Goal: Complete application form: Complete application form

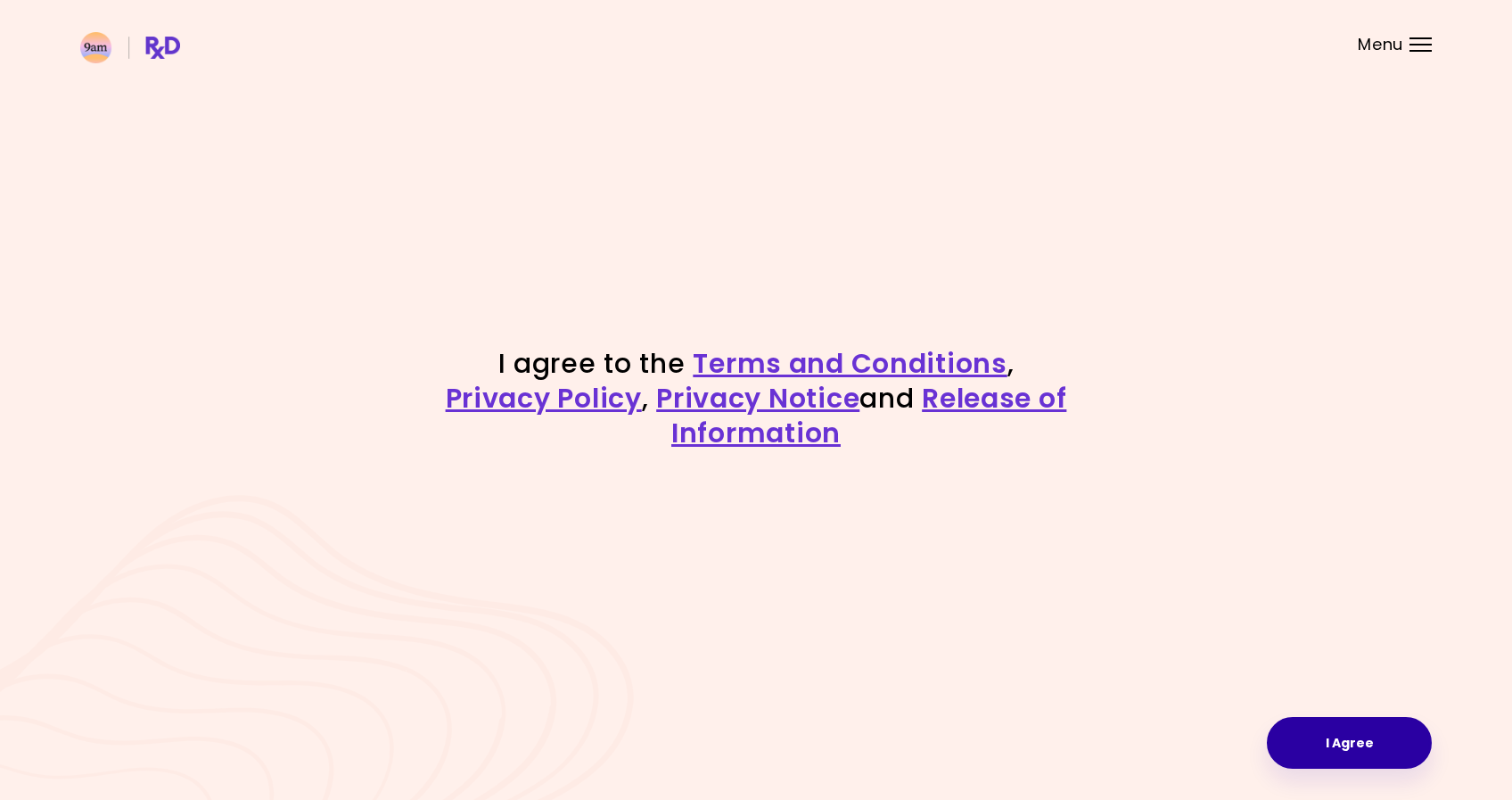
click at [1311, 753] on button "I Agree" at bounding box center [1349, 742] width 165 height 52
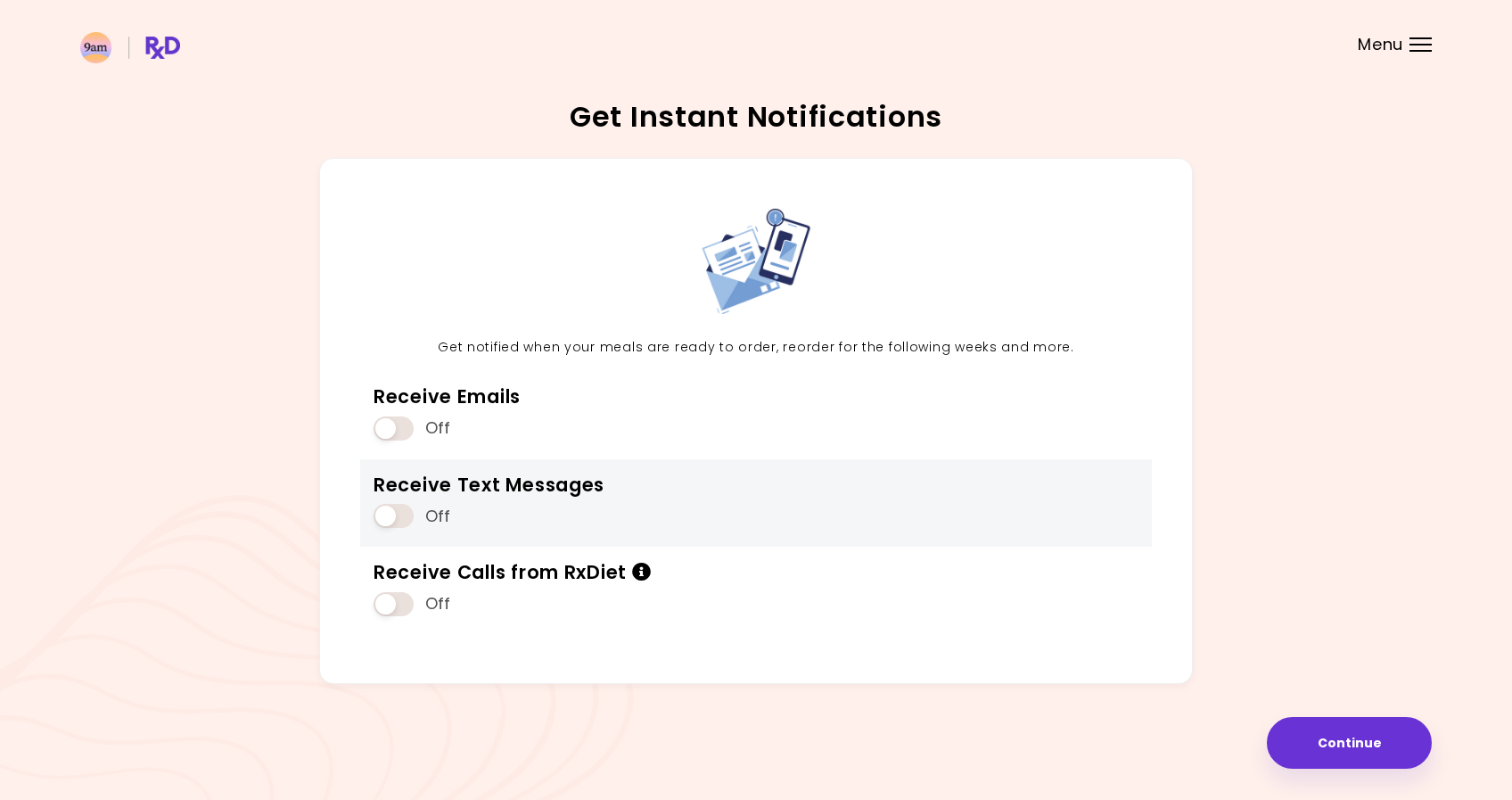
click at [408, 519] on span at bounding box center [393, 515] width 40 height 24
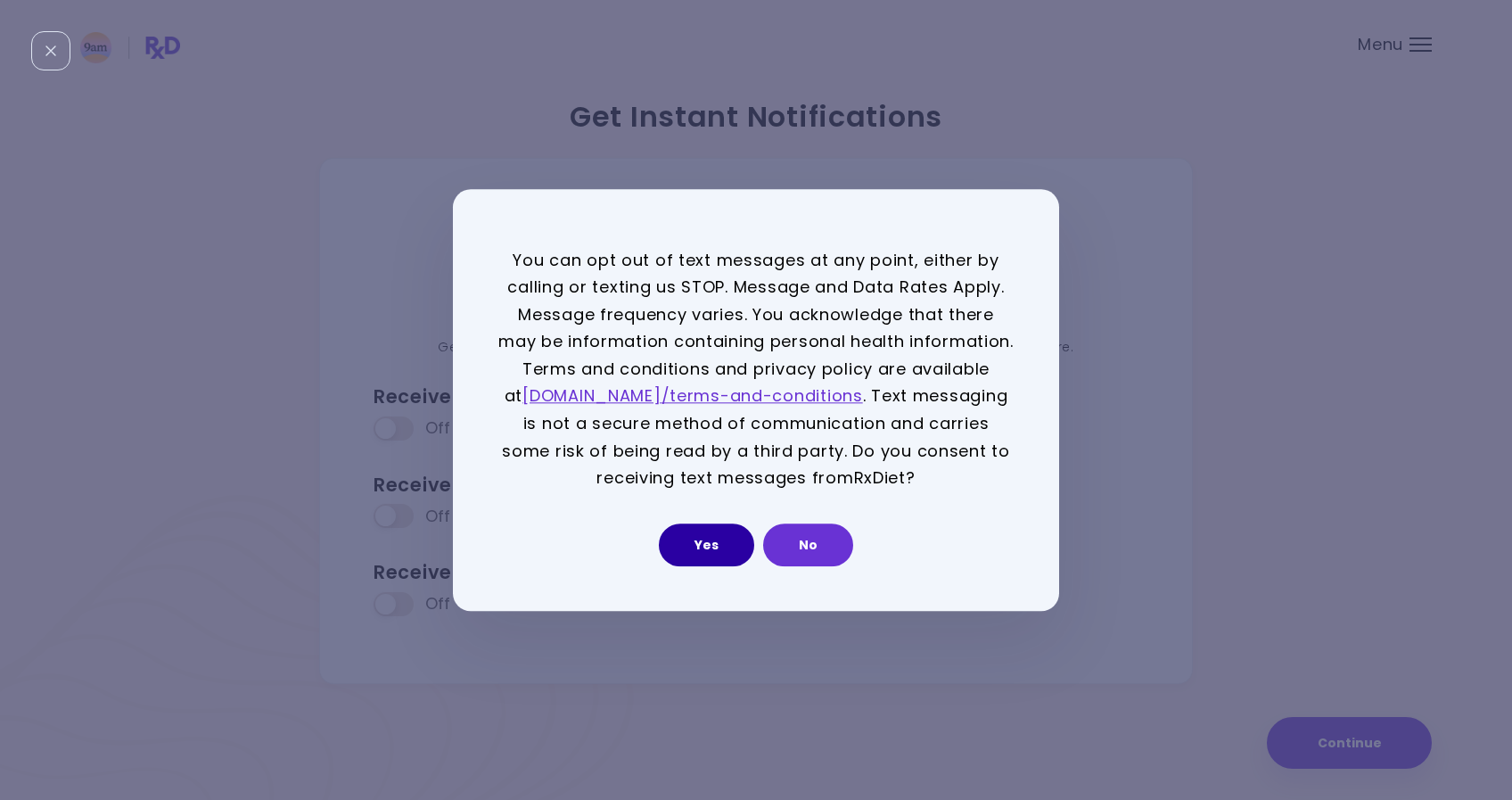
click at [686, 547] on button "Yes" at bounding box center [706, 544] width 96 height 43
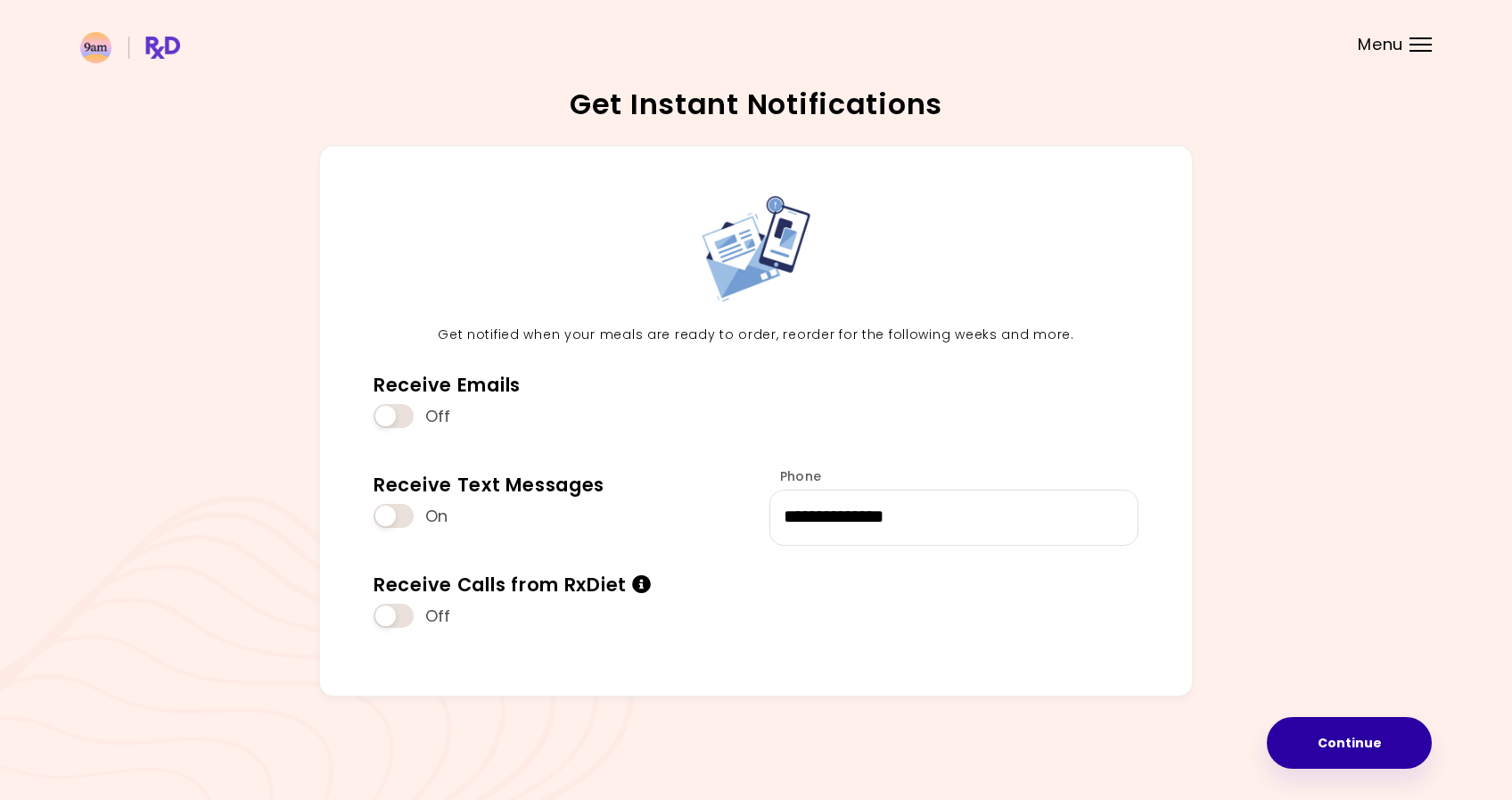
click at [1330, 748] on button "Continue" at bounding box center [1349, 742] width 165 height 52
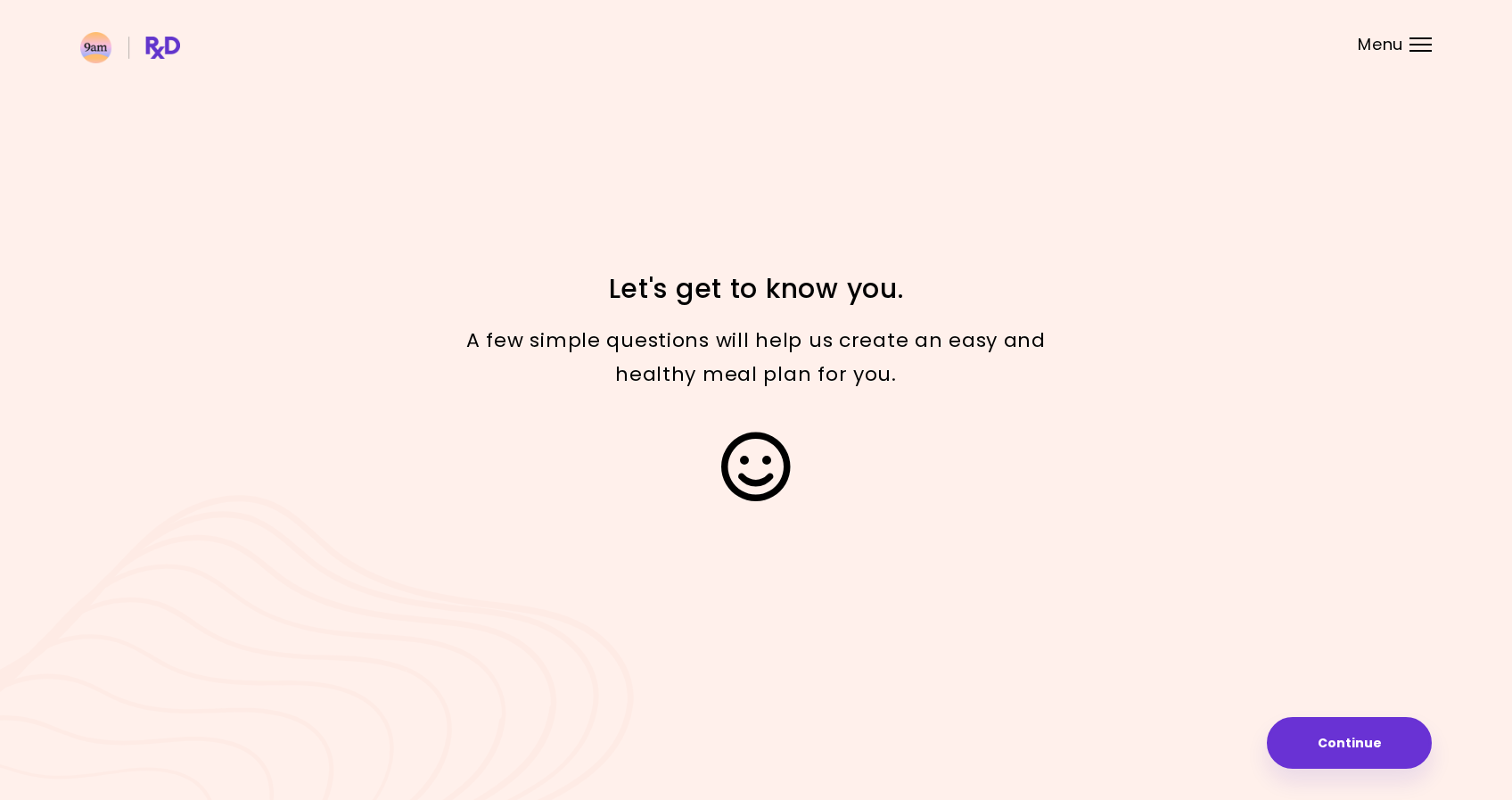
click at [1330, 748] on button "Continue" at bounding box center [1349, 742] width 165 height 52
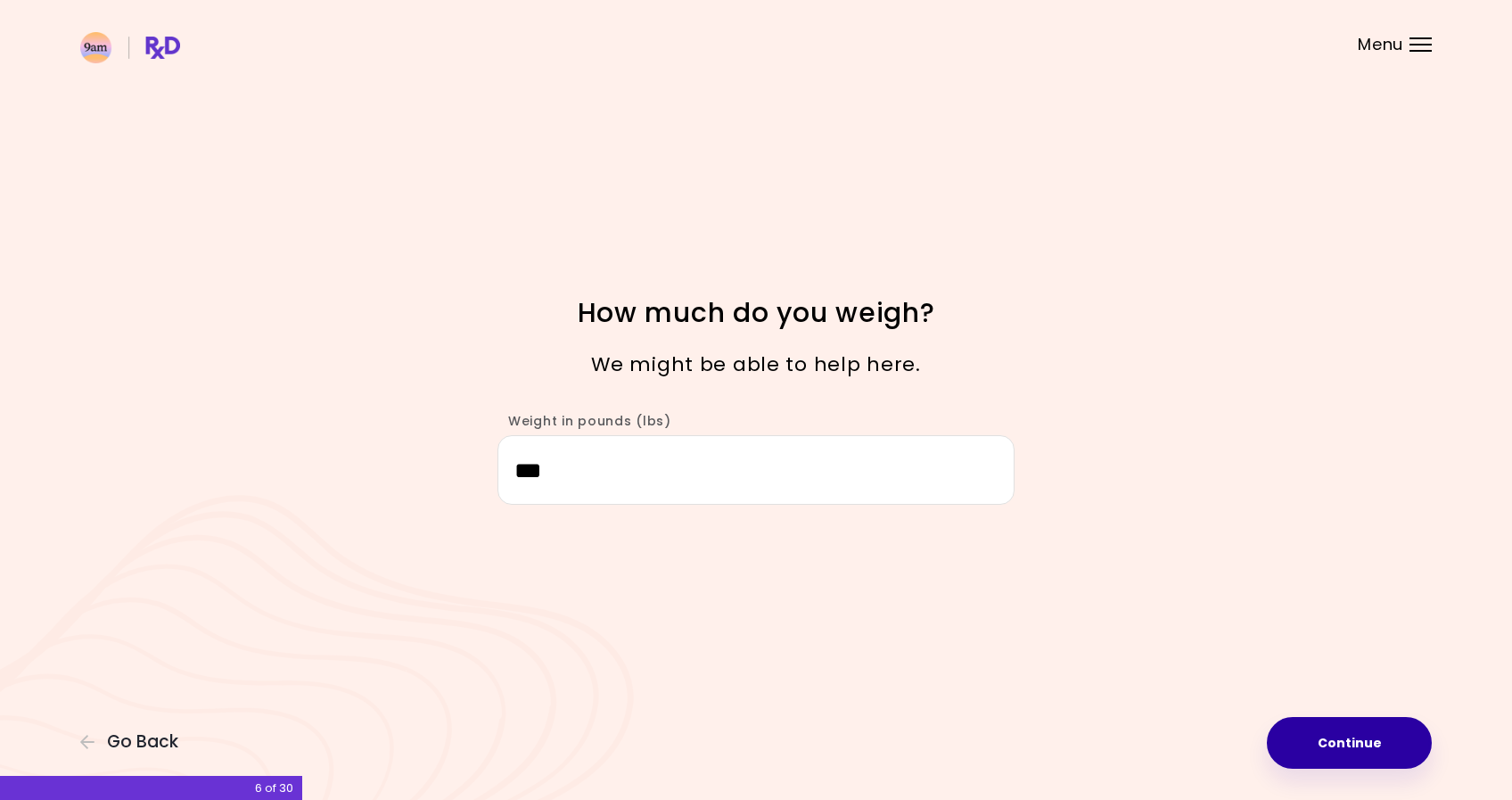
type input "***"
click at [1297, 741] on button "Continue" at bounding box center [1349, 742] width 165 height 52
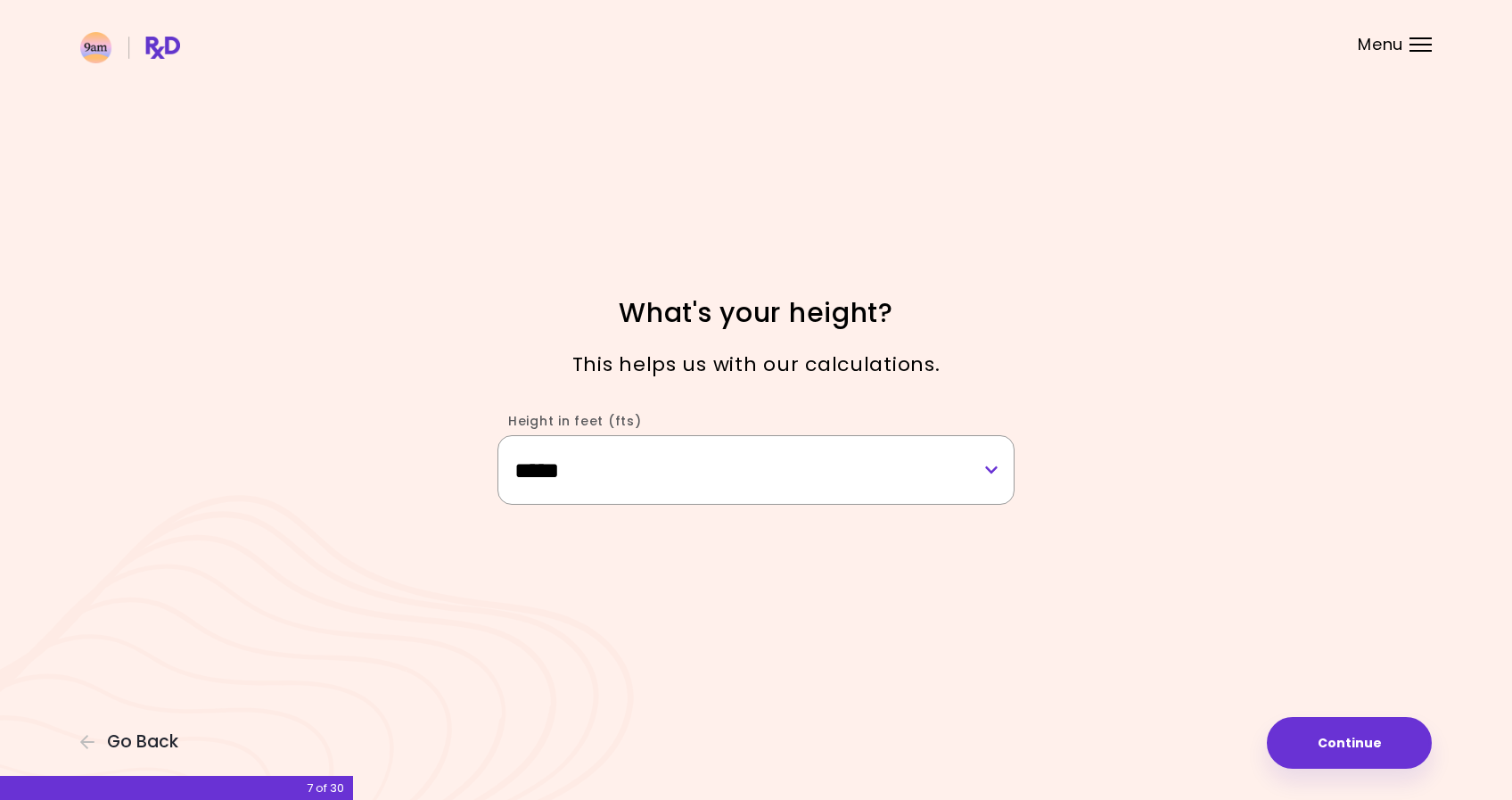
select select "****"
click at [1303, 745] on button "Continue" at bounding box center [1349, 742] width 165 height 52
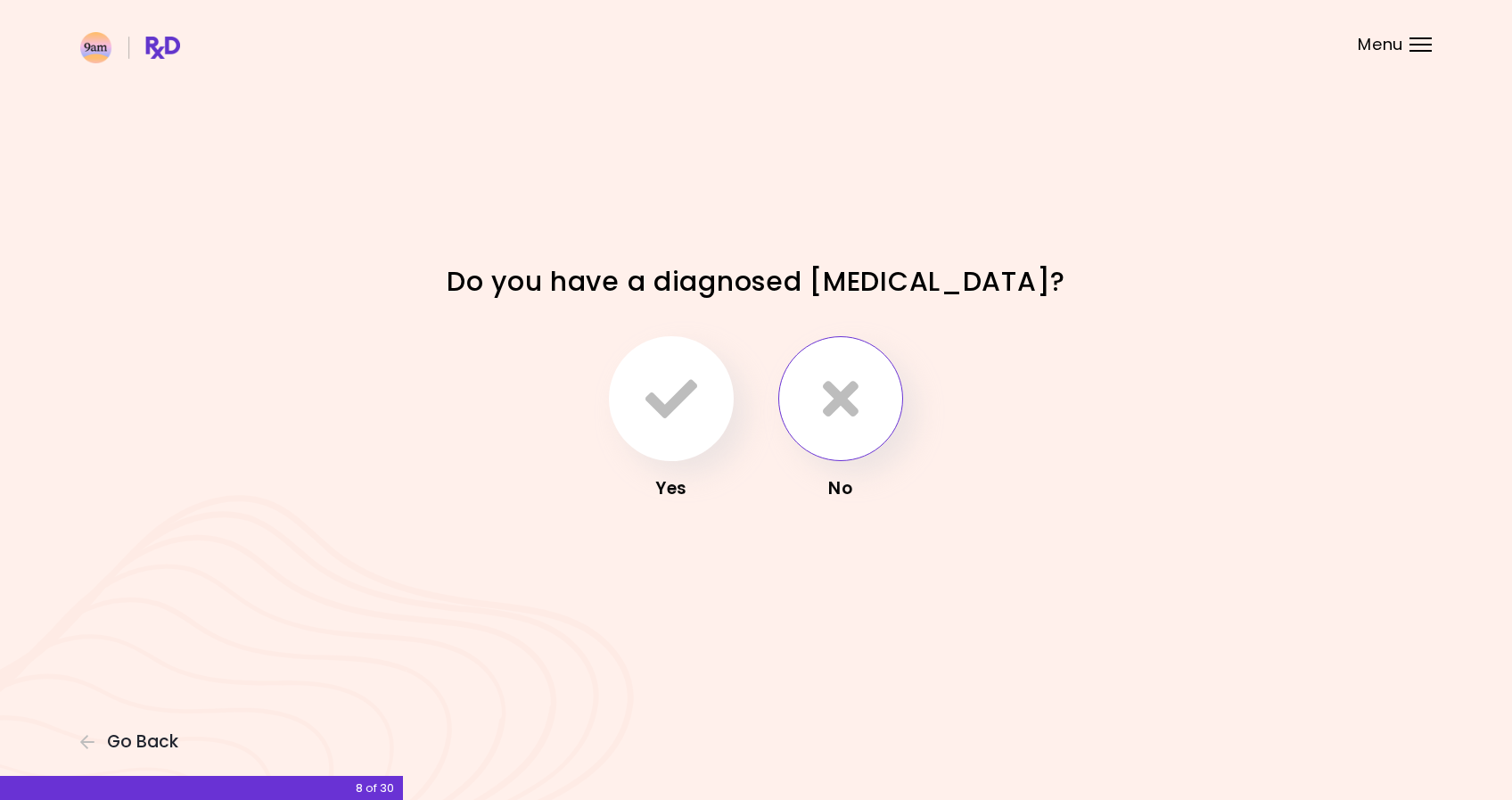
click at [882, 442] on button "button" at bounding box center [841, 398] width 125 height 125
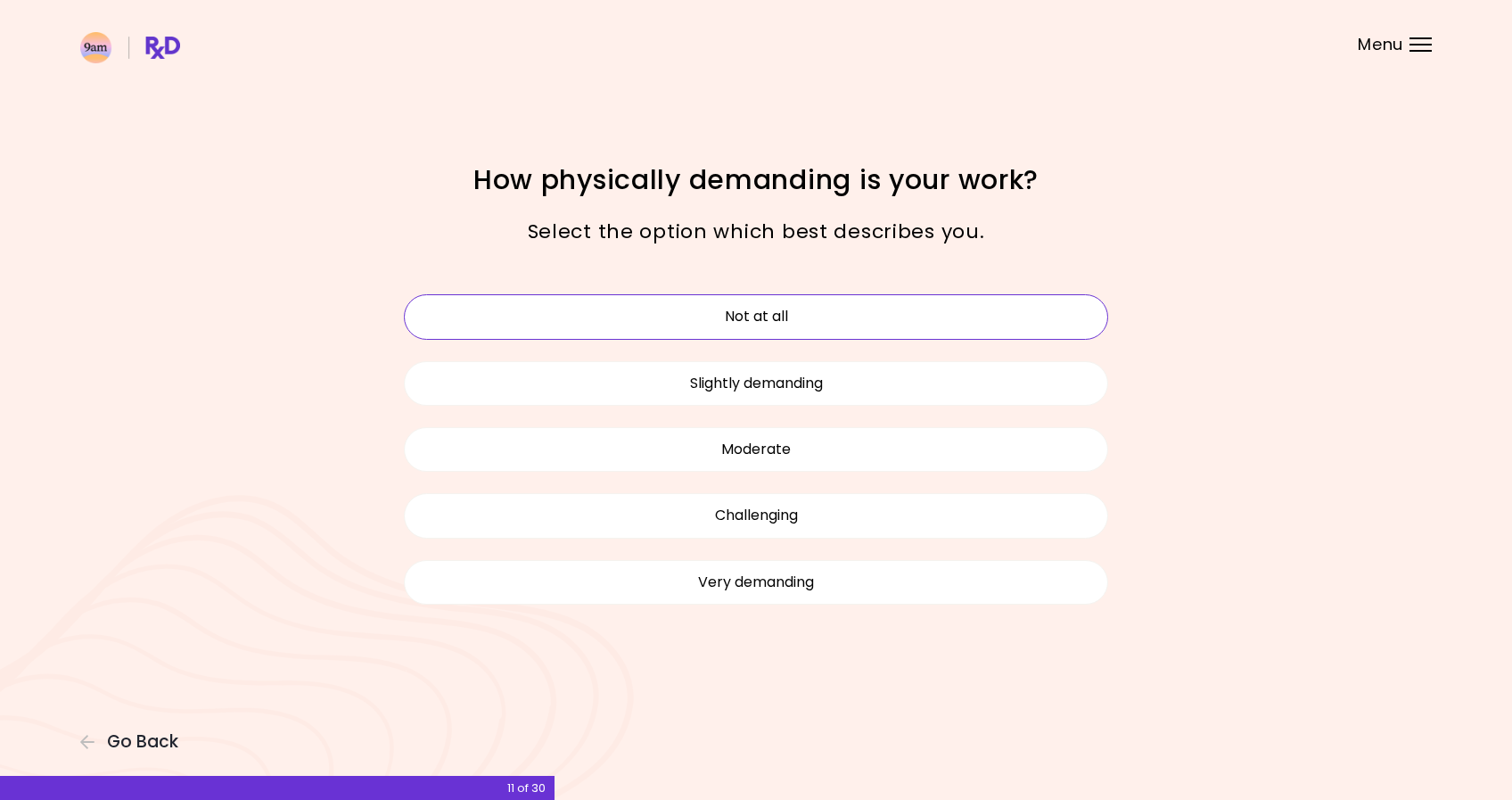
click at [873, 304] on button "Not at all" at bounding box center [756, 316] width 704 height 44
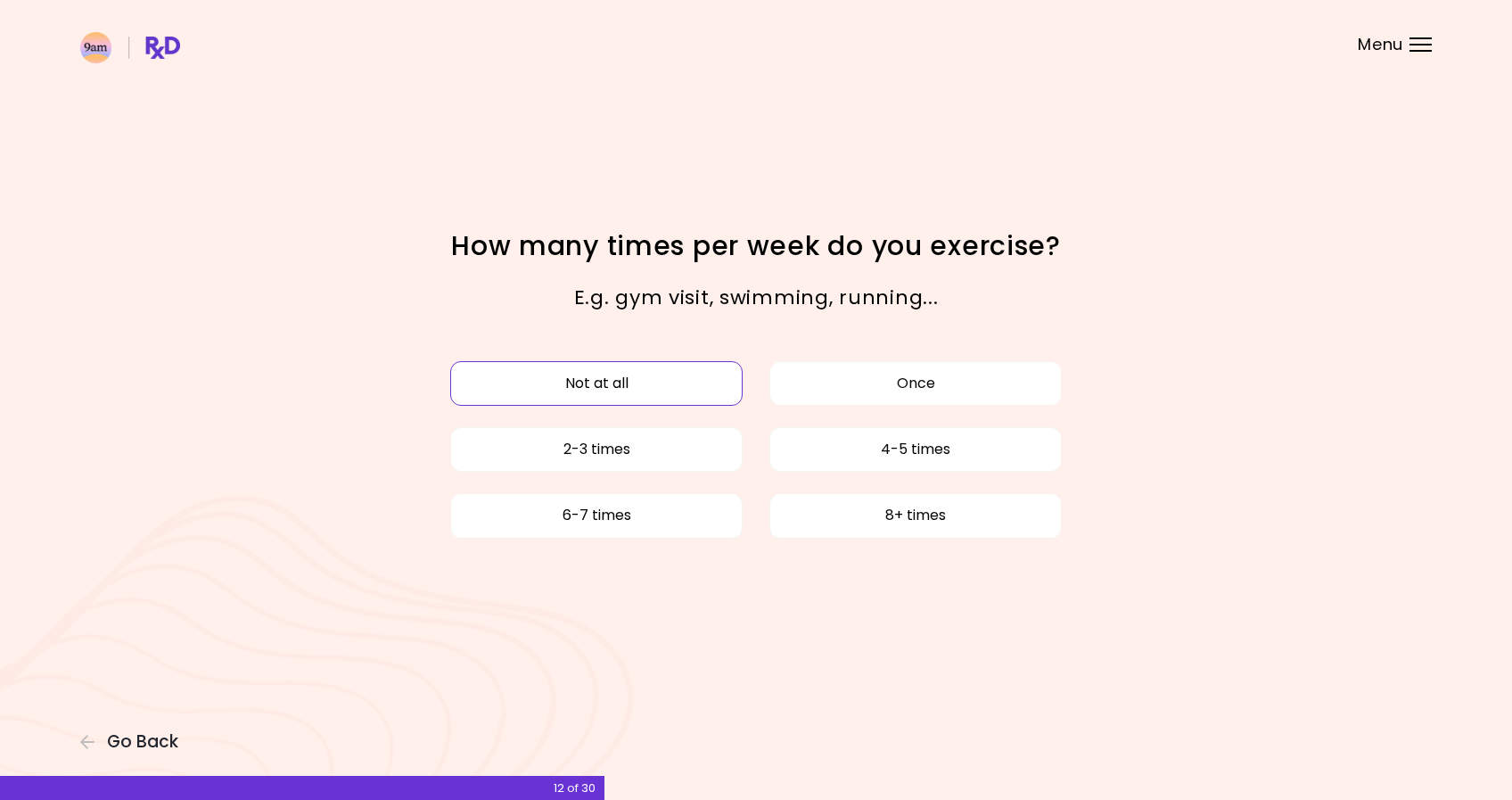
click at [716, 380] on button "Not at all" at bounding box center [596, 383] width 292 height 44
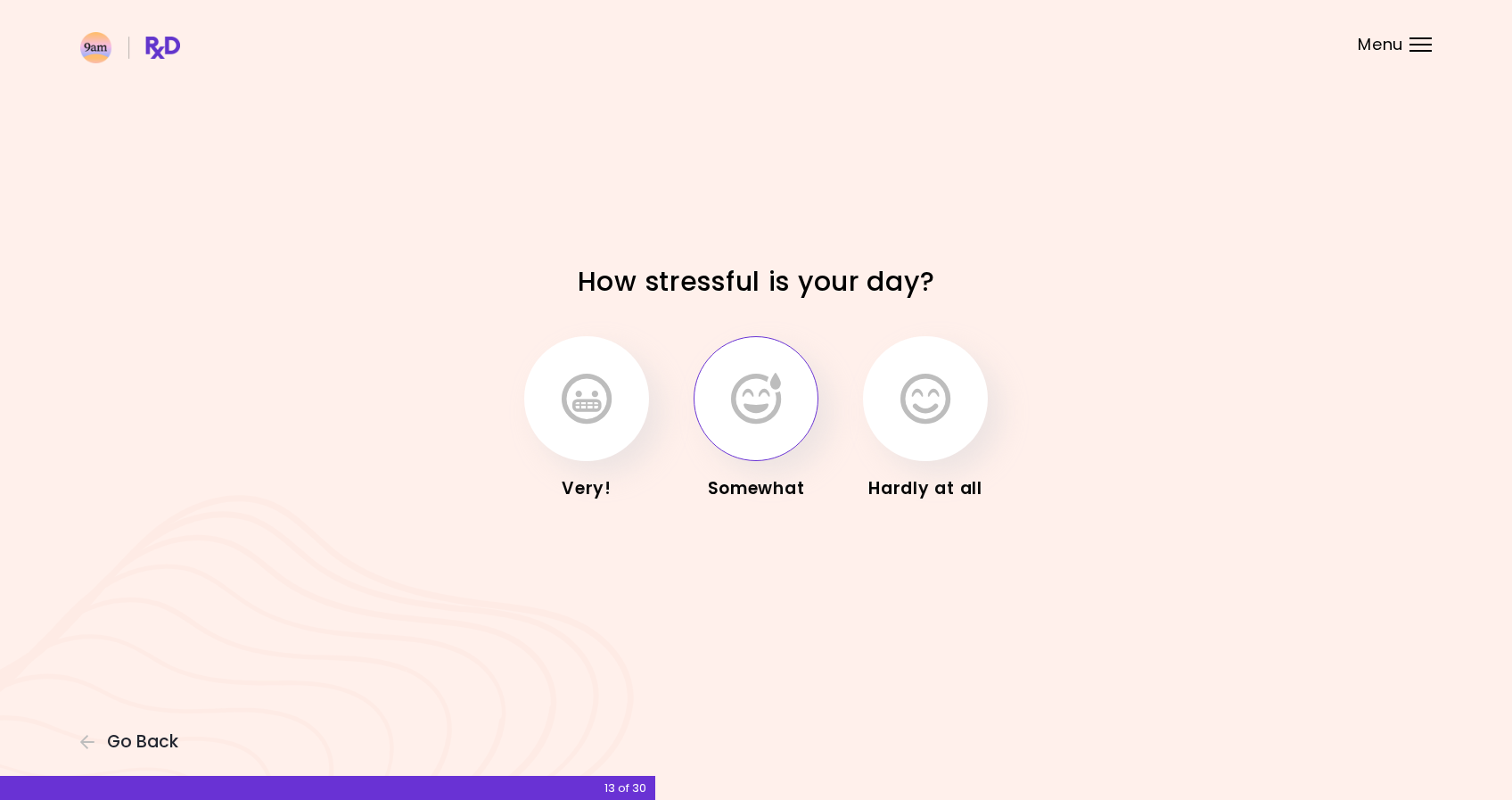
click at [747, 425] on icon "button" at bounding box center [756, 398] width 50 height 52
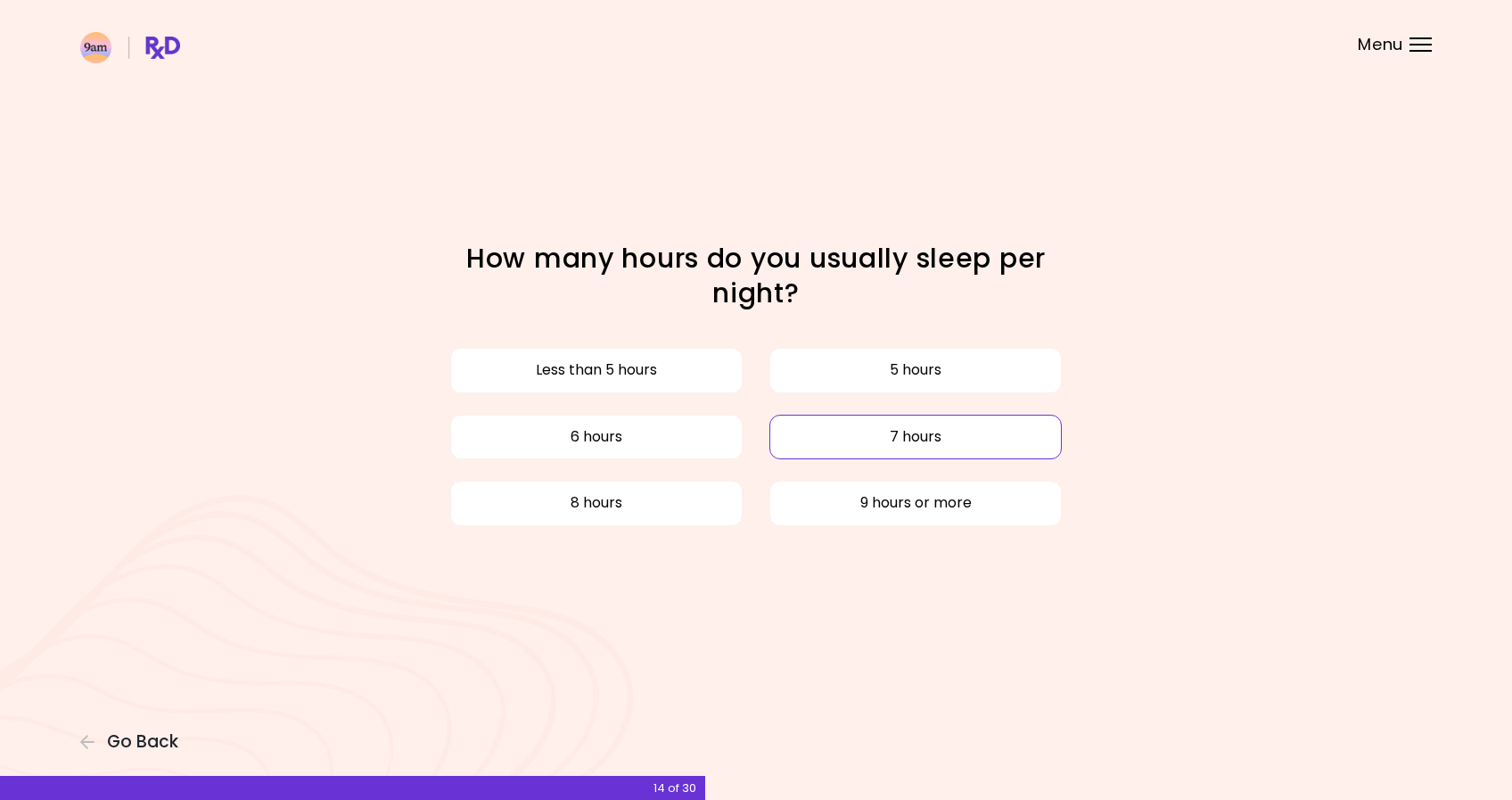
click at [808, 441] on button "7 hours" at bounding box center [915, 436] width 292 height 44
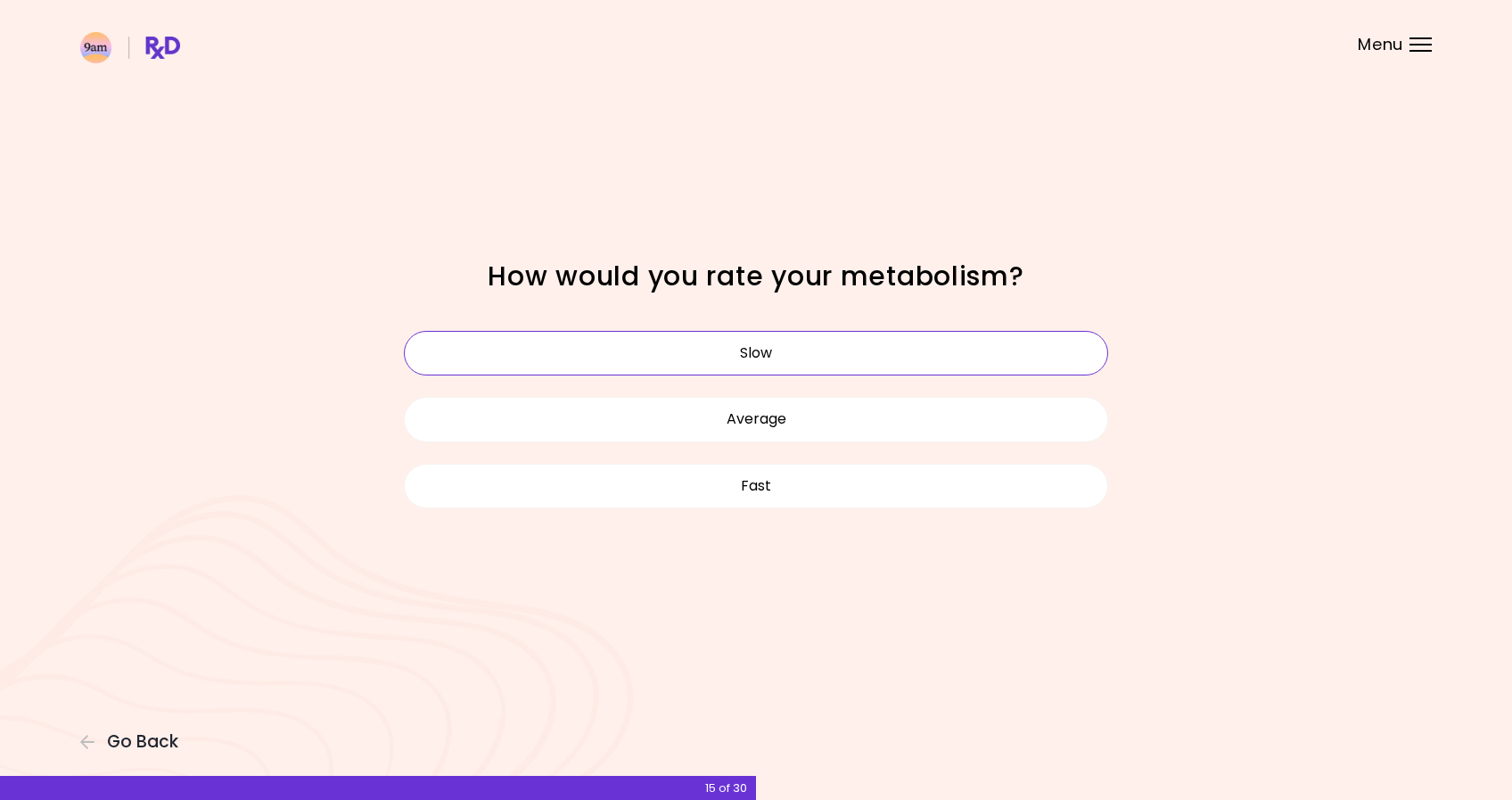
click at [810, 365] on button "Slow" at bounding box center [756, 353] width 704 height 44
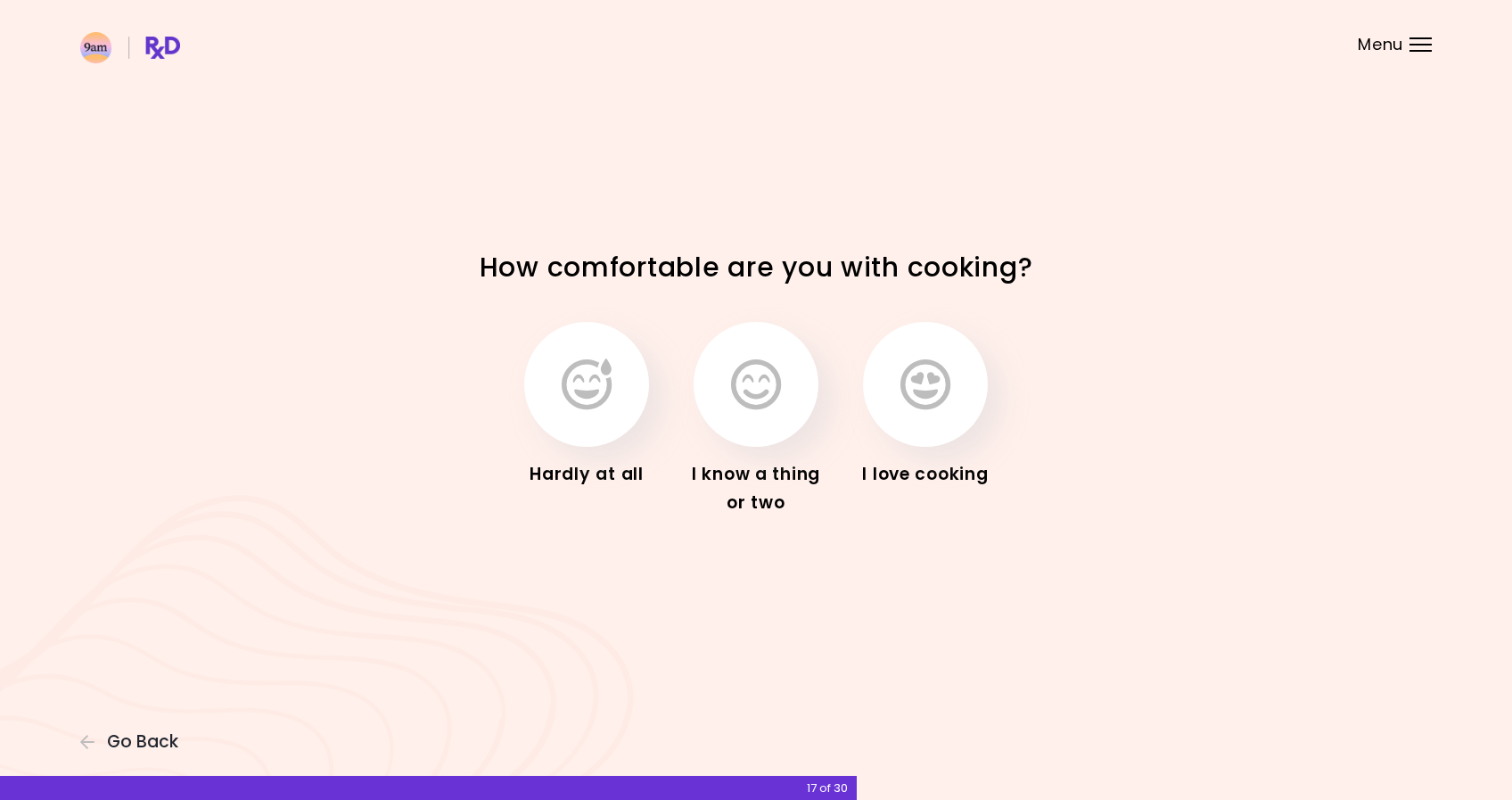
click at [810, 365] on button "button" at bounding box center [756, 384] width 125 height 125
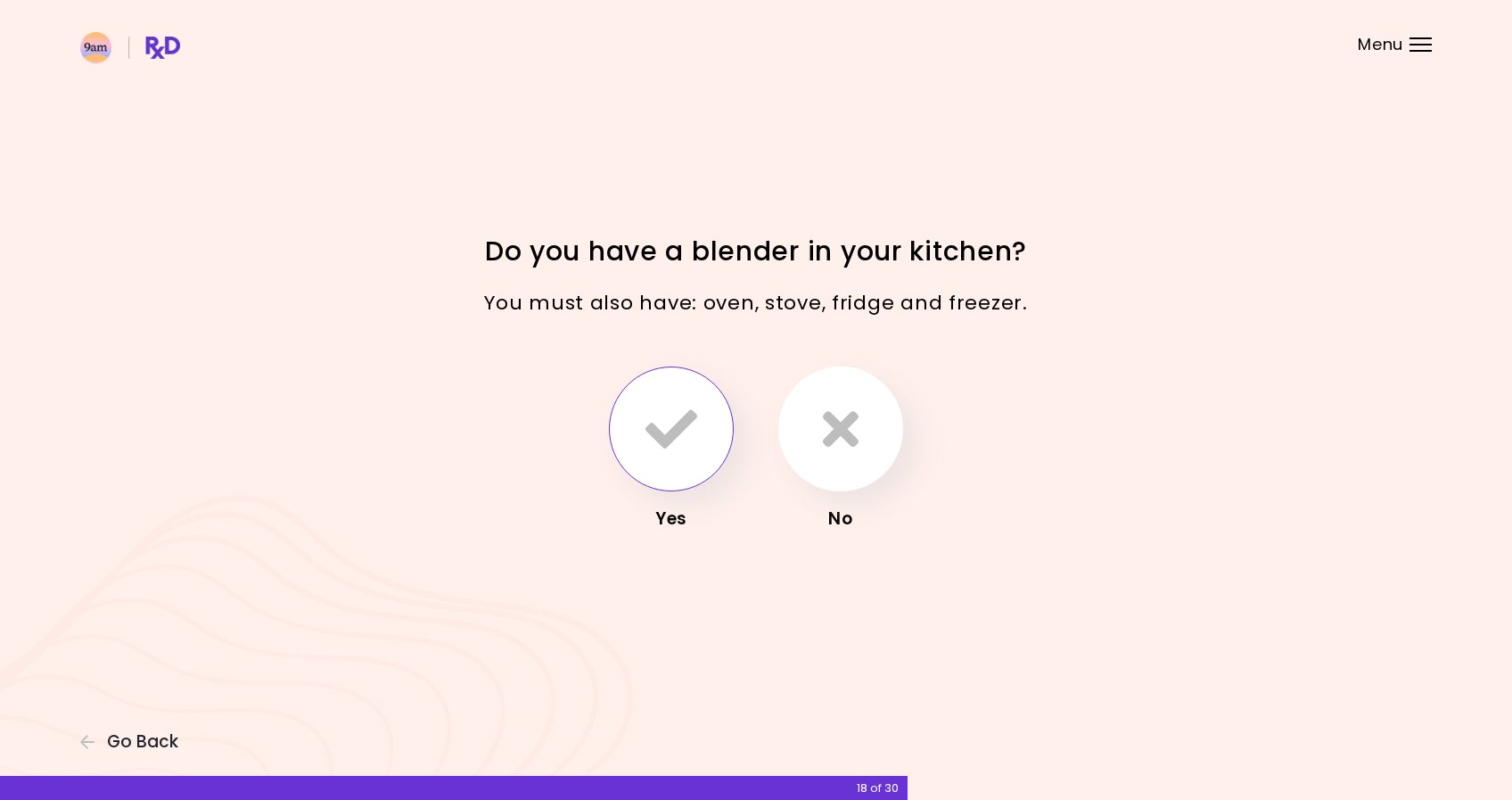
click at [699, 453] on button "button" at bounding box center [671, 429] width 125 height 125
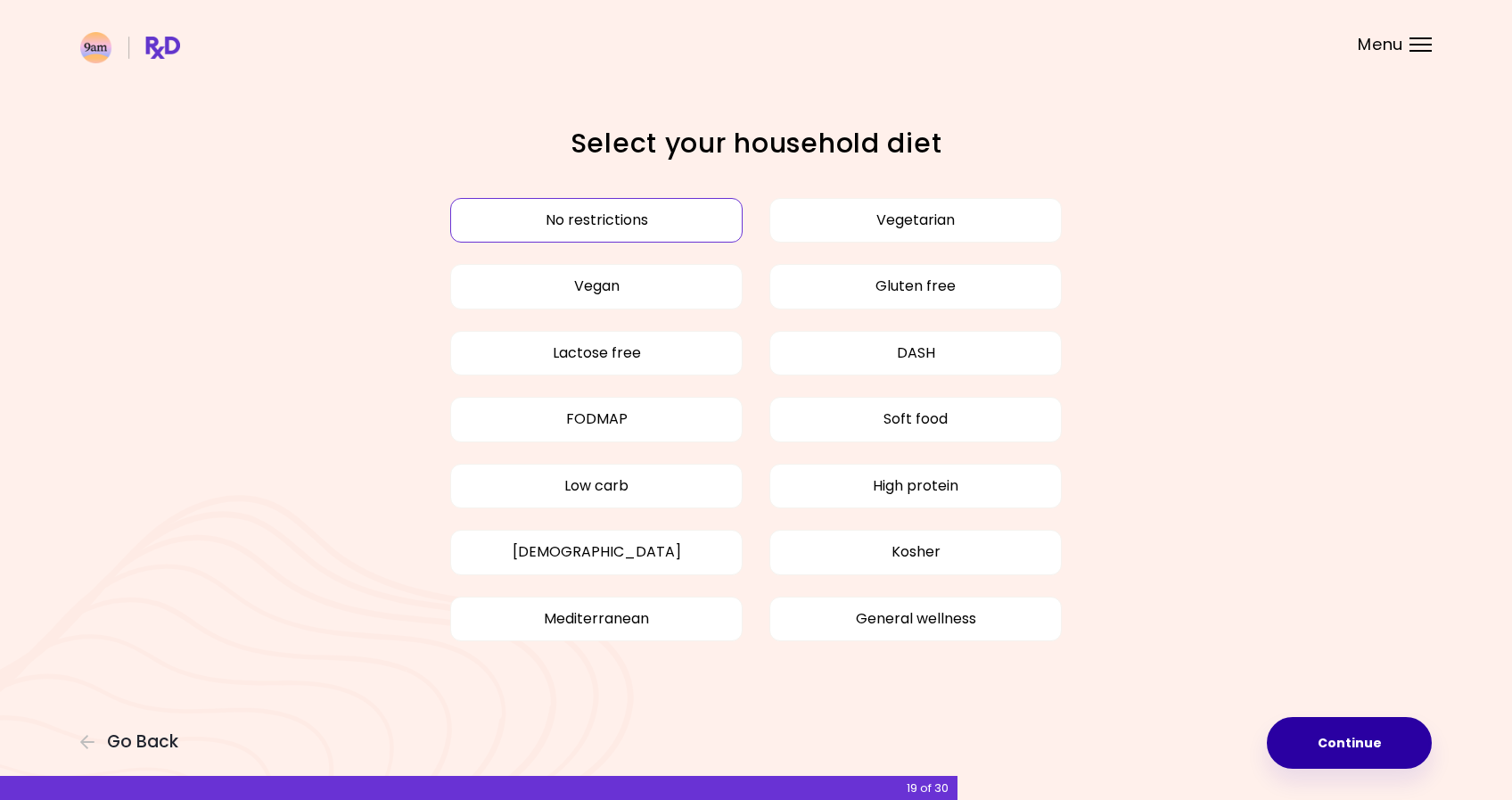
click at [1358, 757] on button "Continue" at bounding box center [1349, 742] width 165 height 52
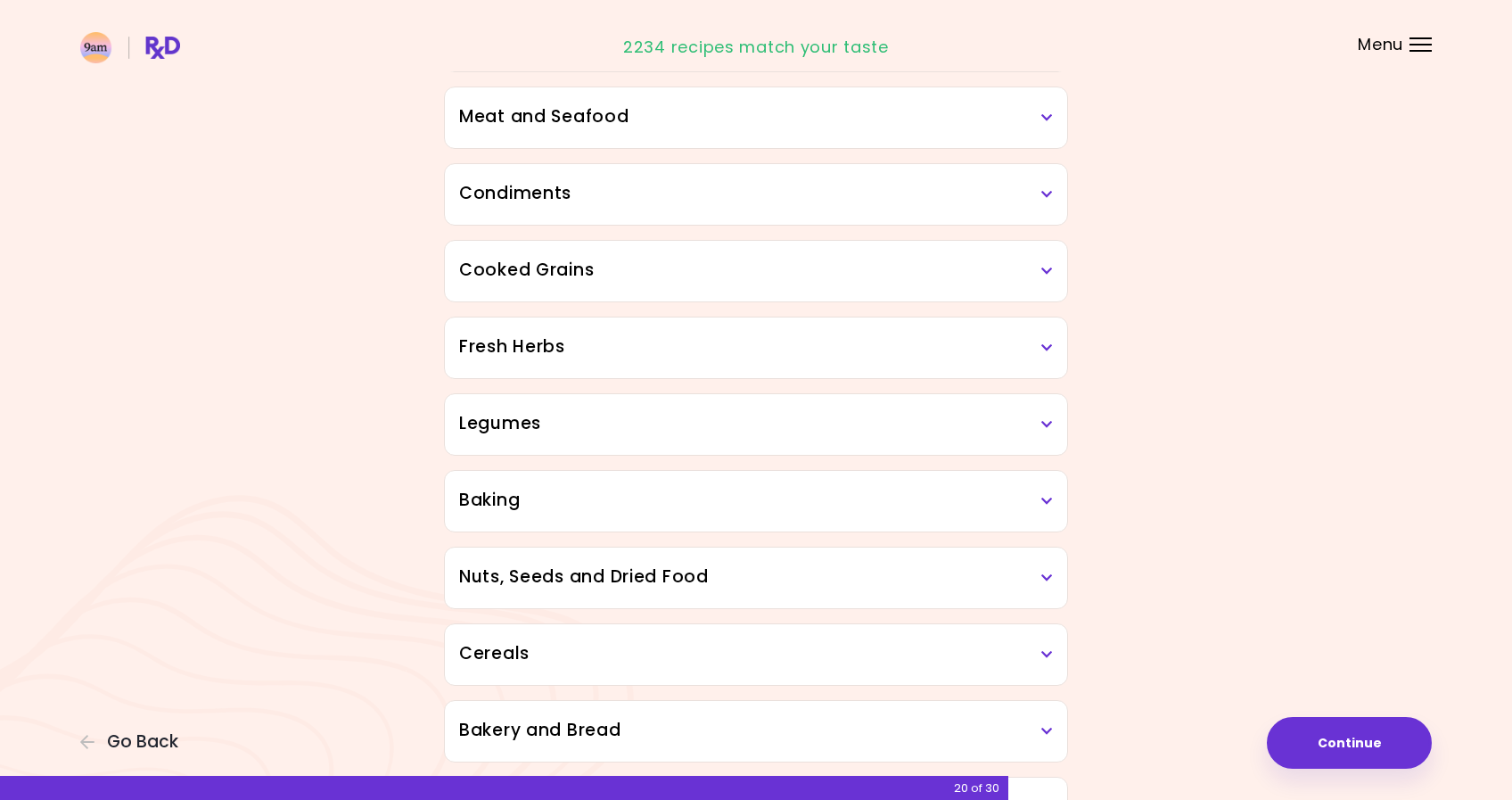
scroll to position [499, 0]
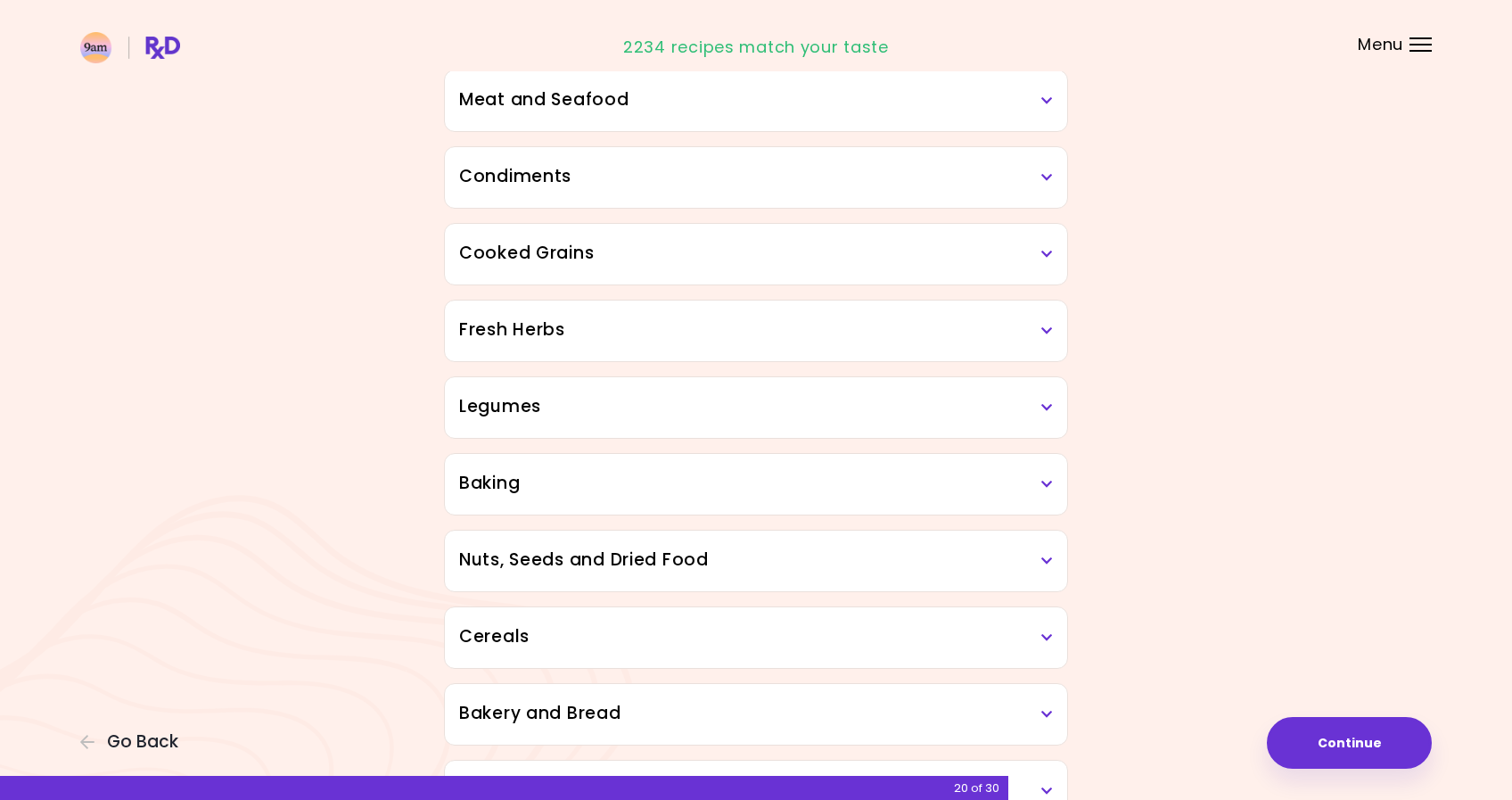
click at [1050, 413] on h3 "Legumes" at bounding box center [756, 407] width 594 height 26
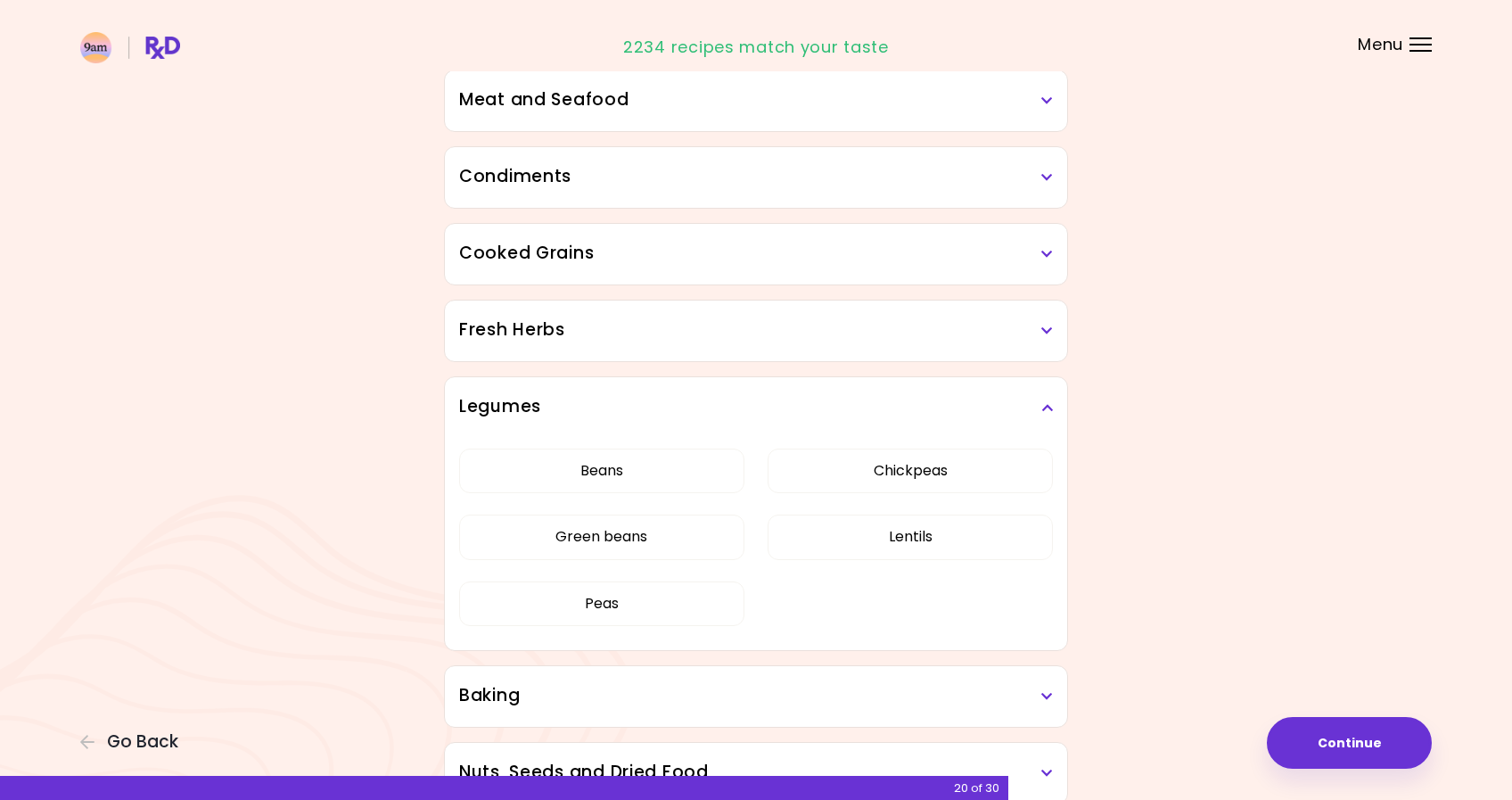
click at [961, 405] on h3 "Legumes" at bounding box center [756, 407] width 594 height 26
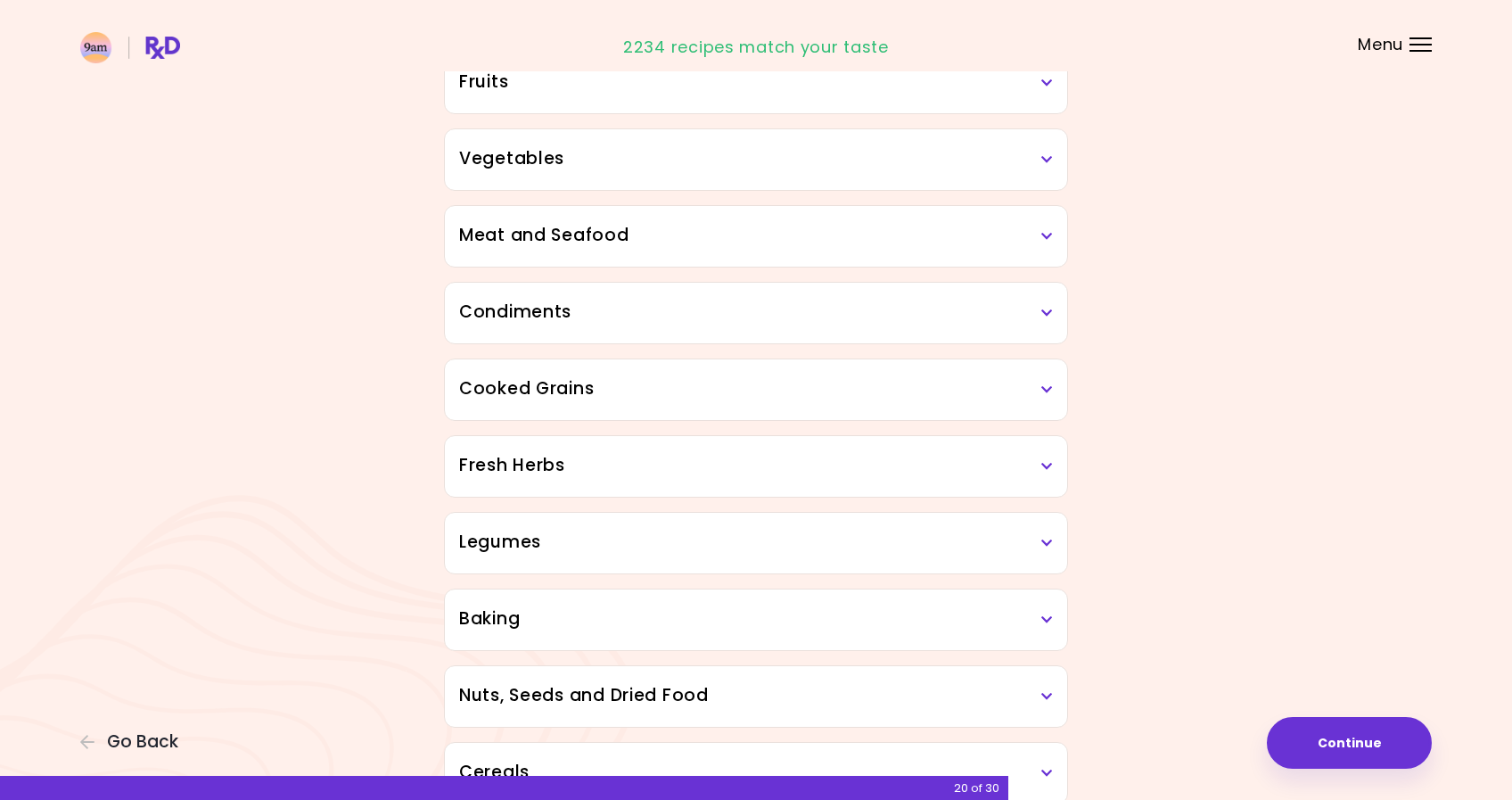
scroll to position [366, 0]
click at [681, 555] on div "Legumes" at bounding box center [756, 541] width 622 height 61
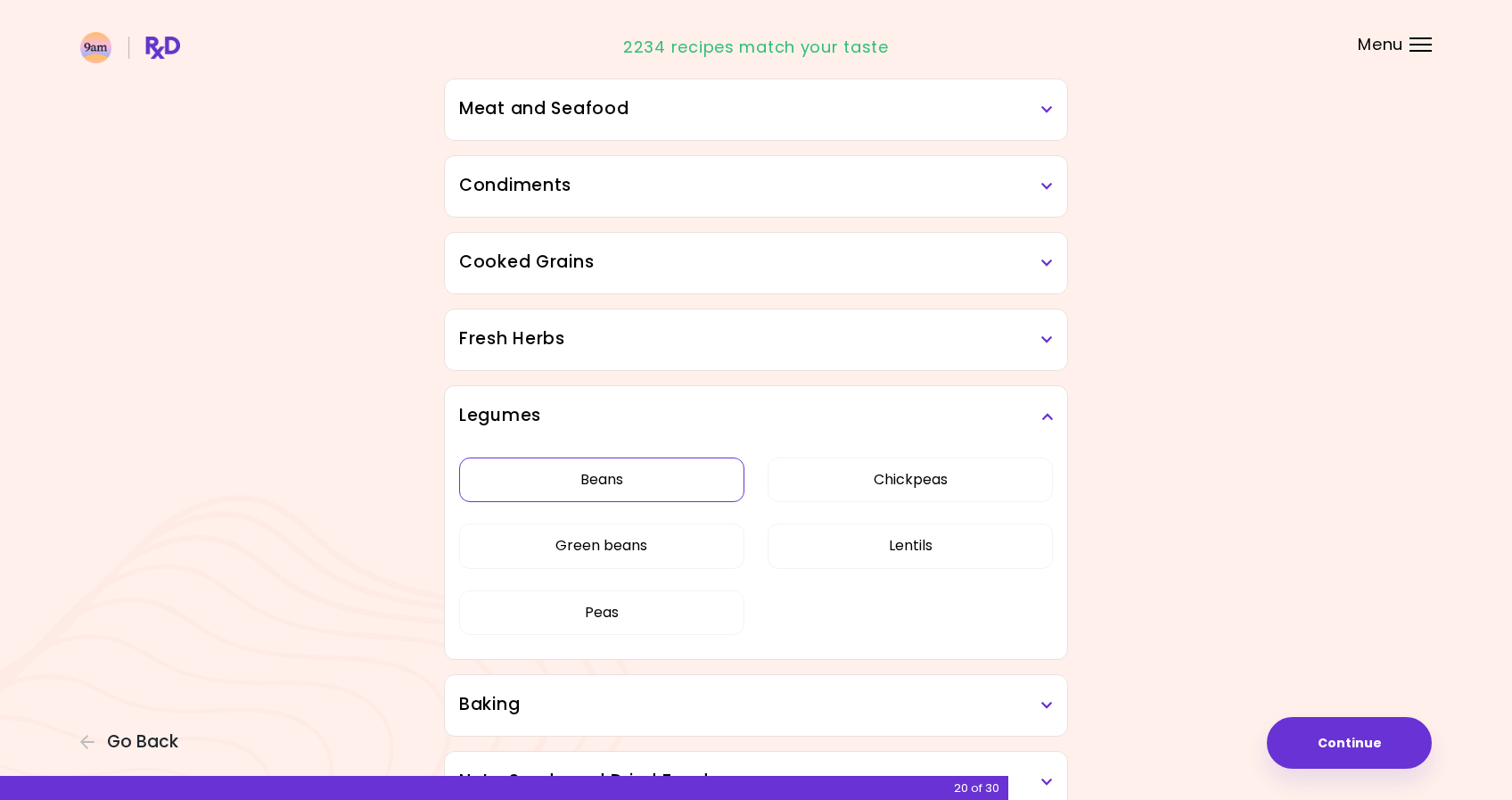
scroll to position [494, 0]
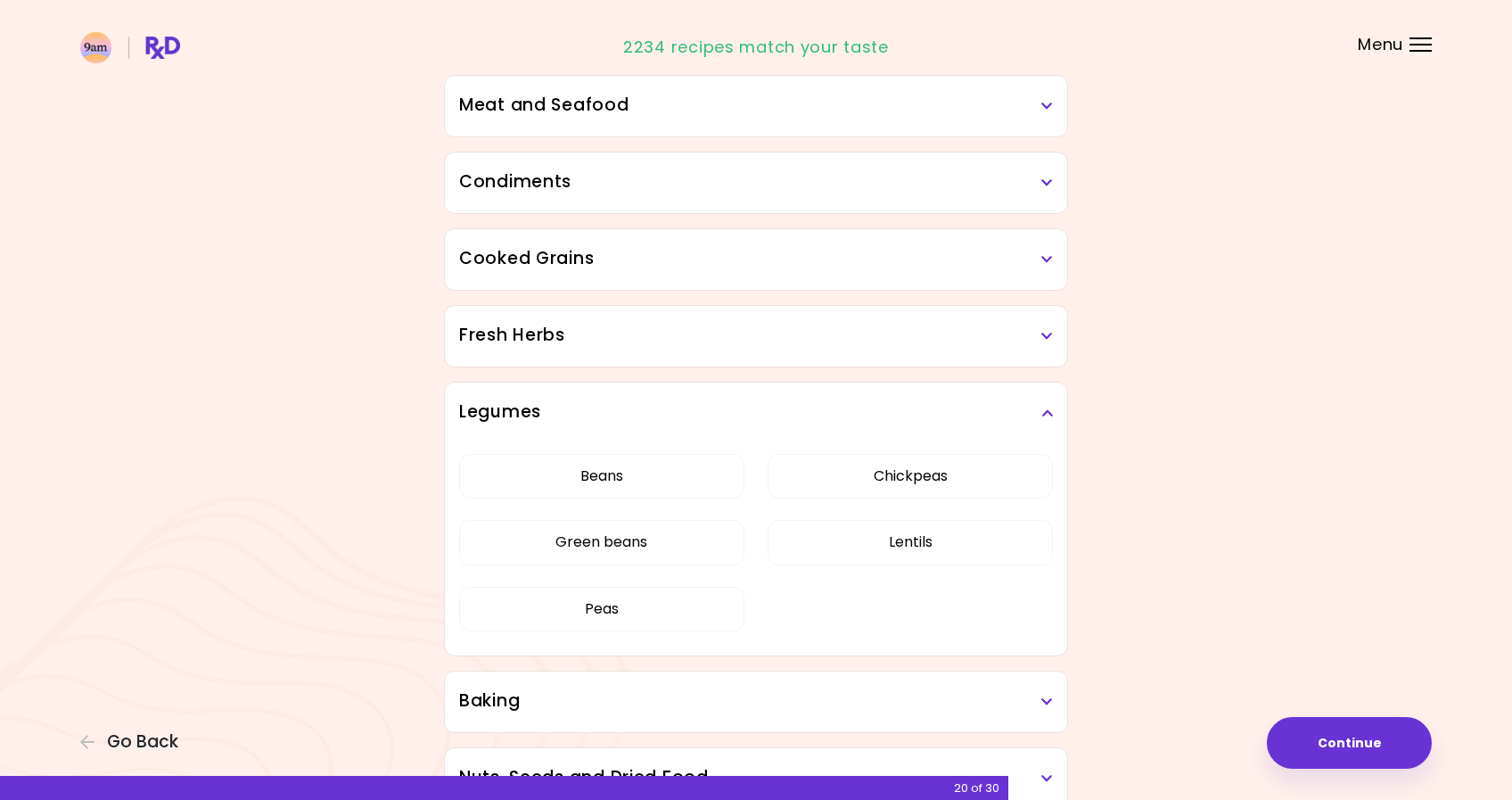
click at [655, 507] on div "Beans Chickpeas Green beans Lentils Peas" at bounding box center [756, 549] width 594 height 213
drag, startPoint x: 662, startPoint y: 487, endPoint x: 659, endPoint y: 513, distance: 26.2
click at [661, 487] on button "Beans" at bounding box center [602, 476] width 286 height 44
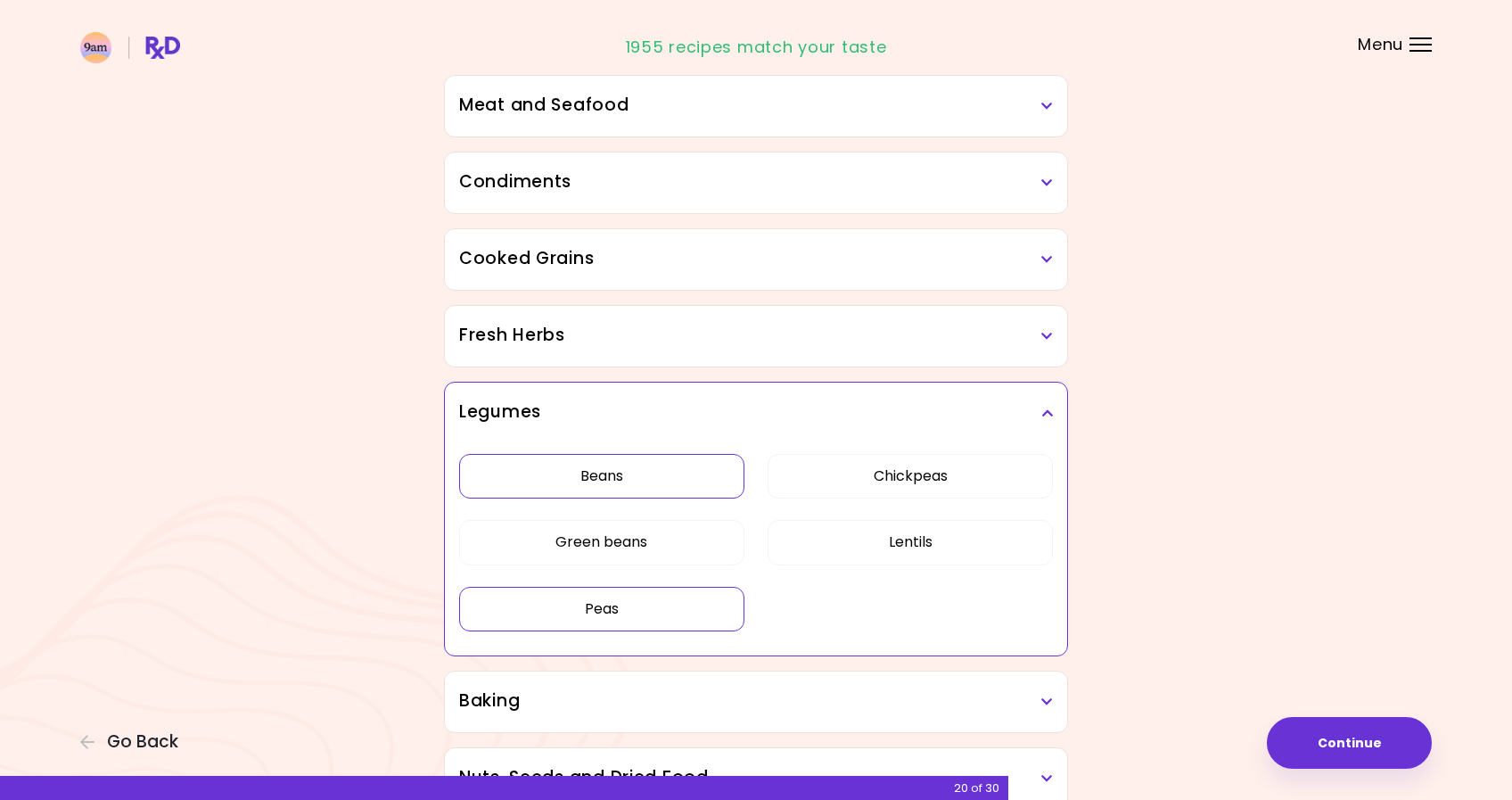
click at [662, 611] on button "Peas" at bounding box center [602, 608] width 286 height 44
click at [871, 550] on button "Lentils" at bounding box center [911, 542] width 286 height 44
click at [851, 478] on button "Chickpeas" at bounding box center [911, 476] width 286 height 44
click at [921, 271] on div "Cooked Grains" at bounding box center [756, 259] width 622 height 61
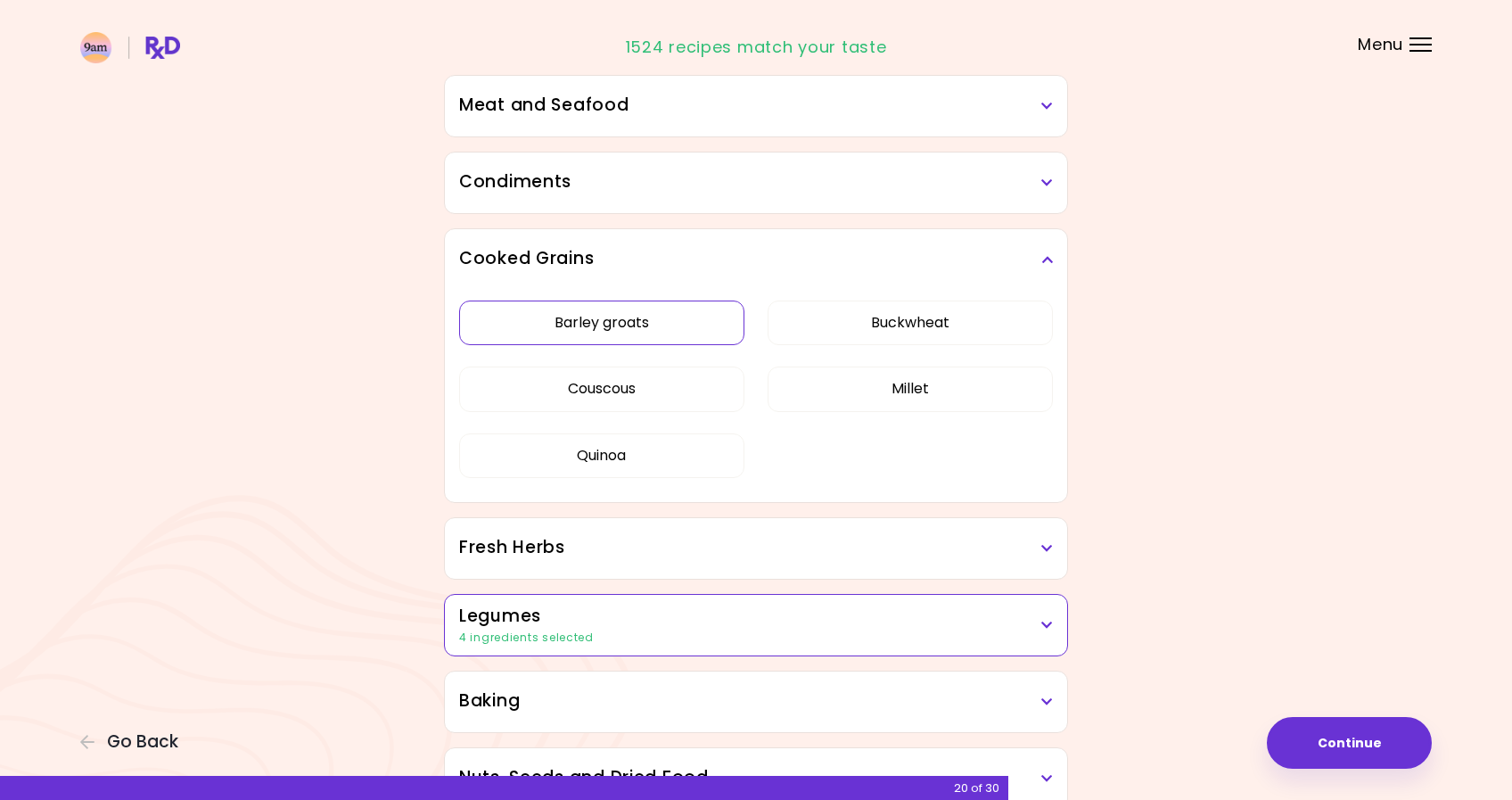
click at [679, 334] on button "Barley groats" at bounding box center [602, 322] width 286 height 44
click at [679, 390] on button "Couscous" at bounding box center [602, 389] width 286 height 44
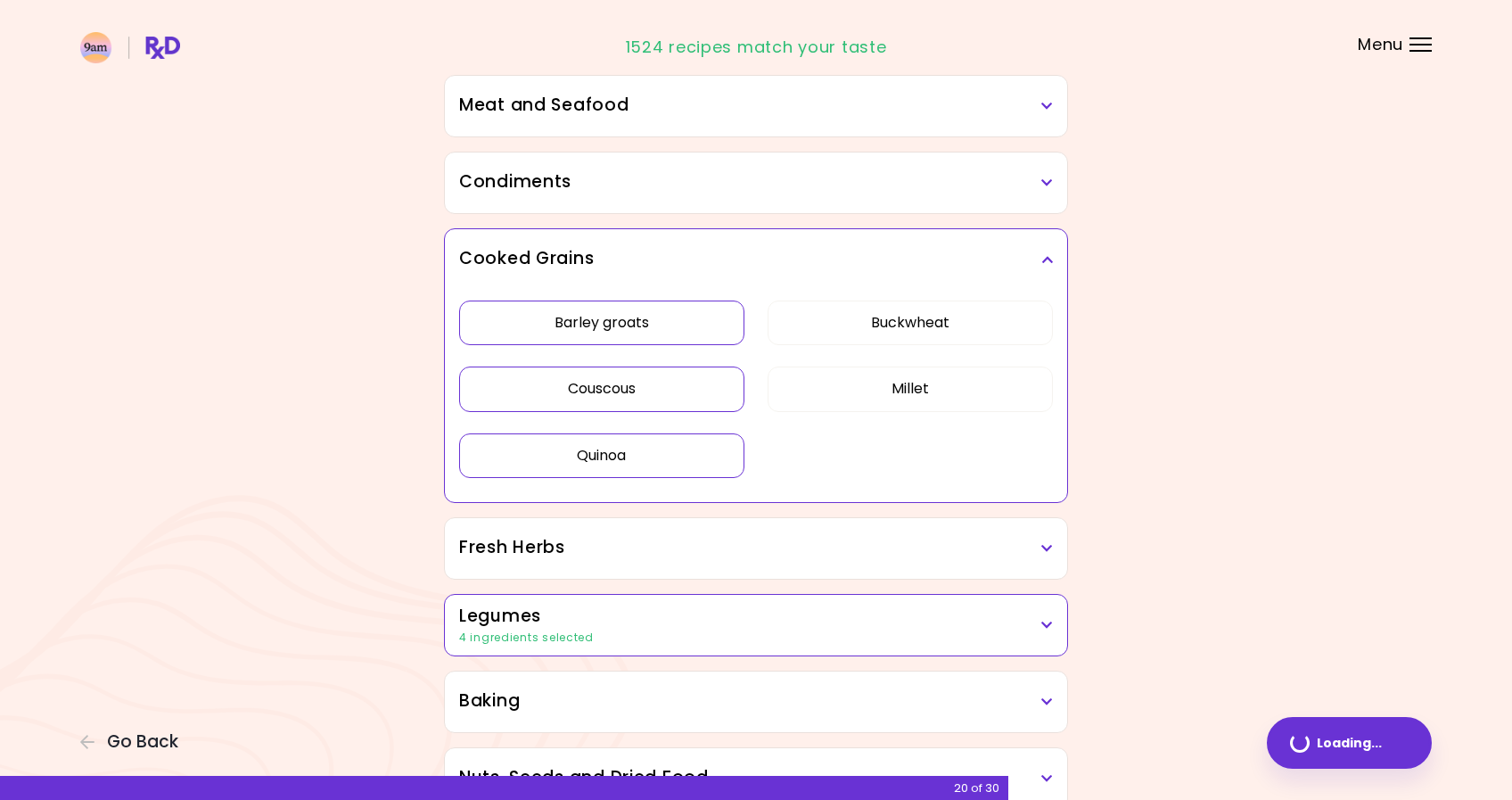
click at [668, 456] on button "Quinoa" at bounding box center [602, 455] width 286 height 44
click at [930, 382] on button "Millet" at bounding box center [911, 389] width 286 height 44
click at [931, 322] on button "Buckwheat" at bounding box center [911, 322] width 286 height 44
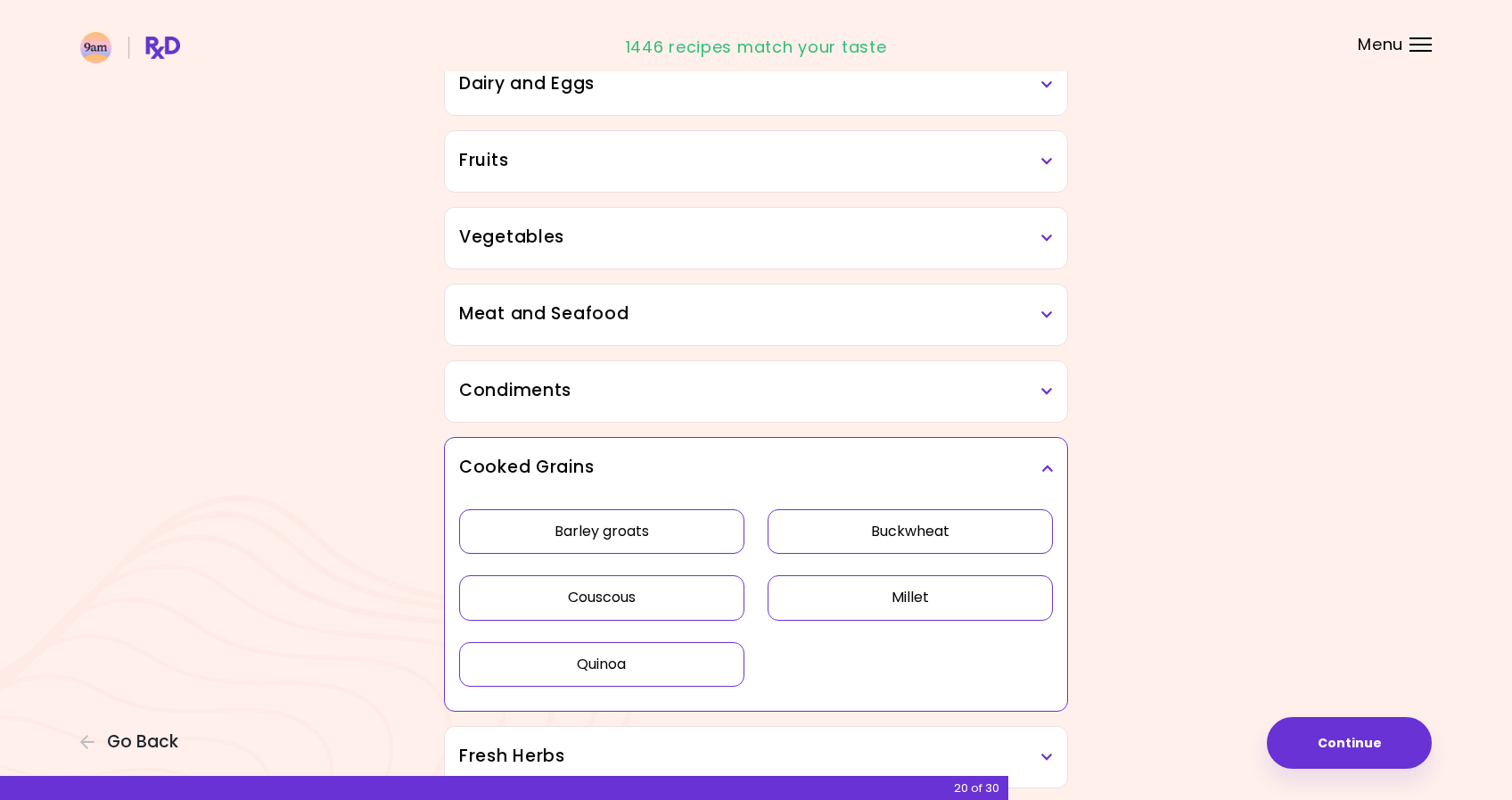
scroll to position [279, 0]
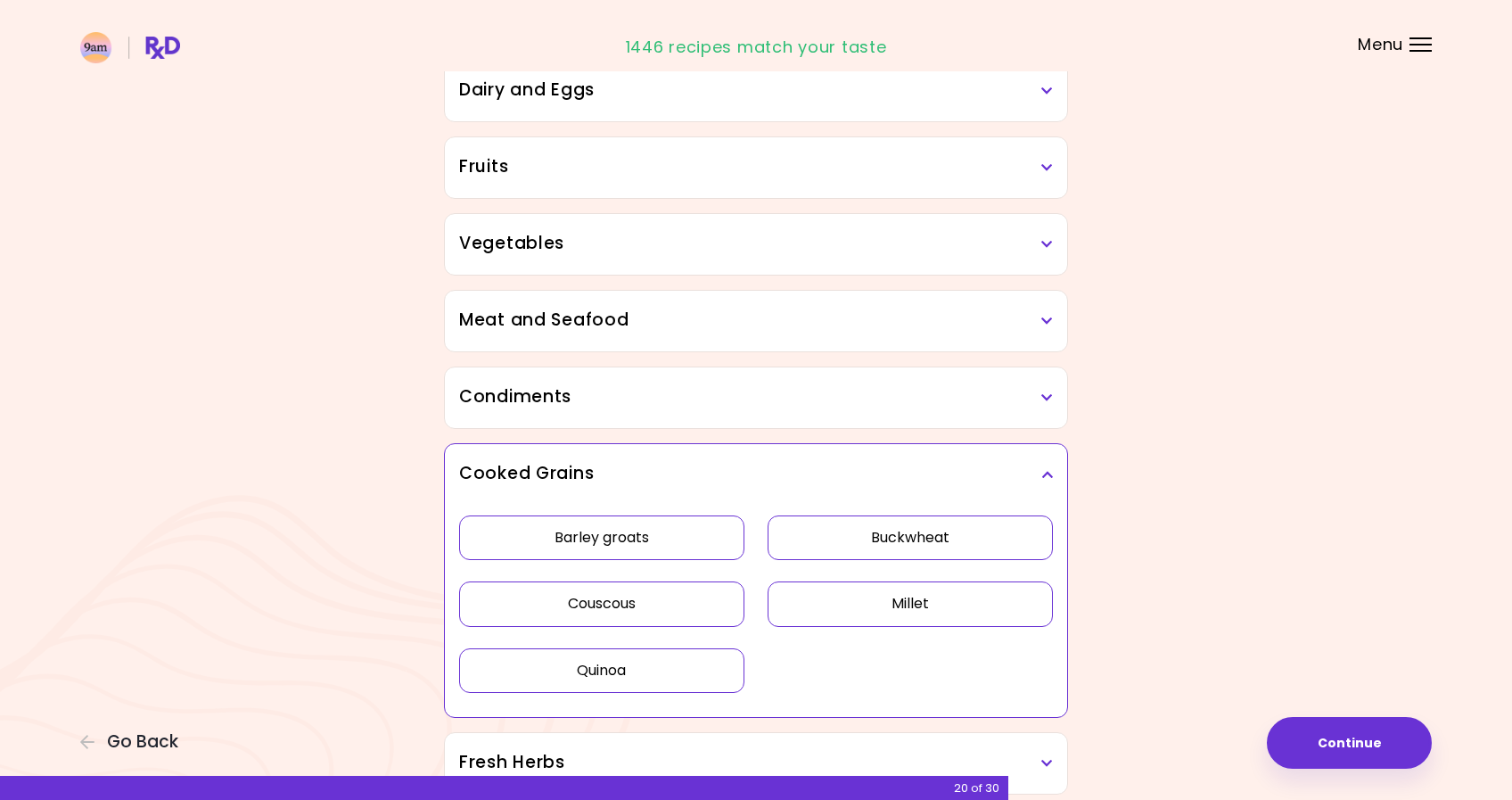
click at [843, 322] on h3 "Meat and Seafood" at bounding box center [756, 320] width 594 height 26
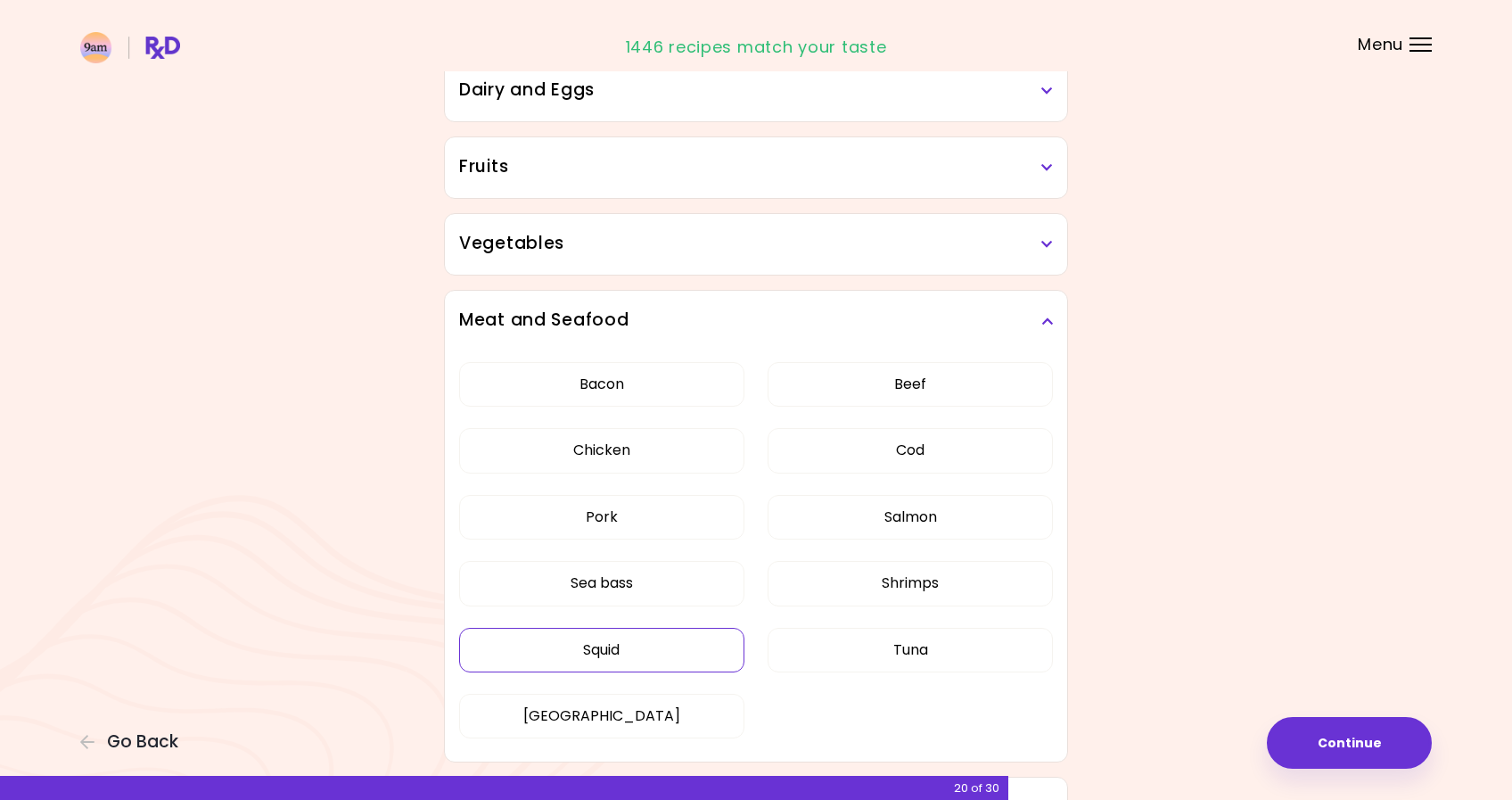
click at [669, 649] on button "Squid" at bounding box center [602, 650] width 286 height 44
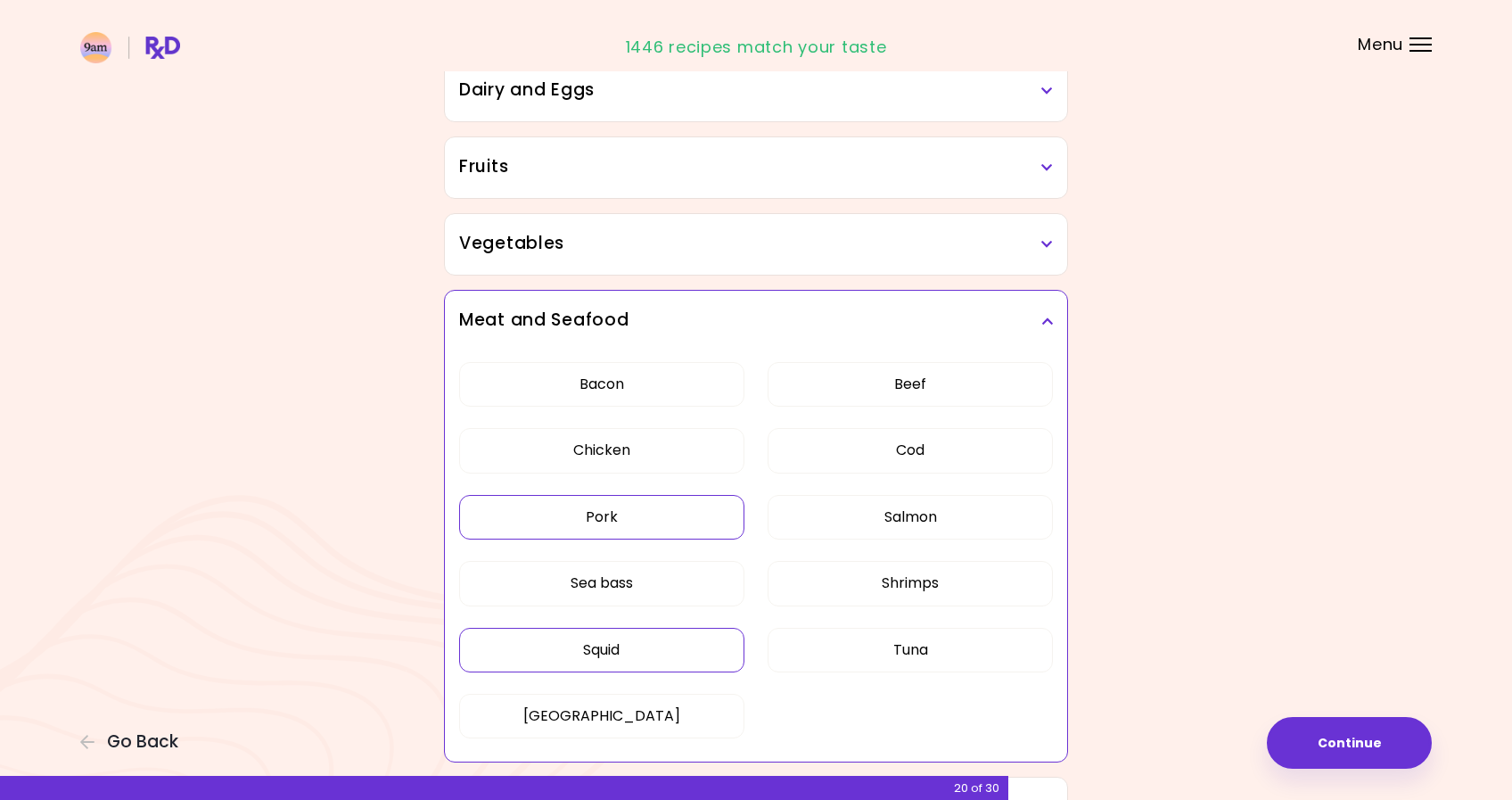
click at [669, 522] on button "Pork" at bounding box center [602, 516] width 286 height 44
click at [667, 722] on button "[GEOGRAPHIC_DATA]" at bounding box center [602, 716] width 286 height 44
click at [654, 370] on button "Bacon" at bounding box center [602, 384] width 286 height 44
click at [667, 234] on h3 "Vegetables" at bounding box center [756, 243] width 594 height 26
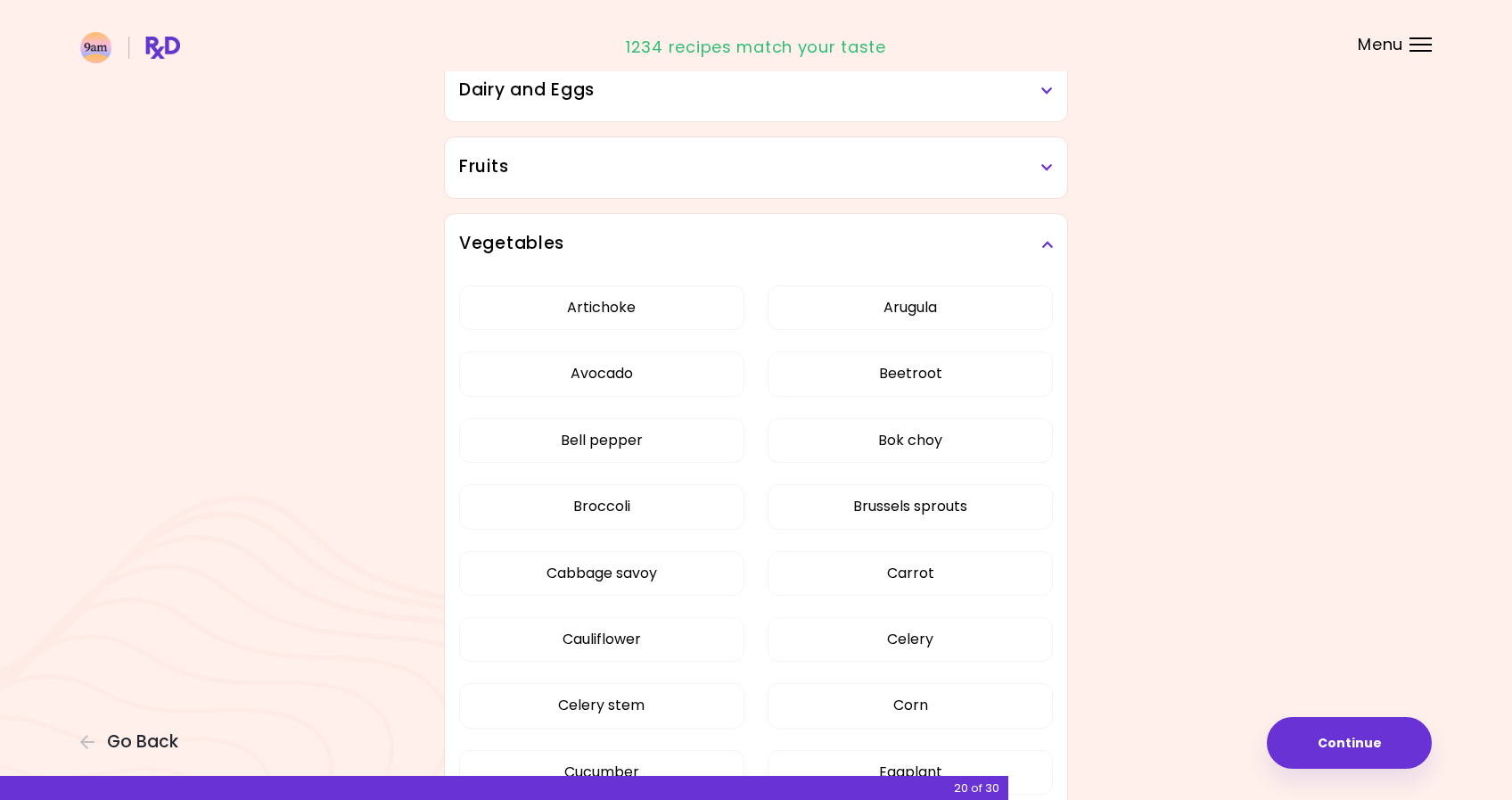
click at [669, 166] on h3 "Fruits" at bounding box center [756, 166] width 594 height 26
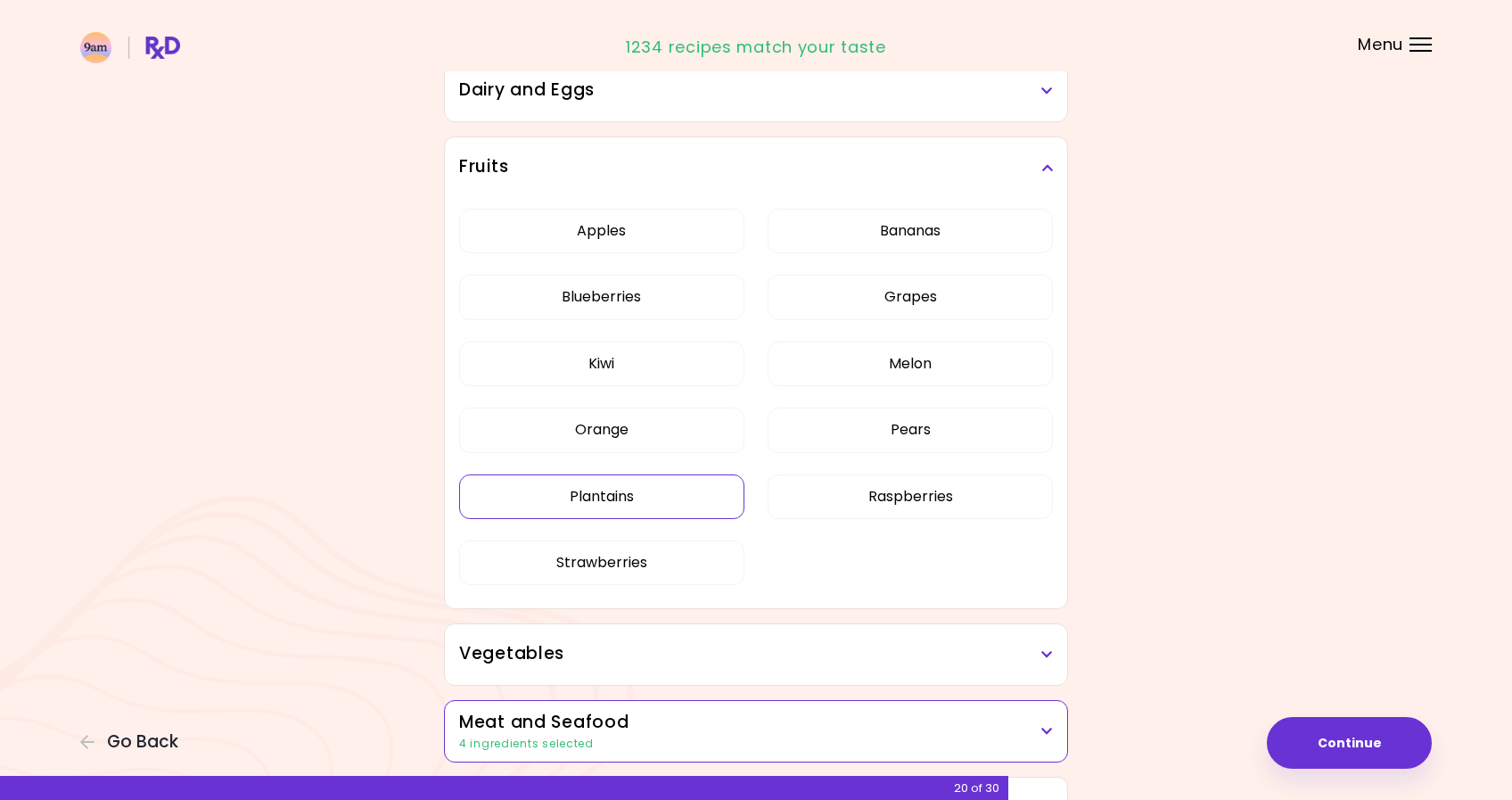
click at [691, 493] on button "Plantains" at bounding box center [602, 496] width 286 height 44
click at [860, 409] on button "Pears" at bounding box center [911, 429] width 286 height 44
click at [843, 357] on button "Melon" at bounding box center [911, 363] width 286 height 44
click at [849, 226] on button "Bananas" at bounding box center [911, 231] width 286 height 44
click at [845, 225] on button "Bananas" at bounding box center [911, 231] width 286 height 44
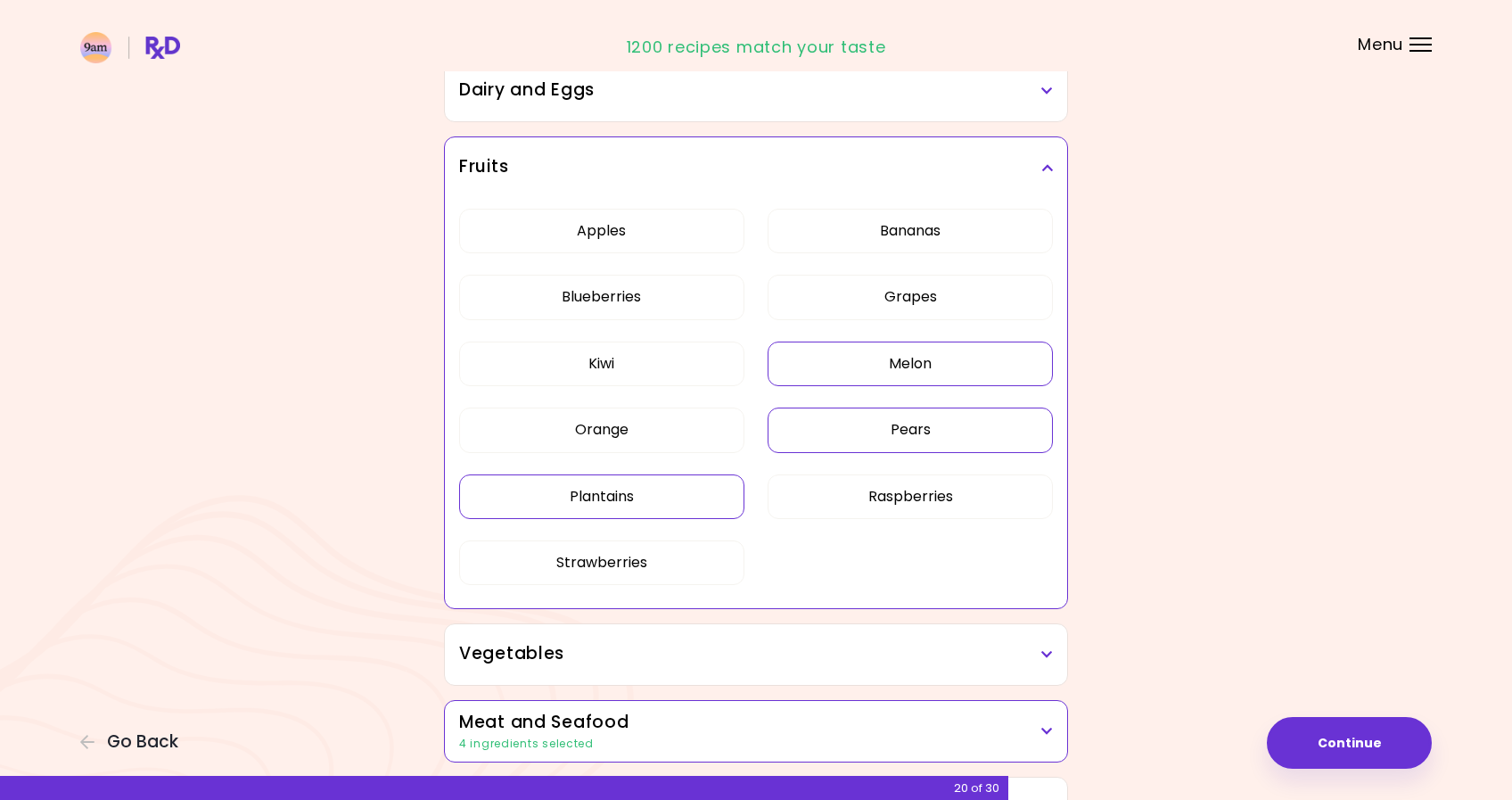
click at [718, 101] on h3 "Dairy and Eggs" at bounding box center [756, 90] width 594 height 26
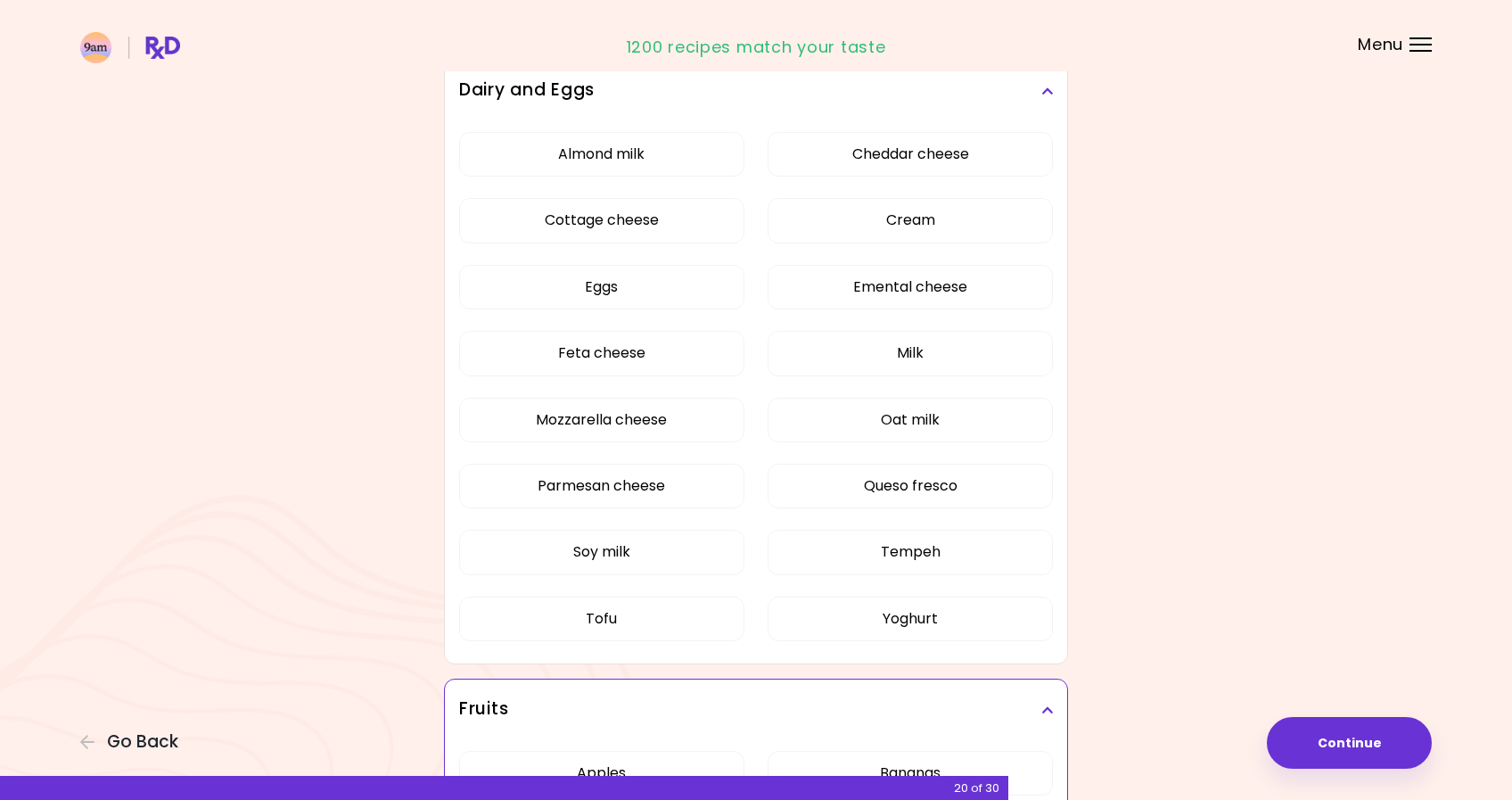
scroll to position [284, 0]
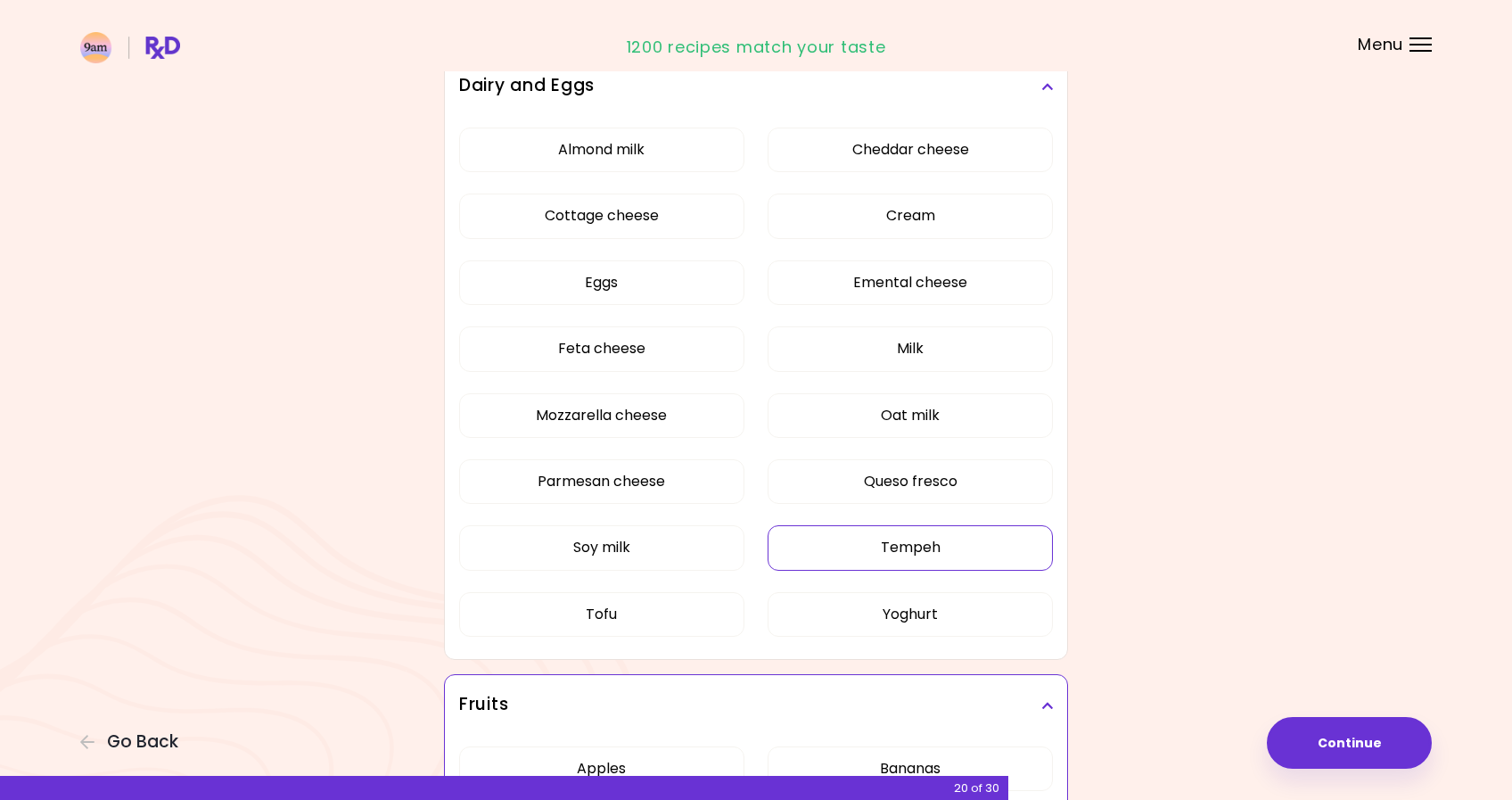
click at [852, 565] on button "Tempeh" at bounding box center [911, 547] width 286 height 44
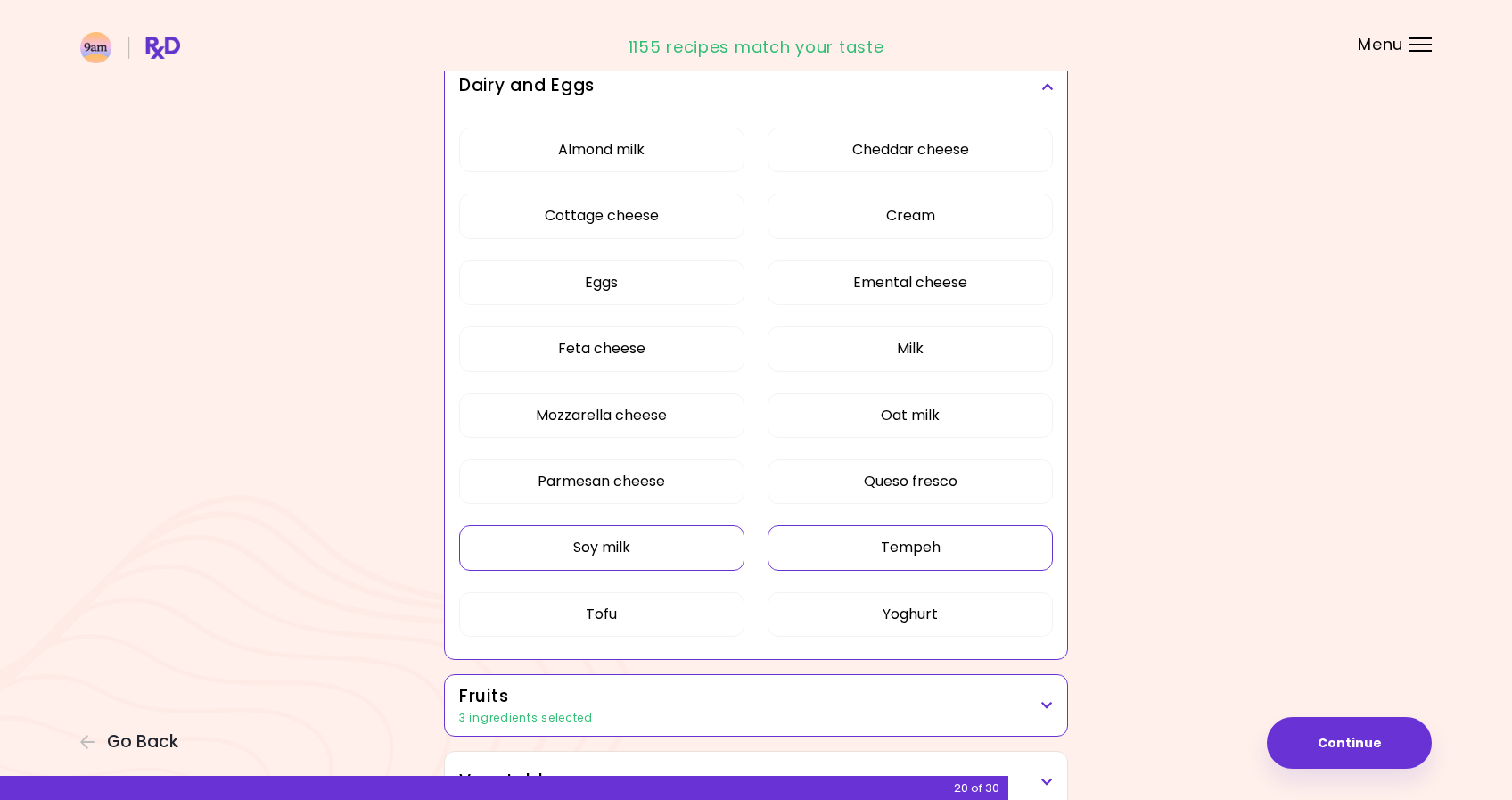
click at [730, 548] on button "Soy milk" at bounding box center [602, 547] width 286 height 44
click at [827, 431] on button "Oat milk" at bounding box center [911, 415] width 286 height 44
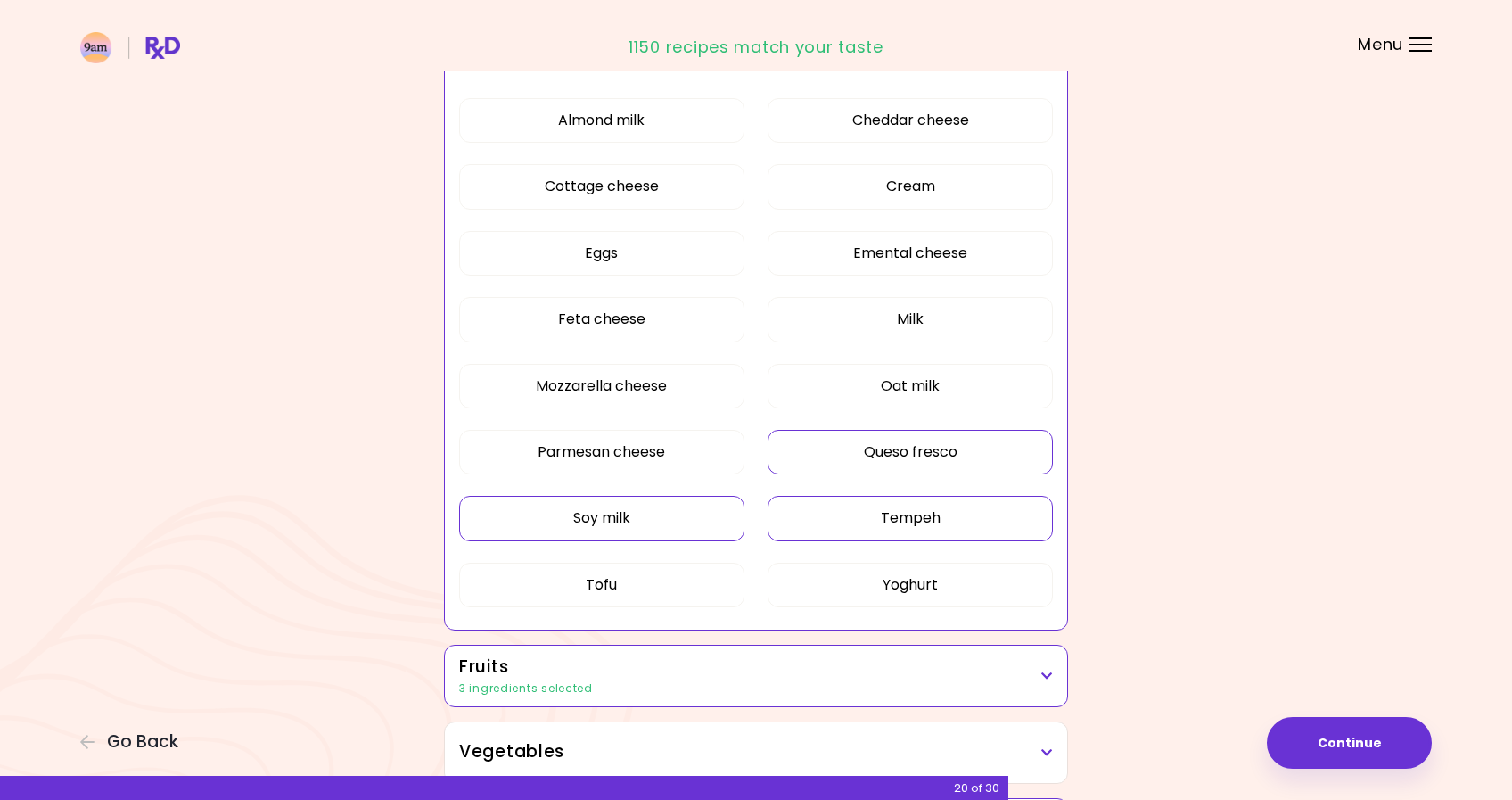
scroll to position [314, 0]
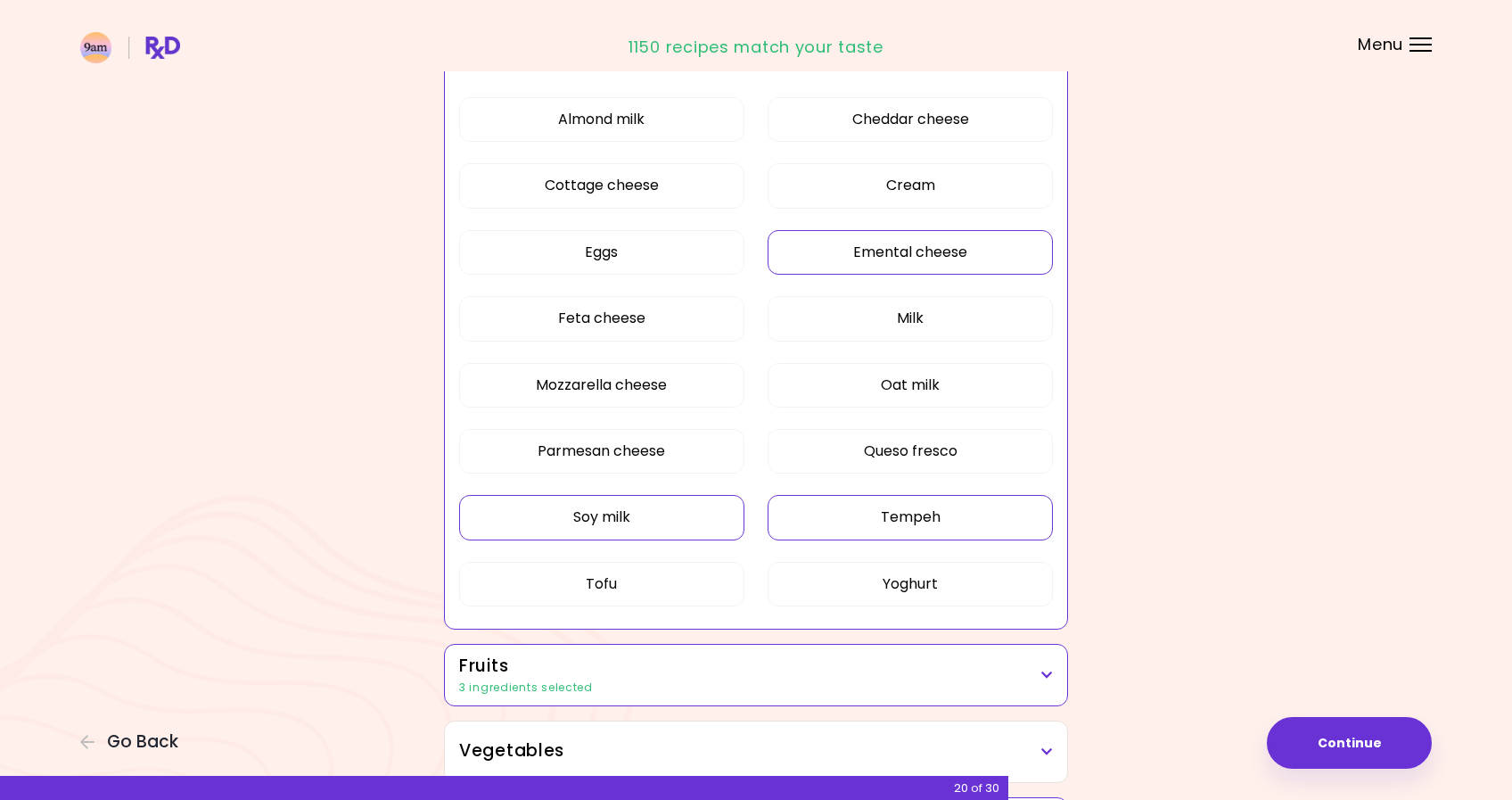
click at [851, 253] on button "Emental cheese" at bounding box center [911, 252] width 286 height 44
click at [854, 168] on button "Cream" at bounding box center [911, 185] width 286 height 44
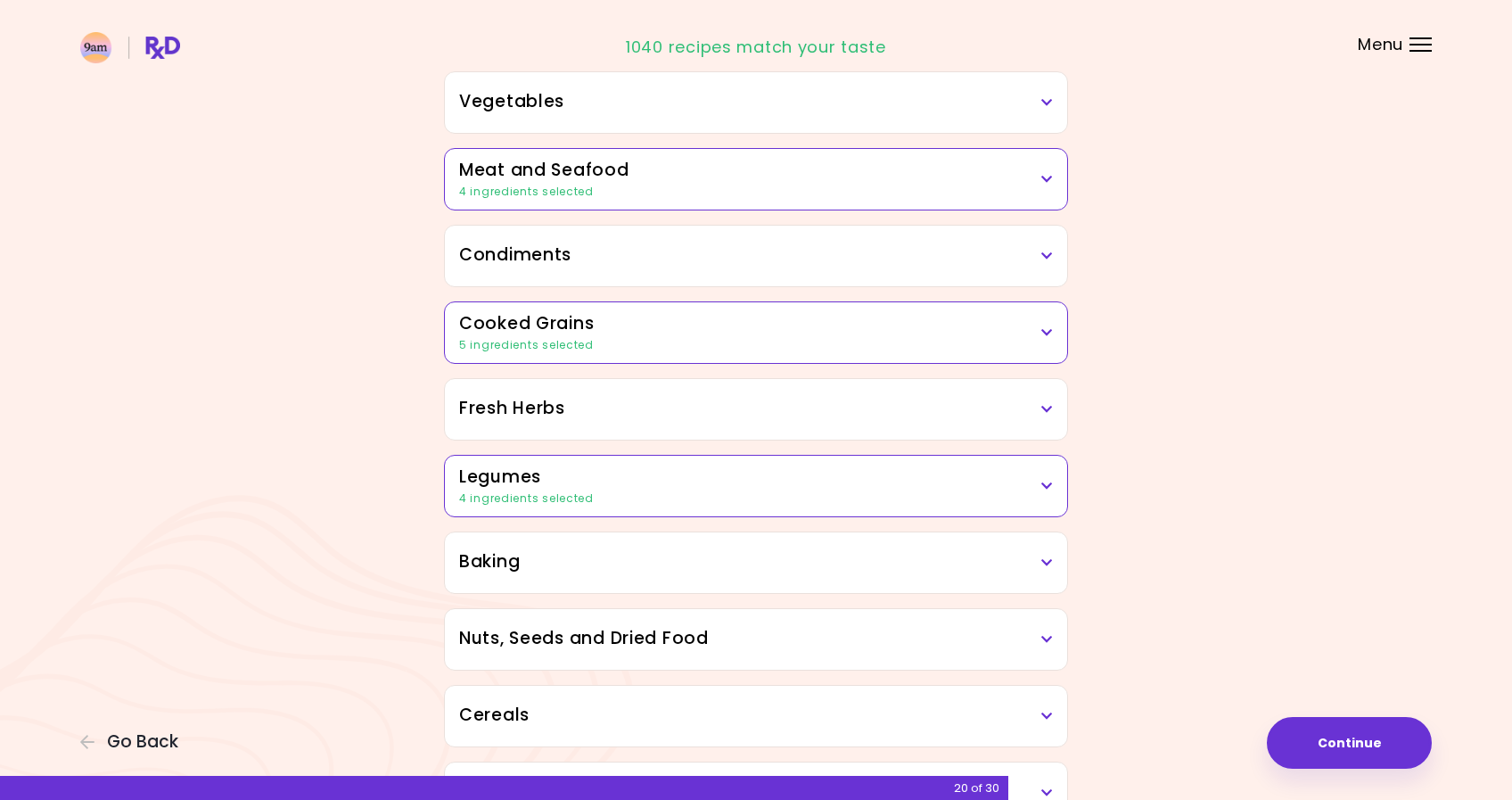
scroll to position [965, 0]
click at [646, 591] on div "Baking Breadcrumbs Cocoa powder Corn starch Flour Sugar" at bounding box center [756, 561] width 624 height 62
click at [652, 579] on div "Baking" at bounding box center [756, 561] width 622 height 61
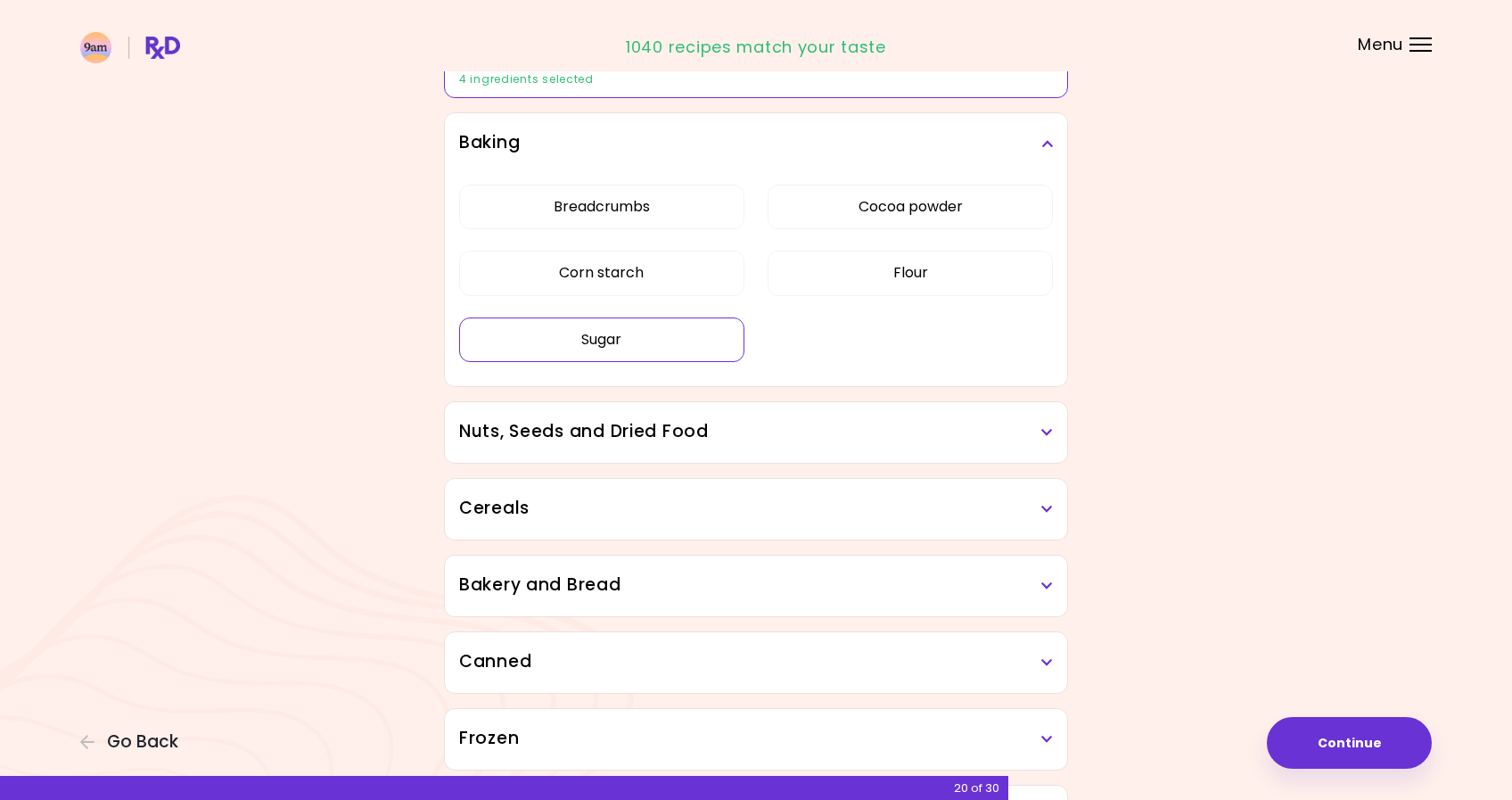
scroll to position [1383, 0]
click at [701, 443] on h3 "Nuts, Seeds and Dried Food" at bounding box center [756, 430] width 594 height 26
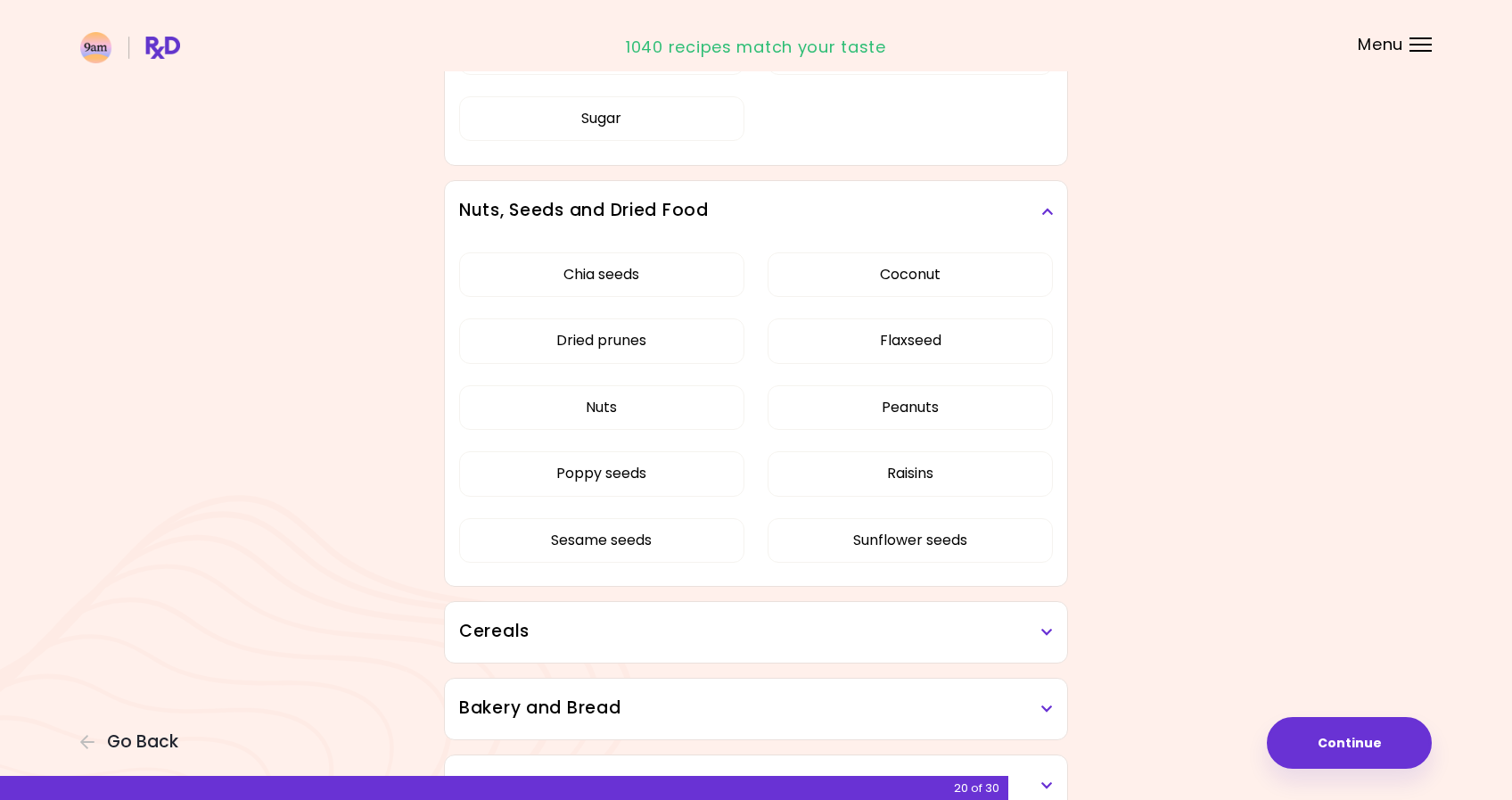
scroll to position [1646, 0]
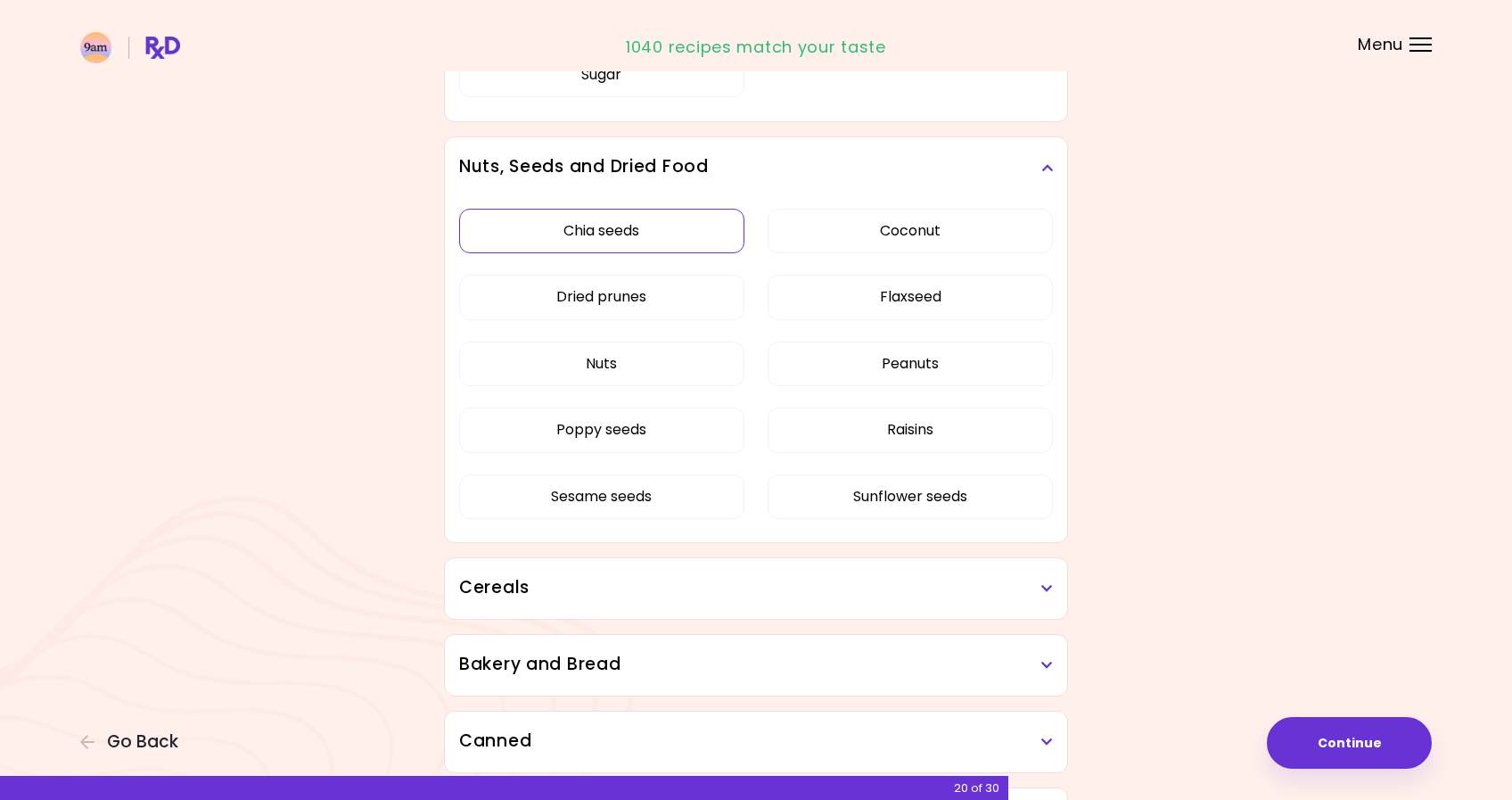
click at [655, 227] on div "Chia seeds Coconut Dried prunes Flaxseed Nuts Peanuts Poppy seeds Raisins Sesam…" at bounding box center [756, 371] width 594 height 346
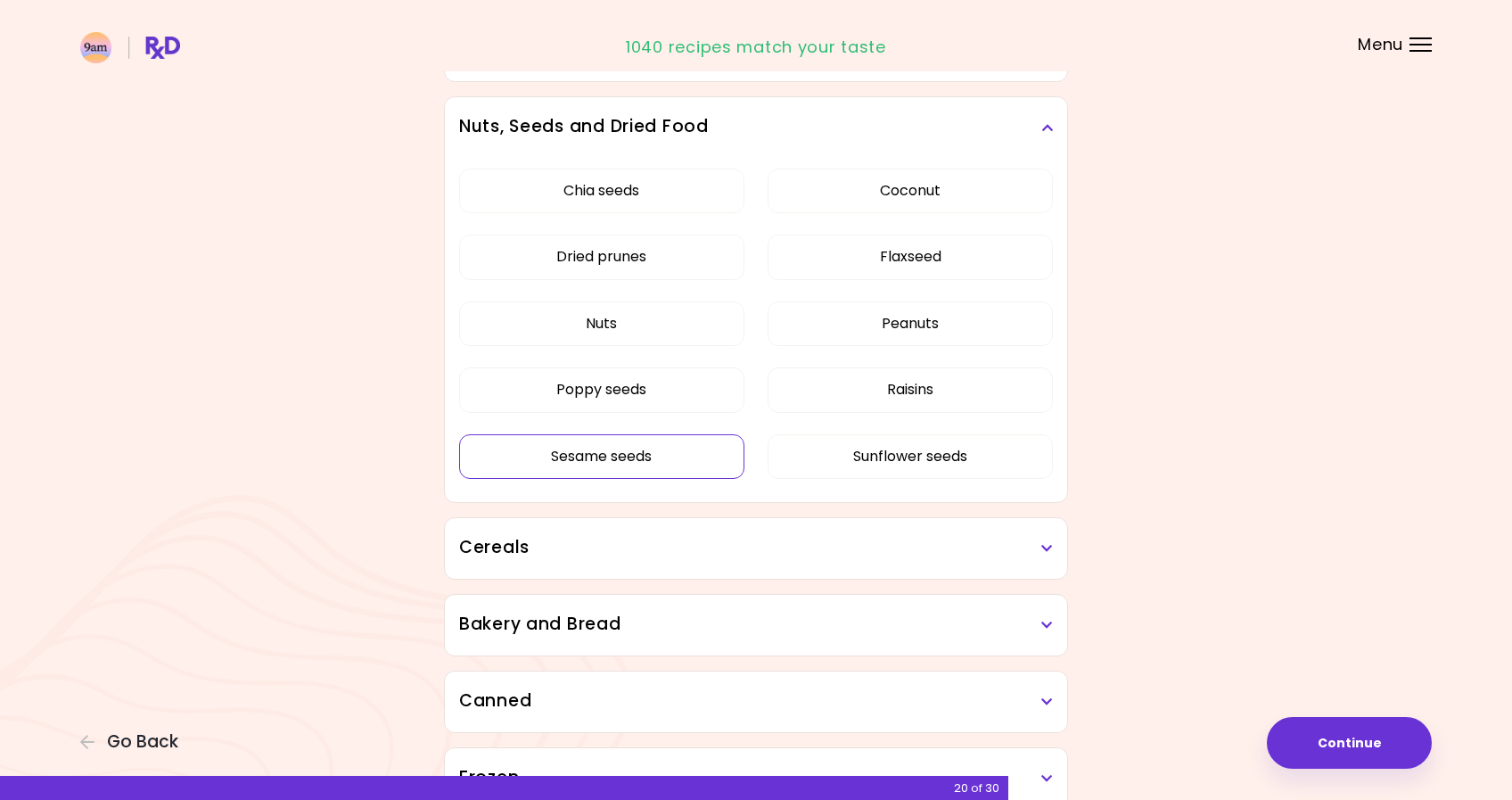
scroll to position [929, 0]
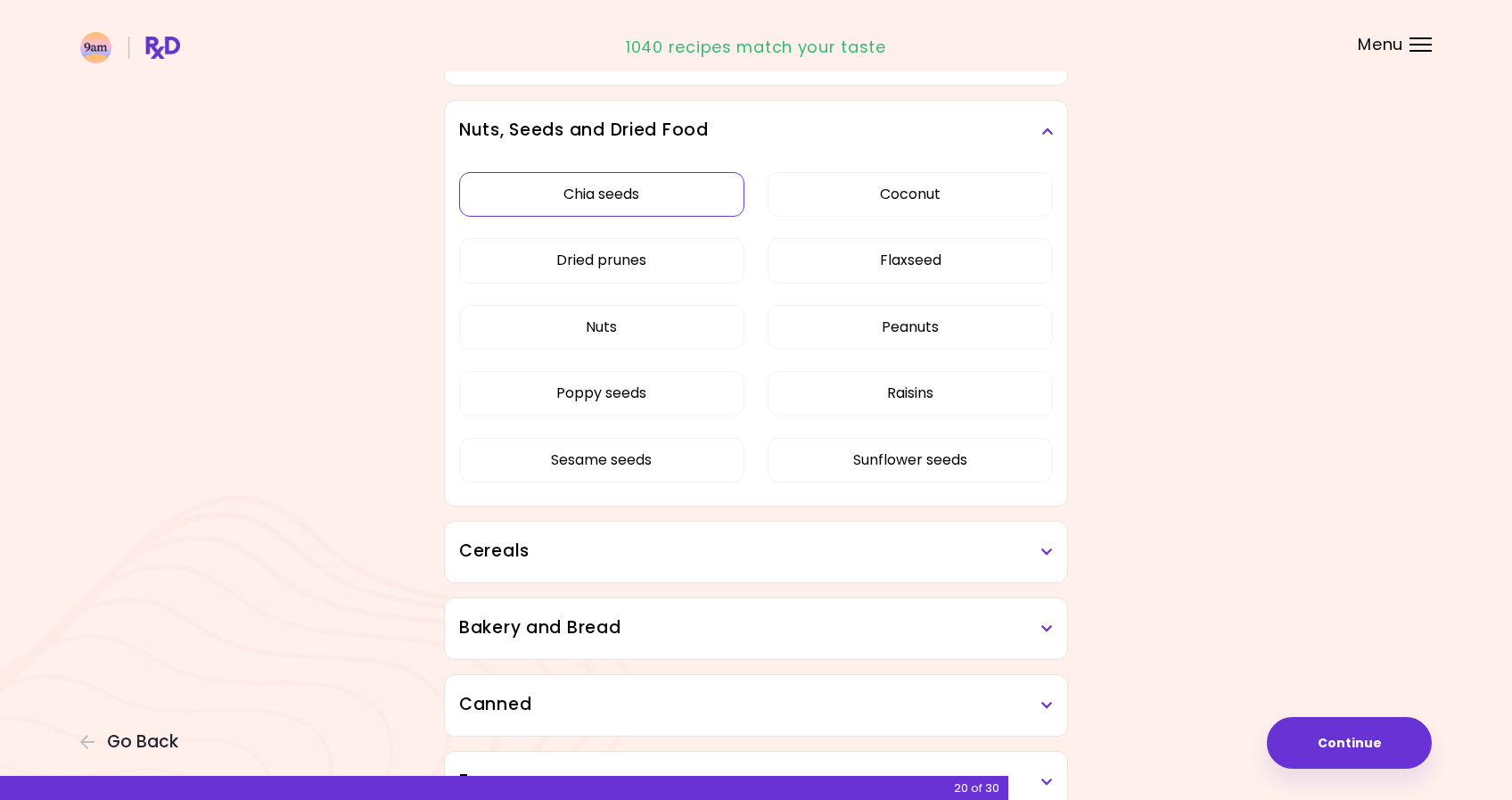
click at [668, 202] on button "Chia seeds" at bounding box center [602, 194] width 286 height 44
click at [803, 259] on button "Flaxseed" at bounding box center [911, 260] width 286 height 44
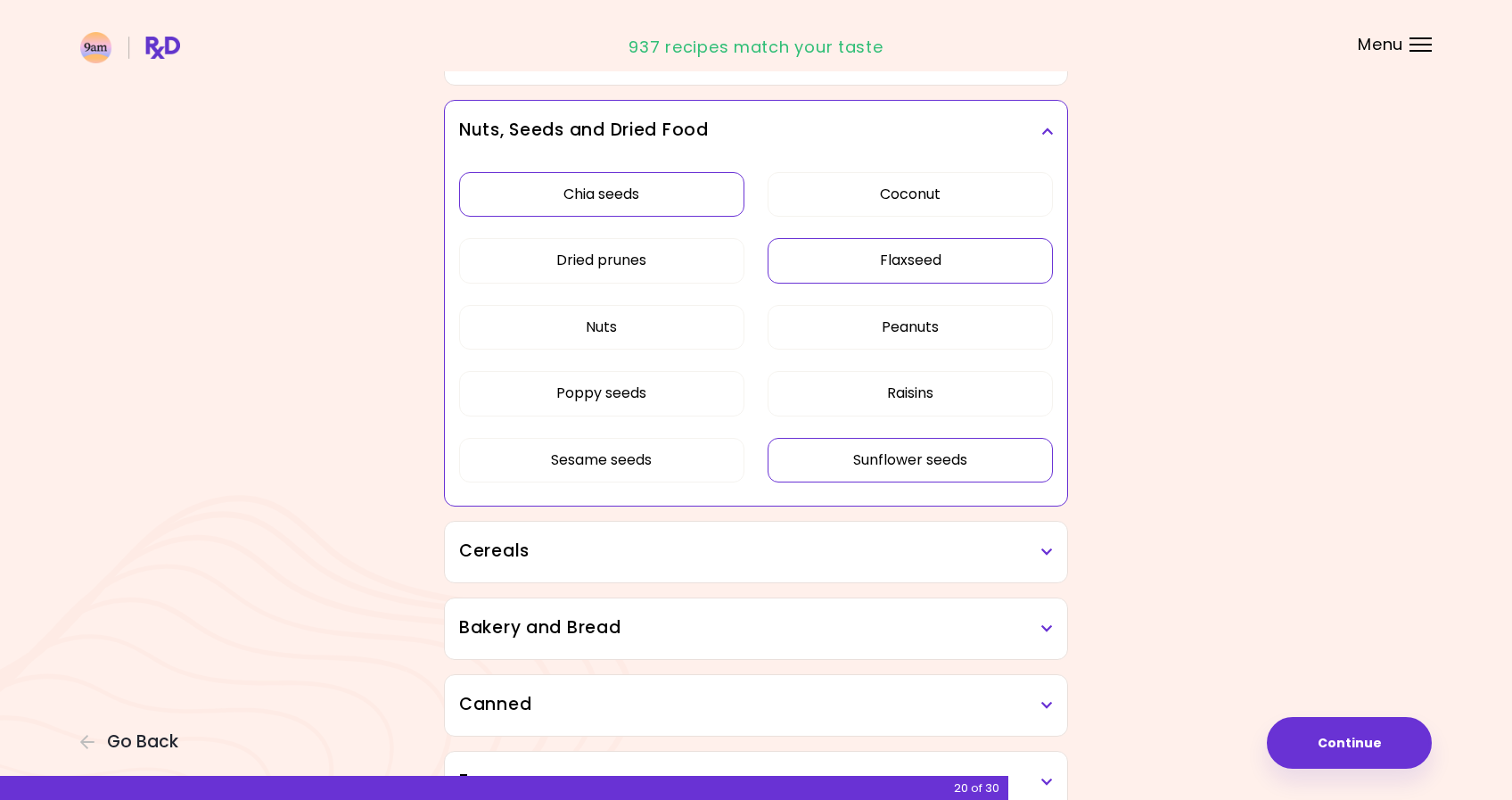
click at [832, 467] on button "Sunflower seeds" at bounding box center [911, 460] width 286 height 44
click at [690, 387] on button "Poppy seeds" at bounding box center [602, 392] width 286 height 44
click at [679, 274] on button "Dried prunes" at bounding box center [602, 260] width 286 height 44
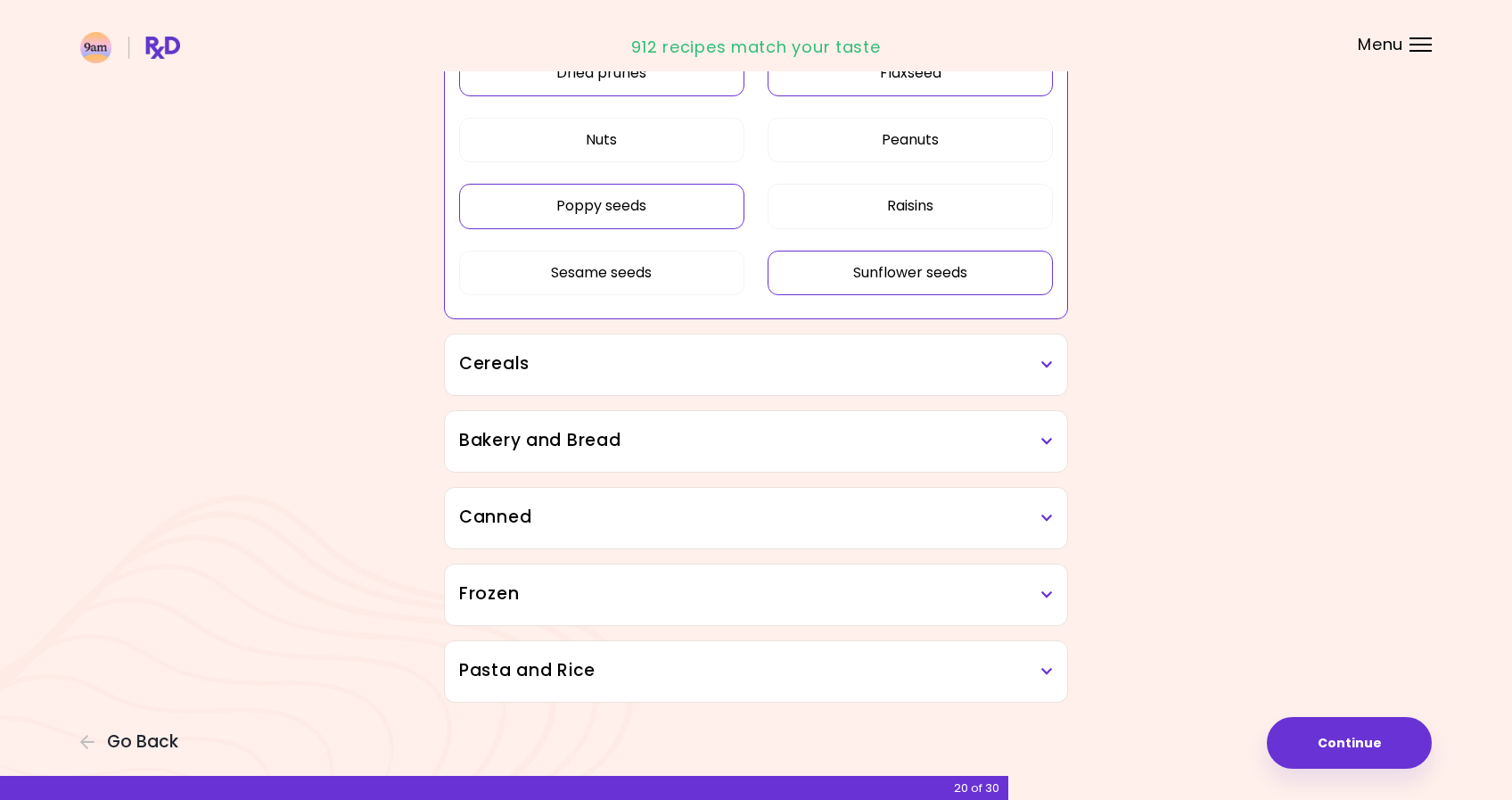
scroll to position [1117, 0]
click at [719, 366] on h3 "Cereals" at bounding box center [756, 363] width 594 height 26
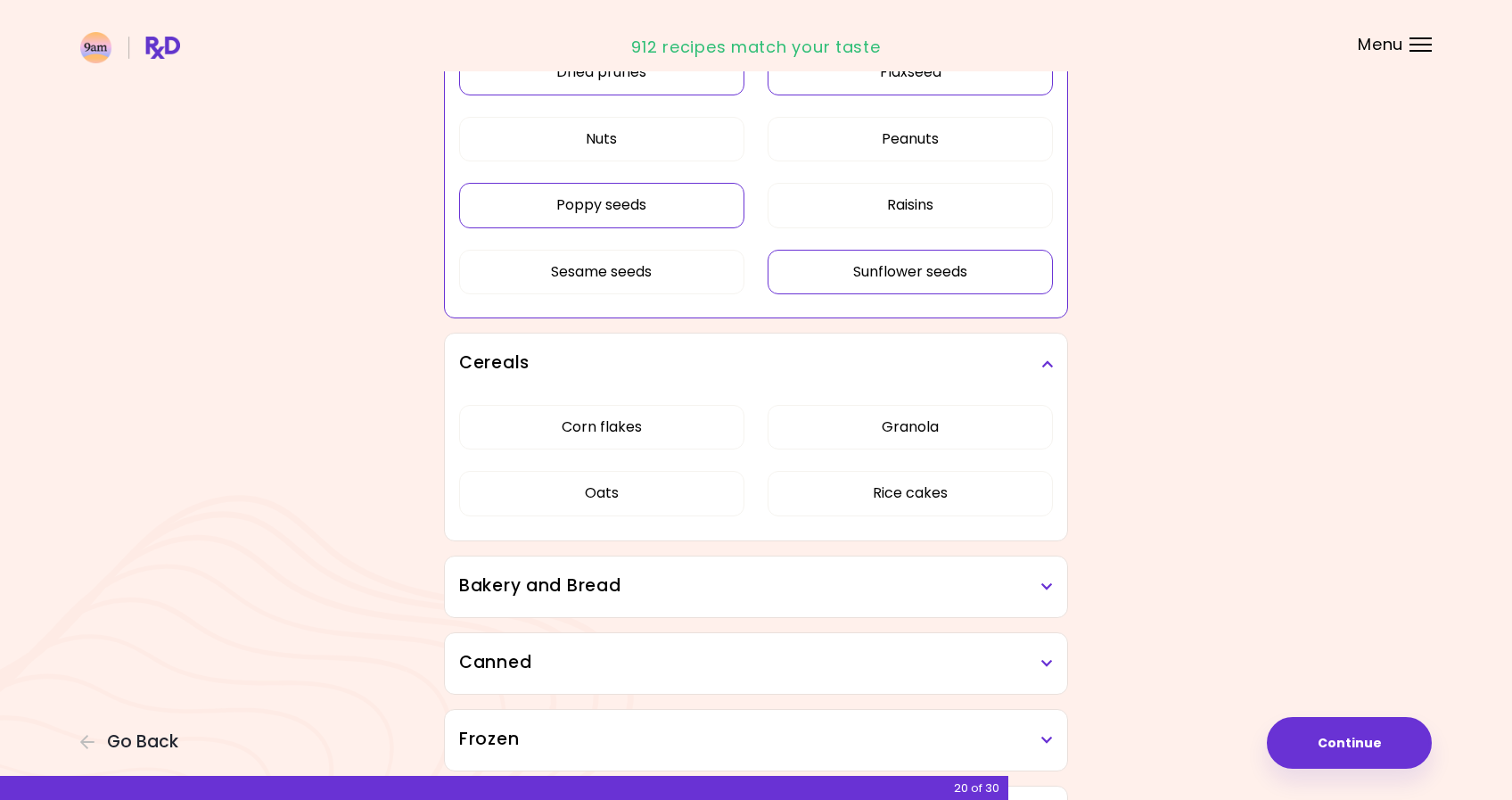
click at [748, 588] on h3 "Bakery and Bread" at bounding box center [756, 585] width 594 height 26
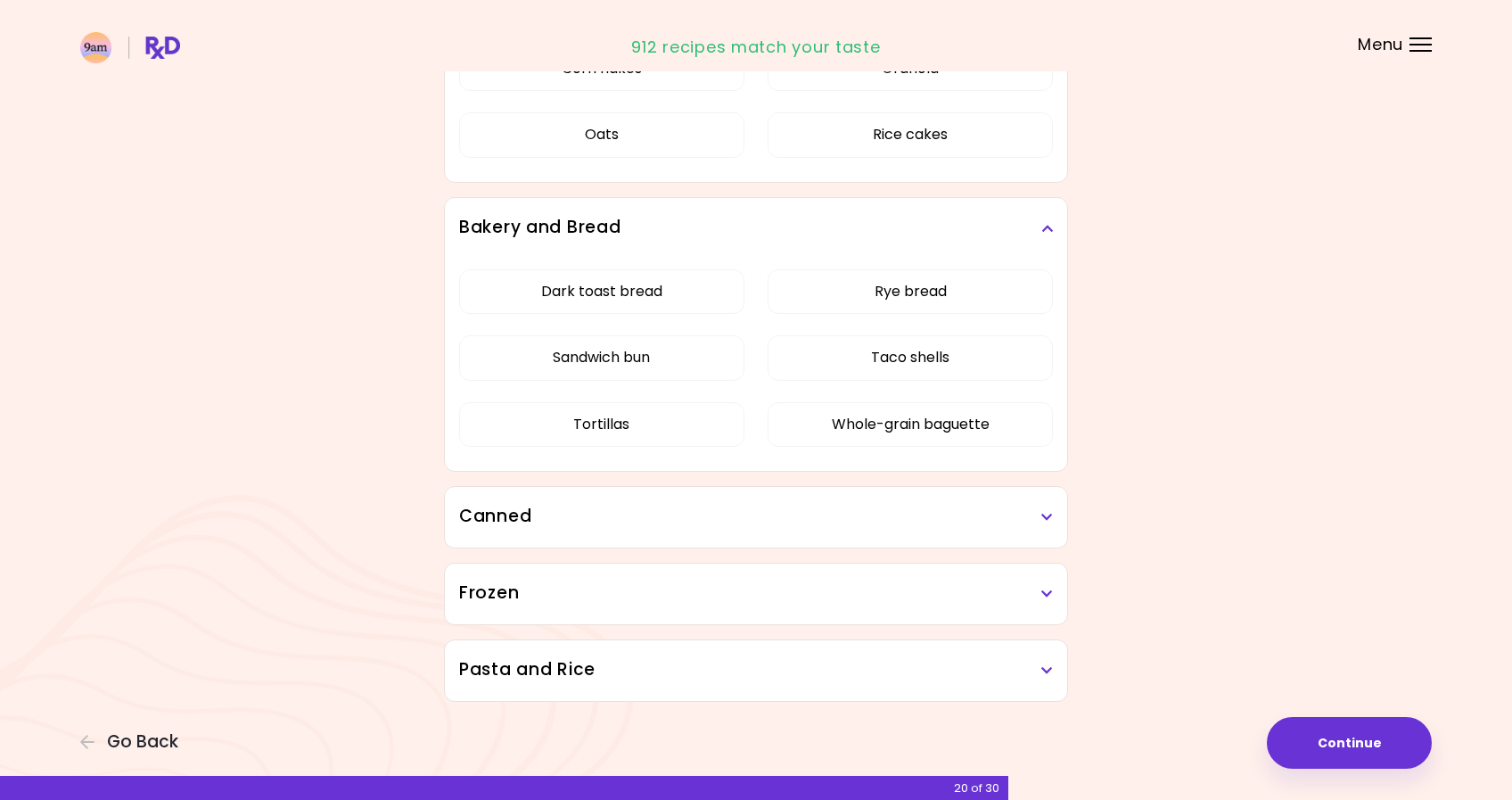
scroll to position [1475, 0]
click at [748, 588] on h3 "Frozen" at bounding box center [756, 593] width 594 height 26
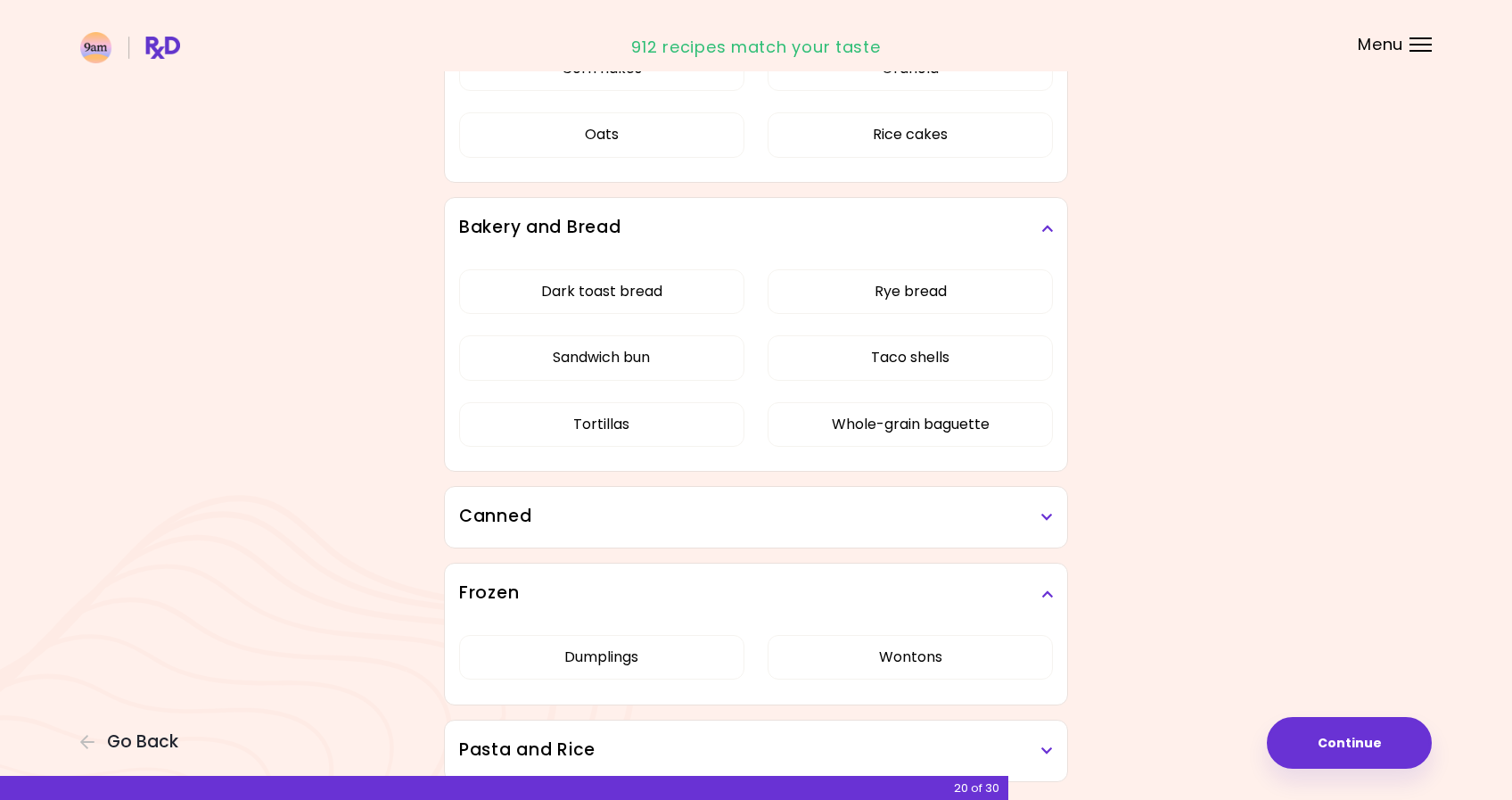
click at [732, 525] on h3 "Canned" at bounding box center [756, 516] width 594 height 26
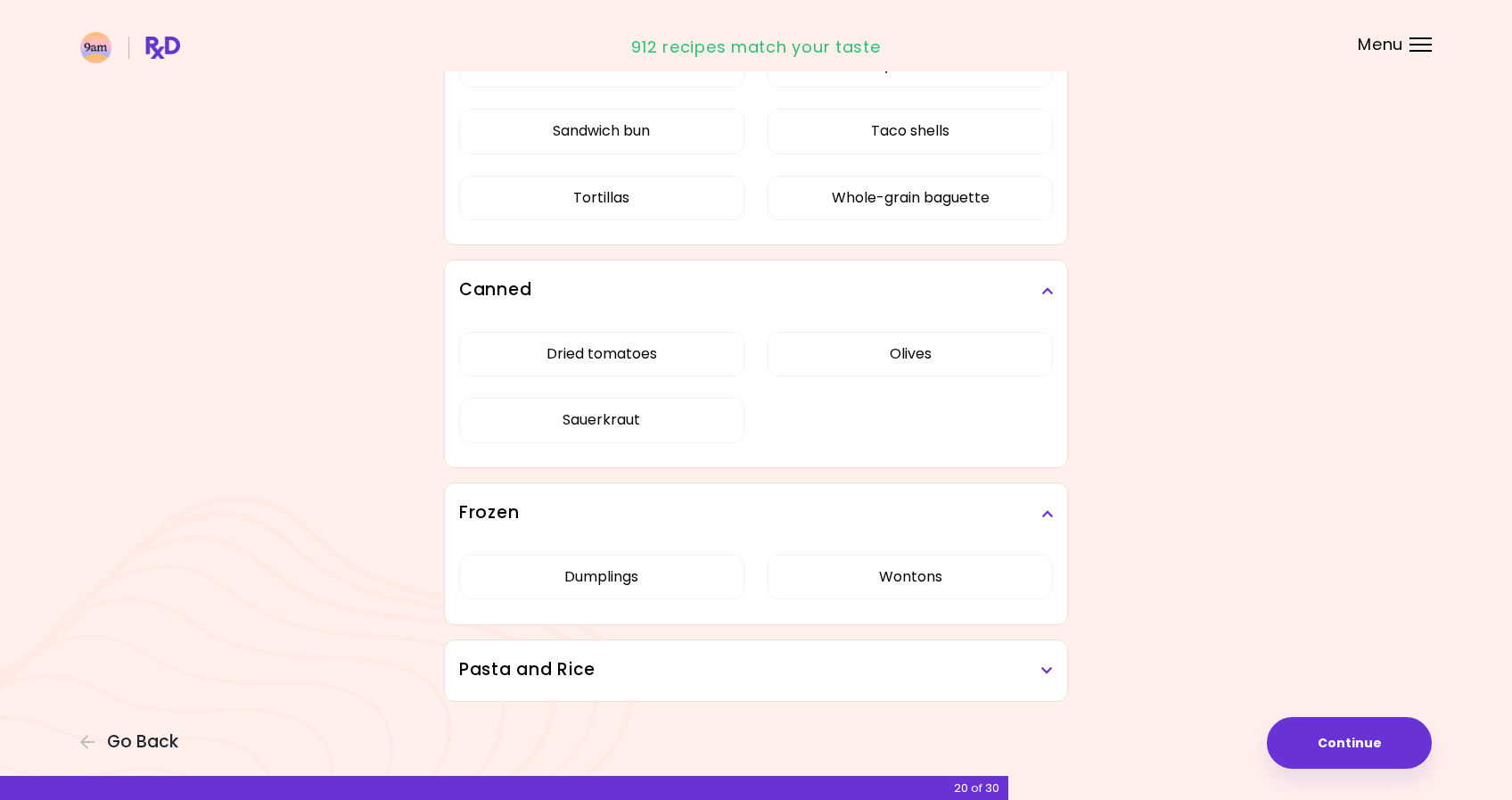
click at [753, 687] on div "Pasta and Rice" at bounding box center [756, 670] width 622 height 61
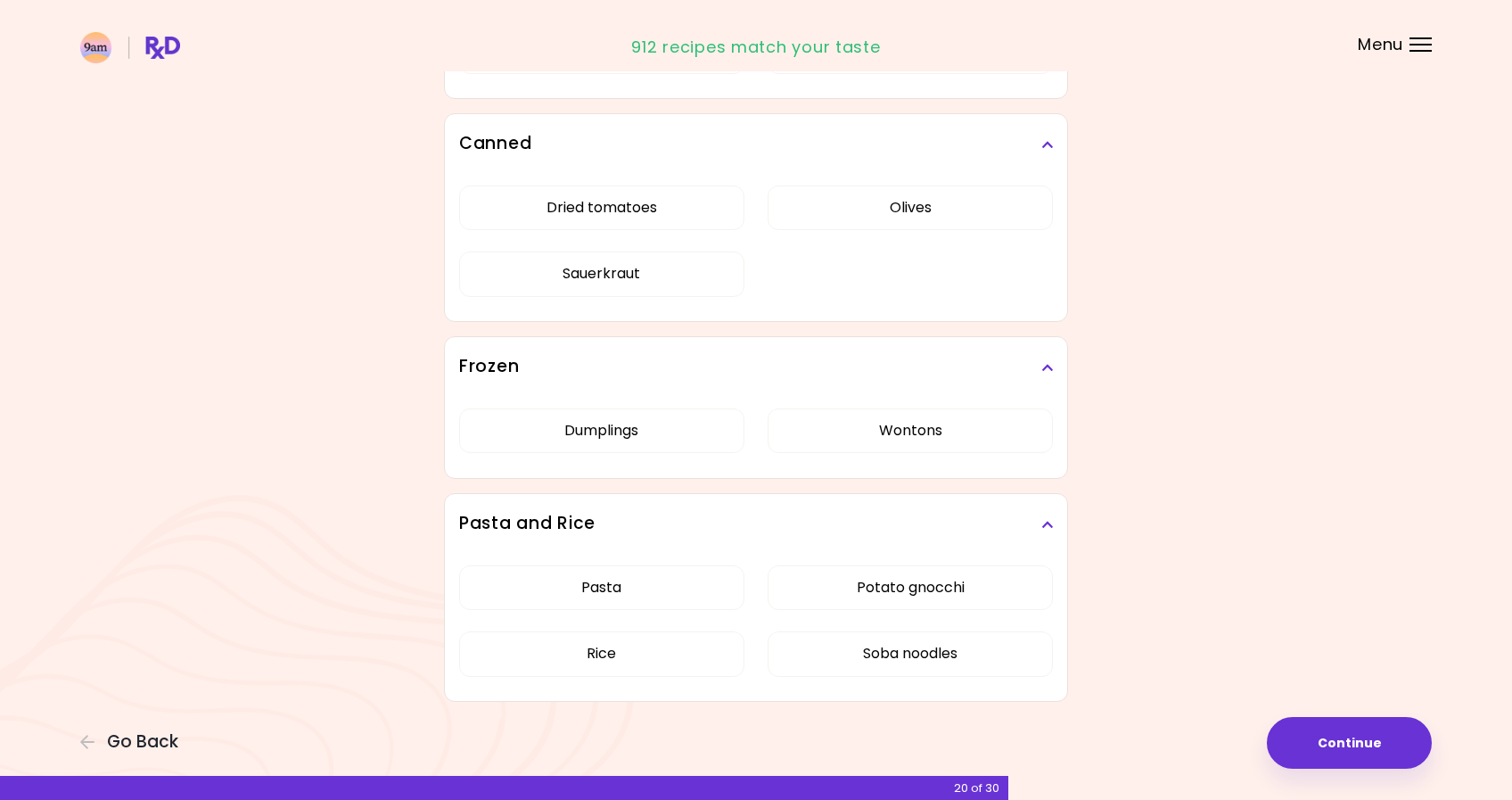
scroll to position [1849, 0]
click at [800, 669] on button "Soba noodles" at bounding box center [911, 653] width 286 height 44
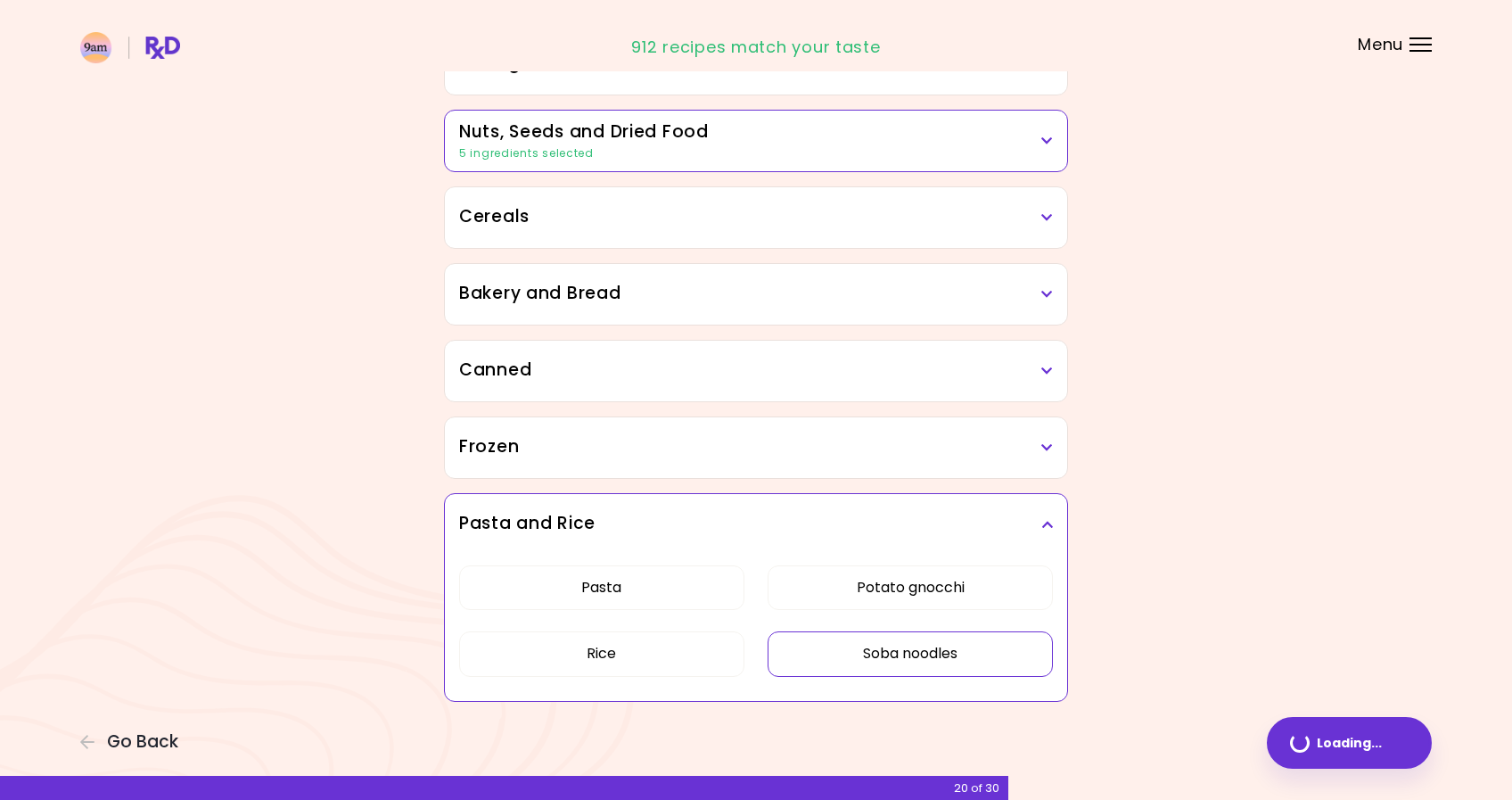
scroll to position [919, 0]
click at [799, 597] on button "Potato gnocchi" at bounding box center [911, 587] width 286 height 44
click at [1340, 747] on button "Continue" at bounding box center [1349, 742] width 165 height 52
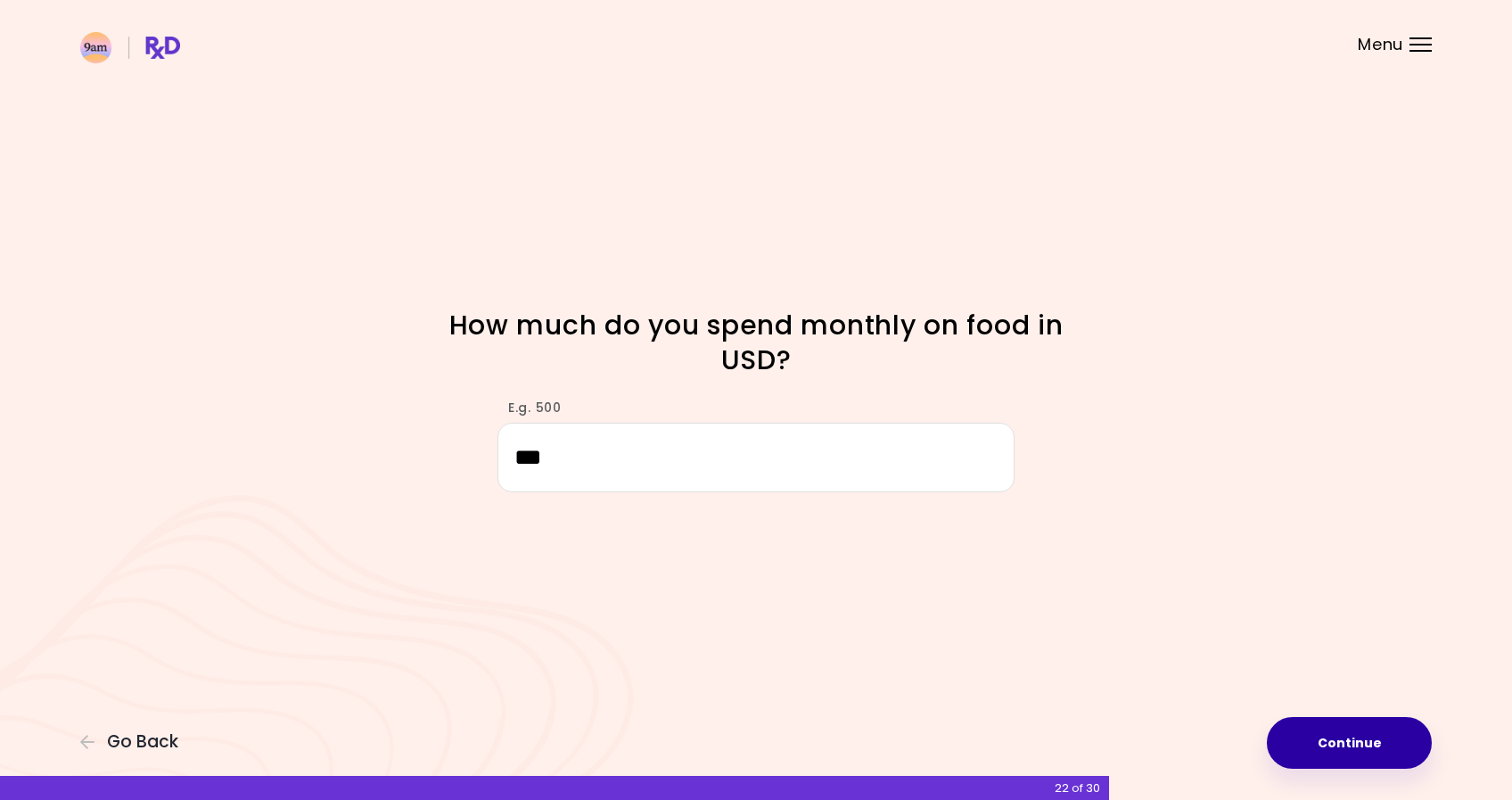
type input "***"
click at [1394, 739] on button "Continue" at bounding box center [1349, 742] width 165 height 52
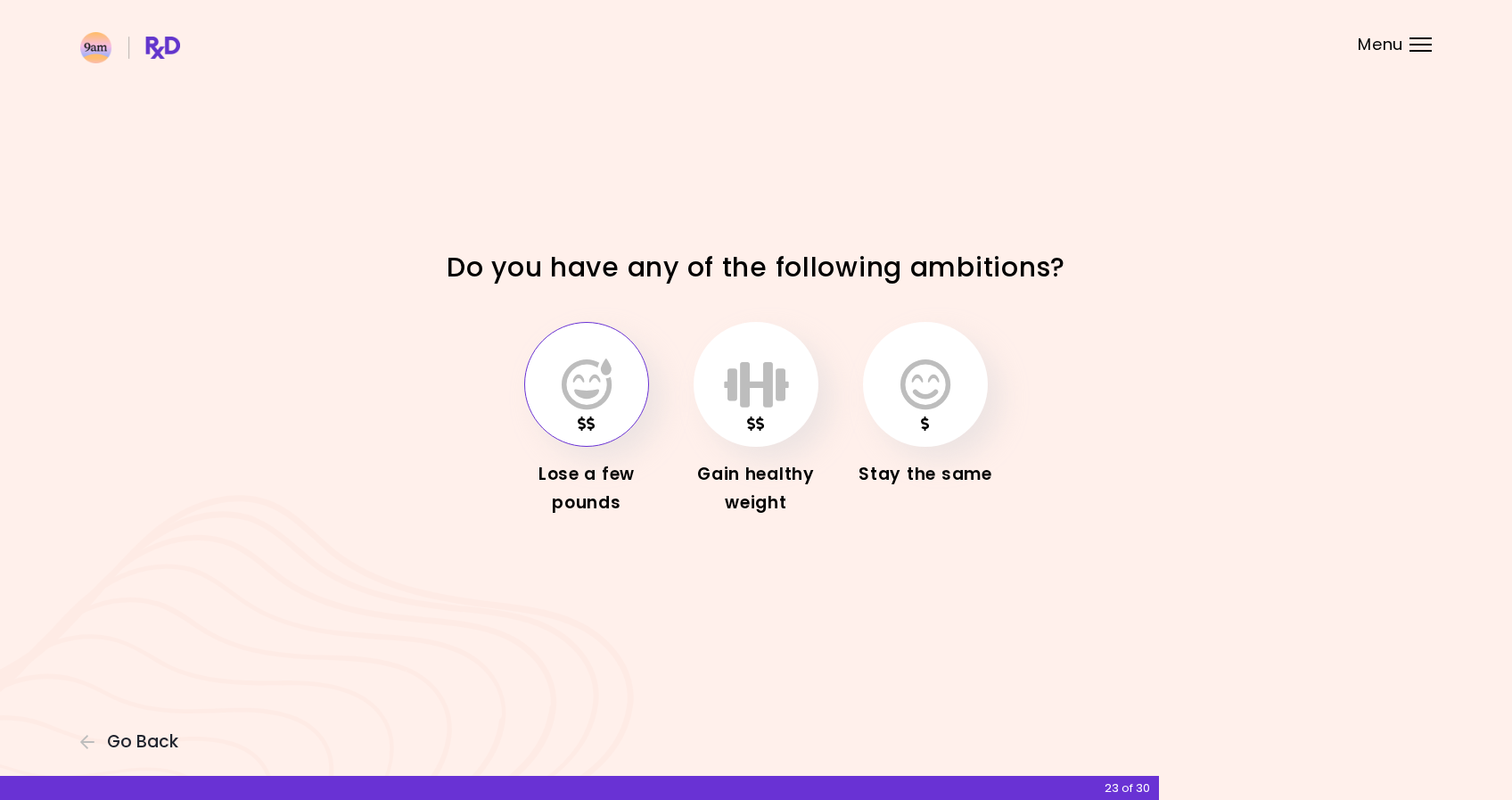
click at [590, 401] on icon "button" at bounding box center [586, 384] width 50 height 52
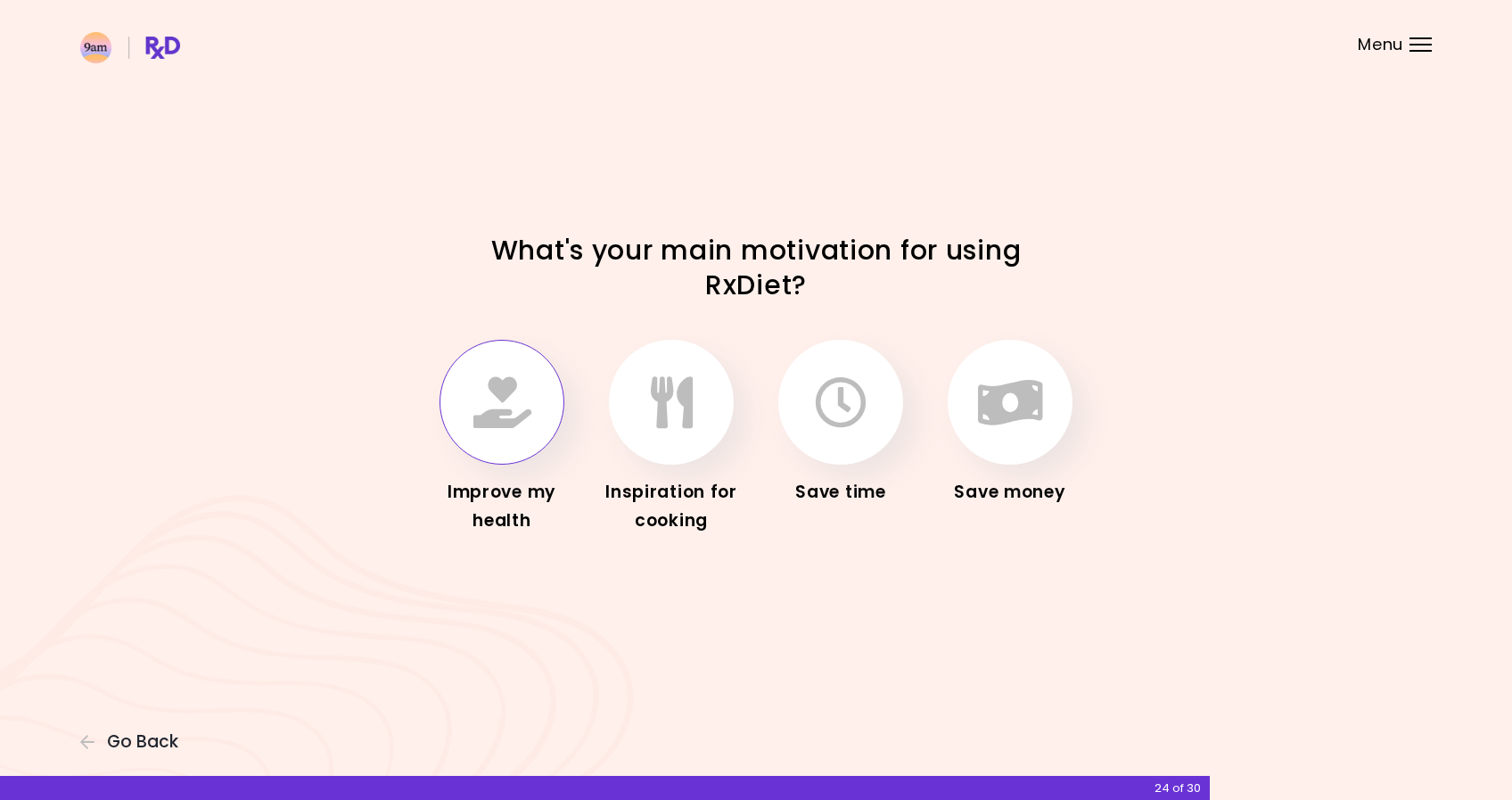
click at [492, 405] on icon "button" at bounding box center [502, 402] width 58 height 52
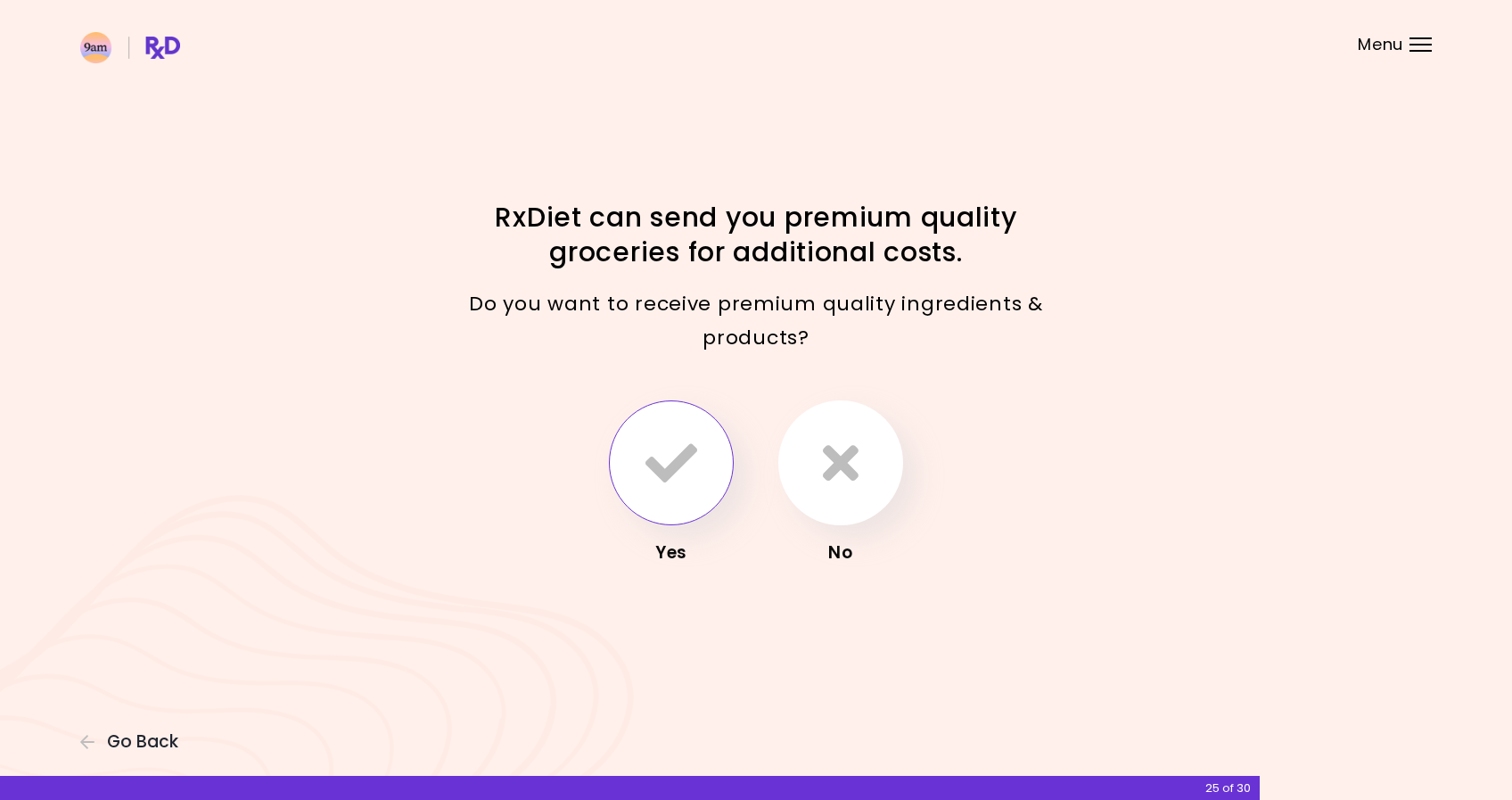
click at [669, 507] on button "button" at bounding box center [671, 462] width 125 height 125
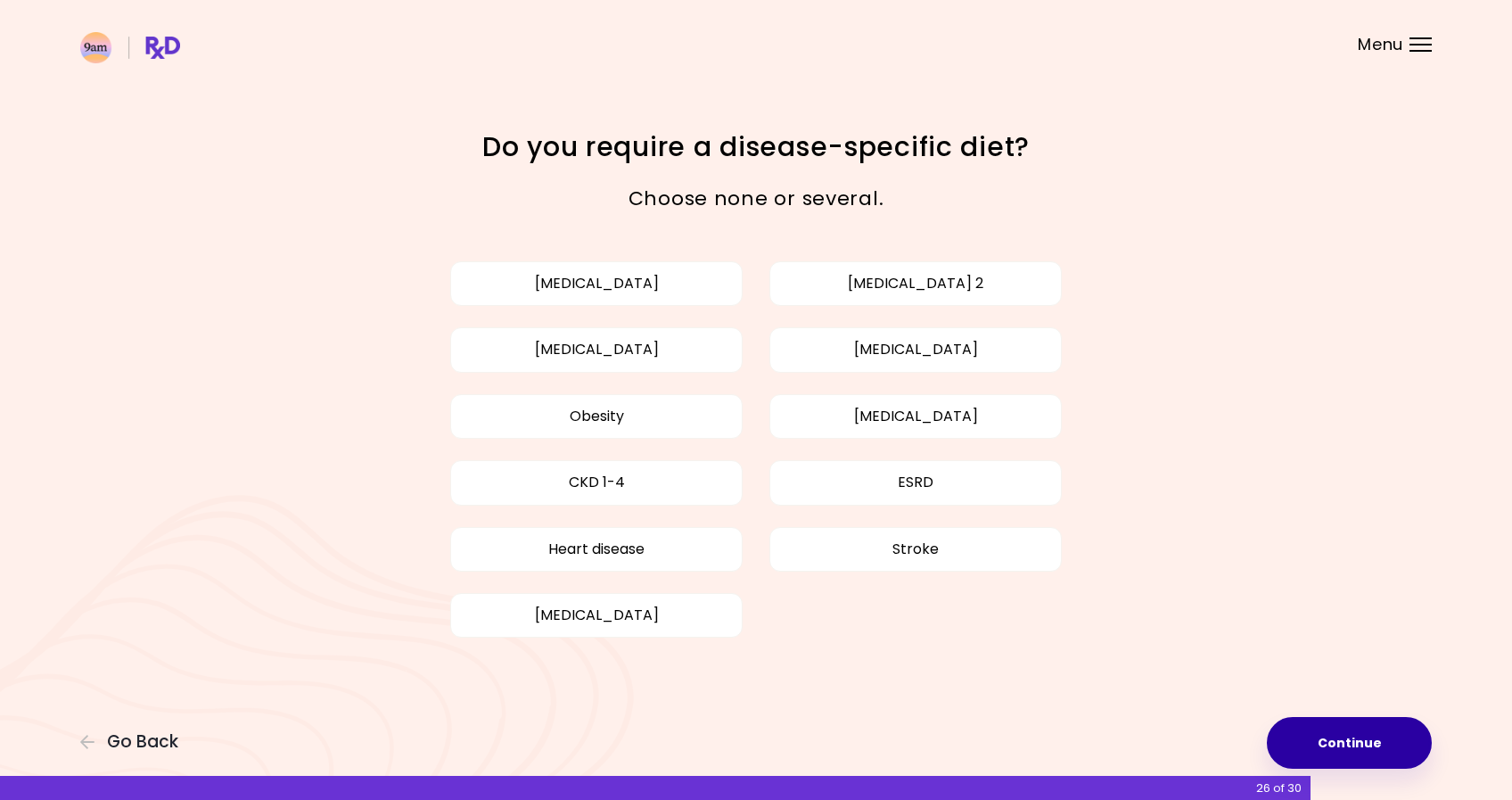
click at [1383, 748] on button "Continue" at bounding box center [1349, 742] width 165 height 52
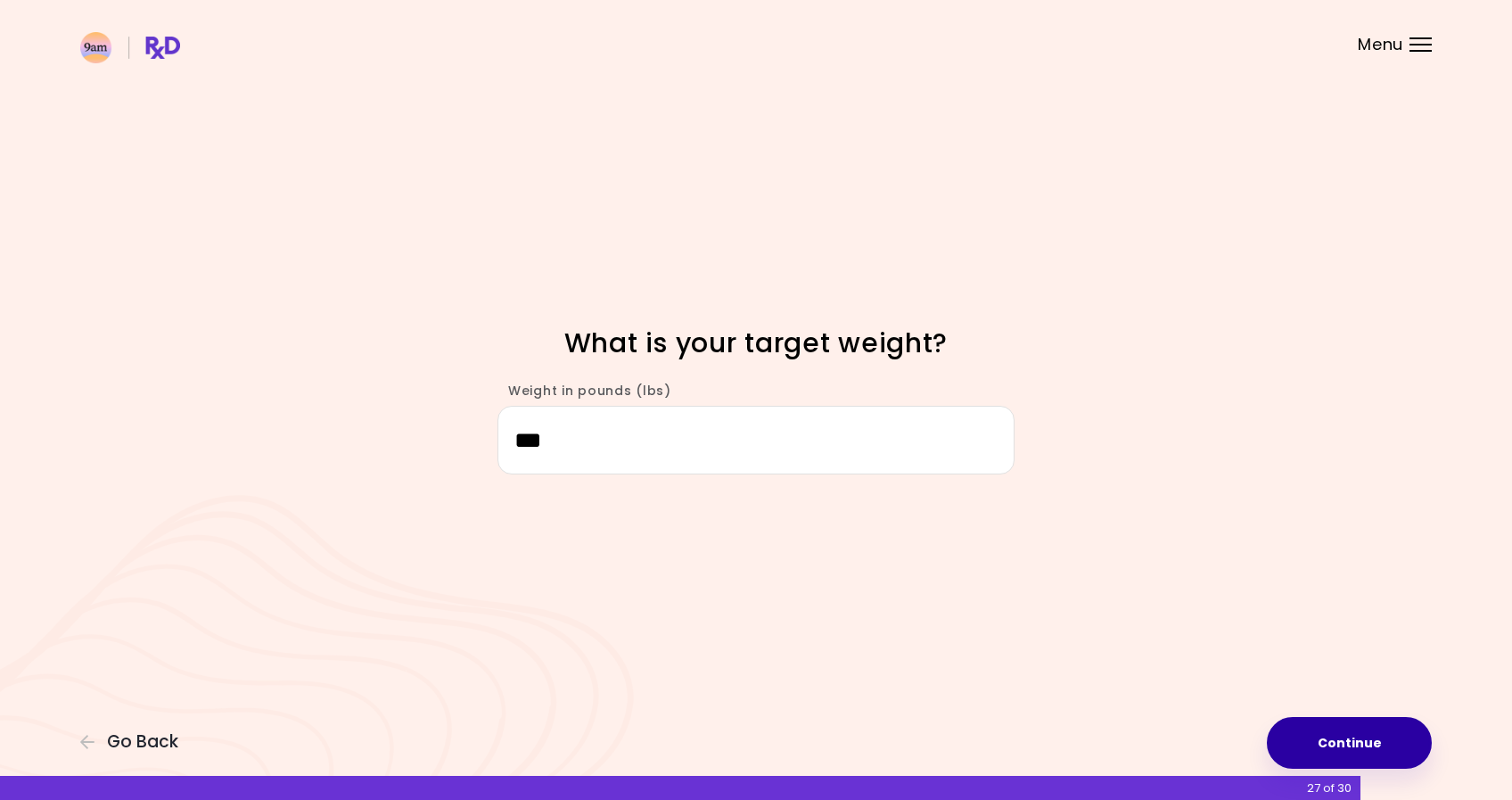
type input "***"
click at [1349, 742] on button "Continue" at bounding box center [1349, 742] width 165 height 52
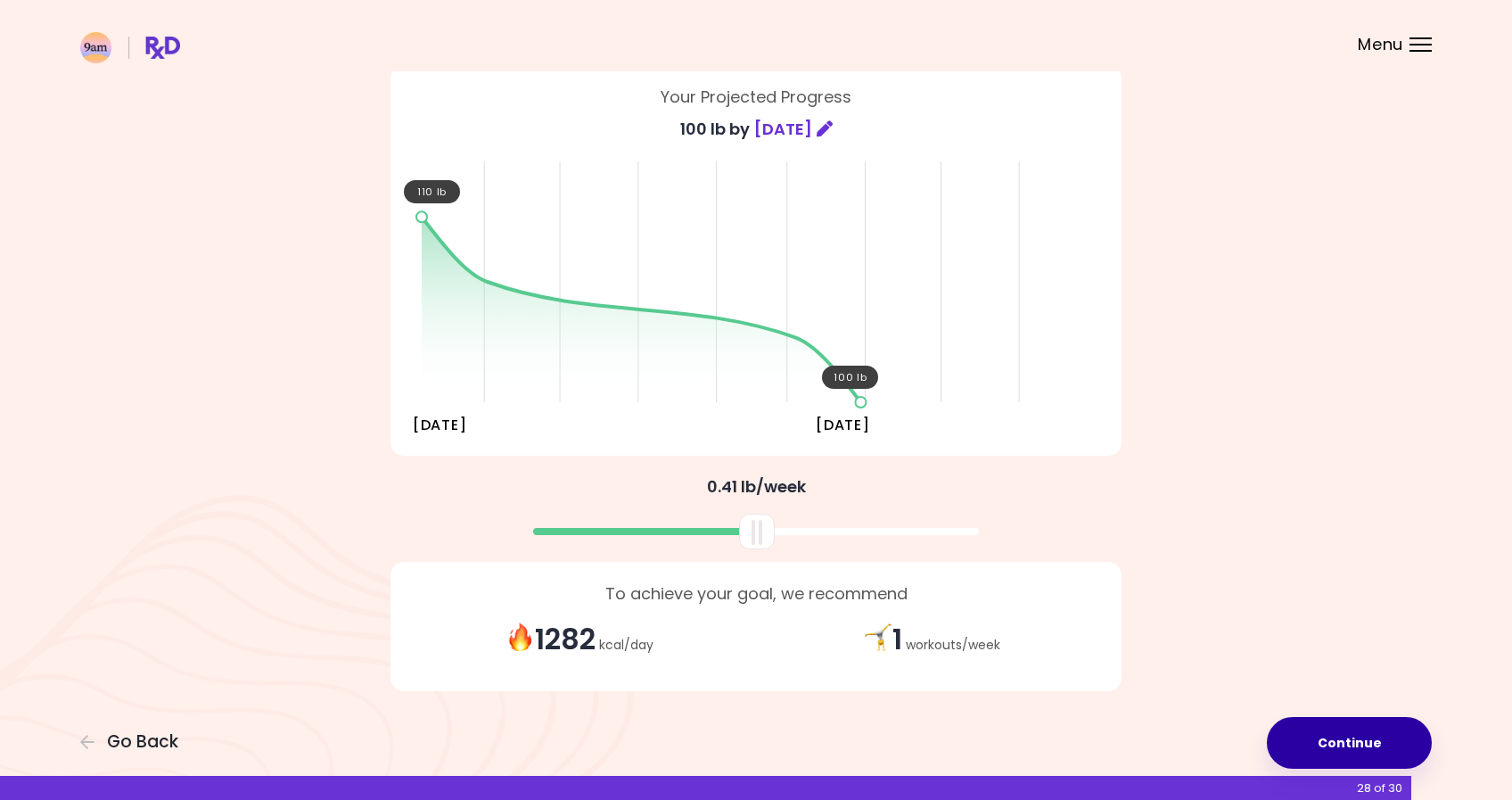
scroll to position [119, 0]
click at [1352, 737] on button "Continue" at bounding box center [1349, 742] width 165 height 52
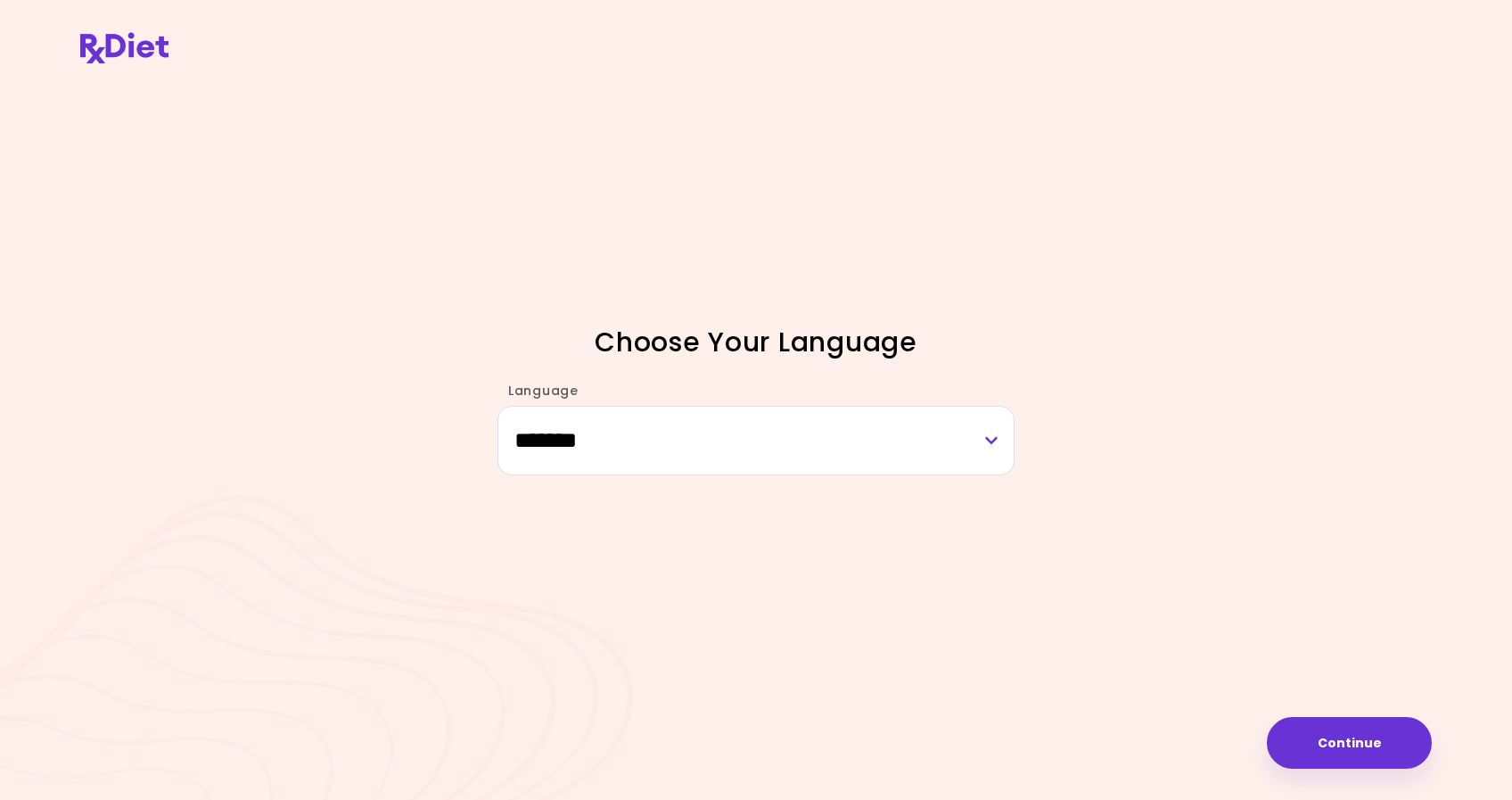
click at [1352, 737] on button "Continue" at bounding box center [1349, 742] width 165 height 52
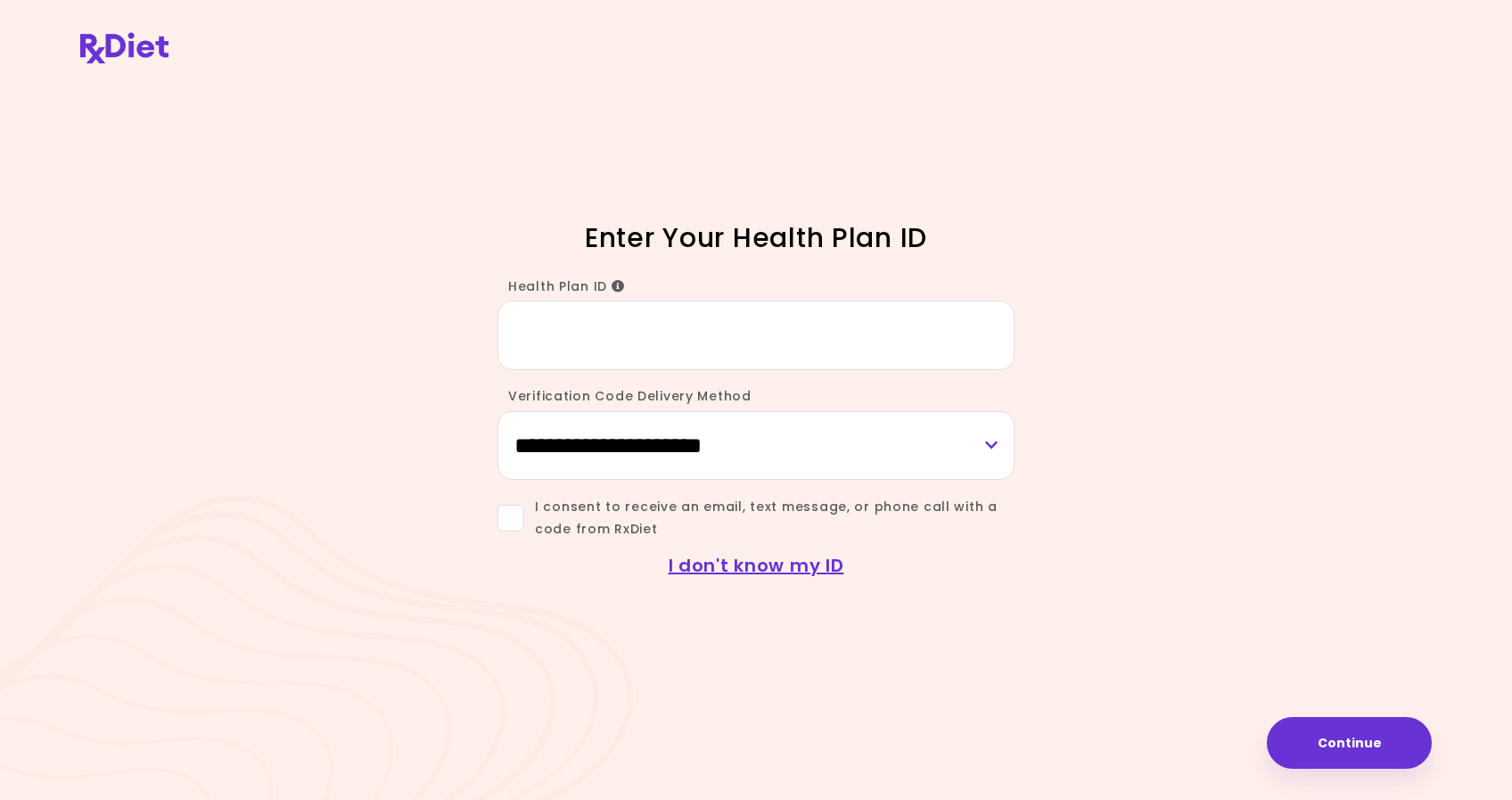
click at [612, 286] on icon "Info" at bounding box center [618, 286] width 13 height 12
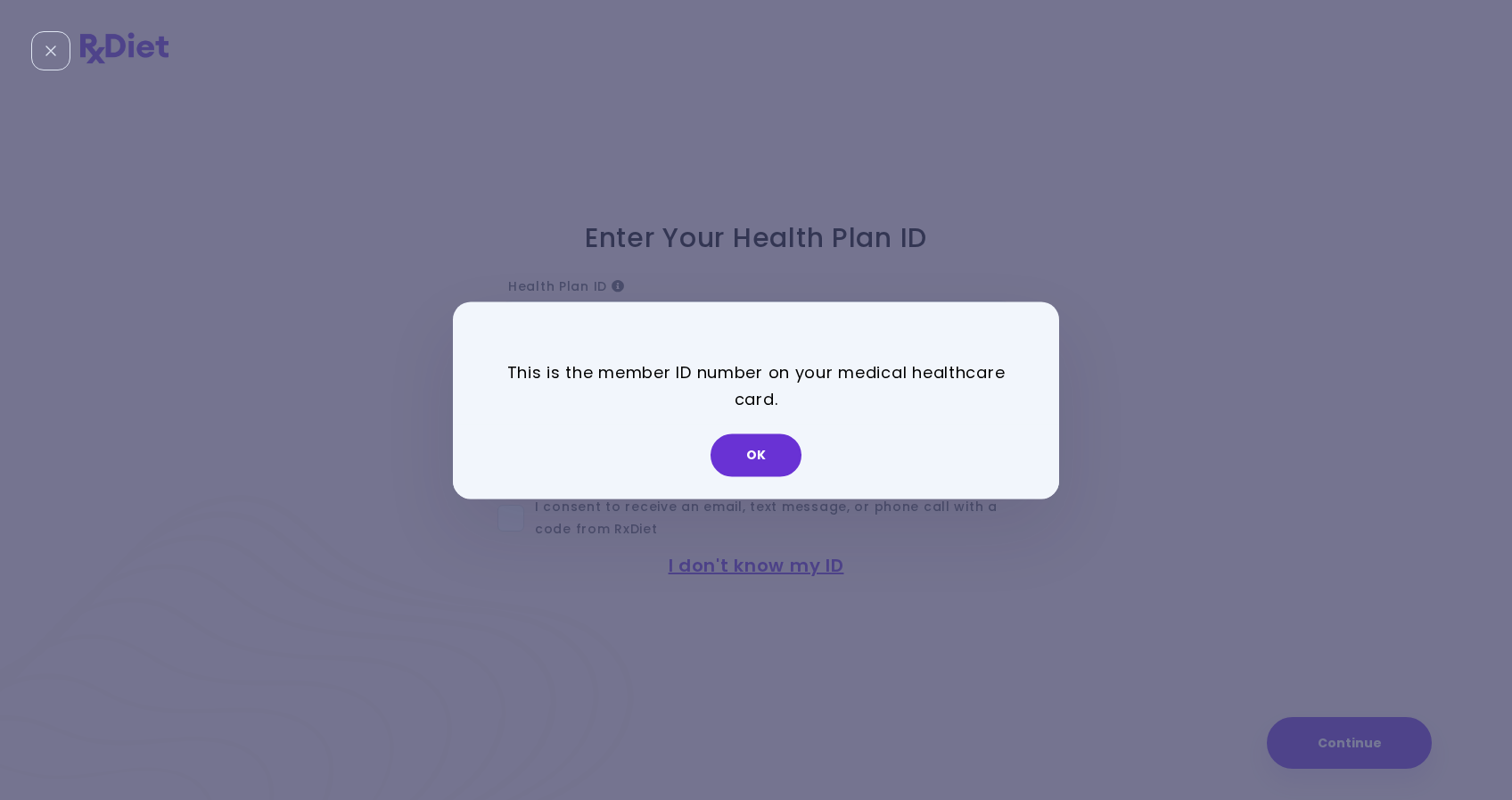
click at [773, 461] on button "OK" at bounding box center [756, 454] width 91 height 43
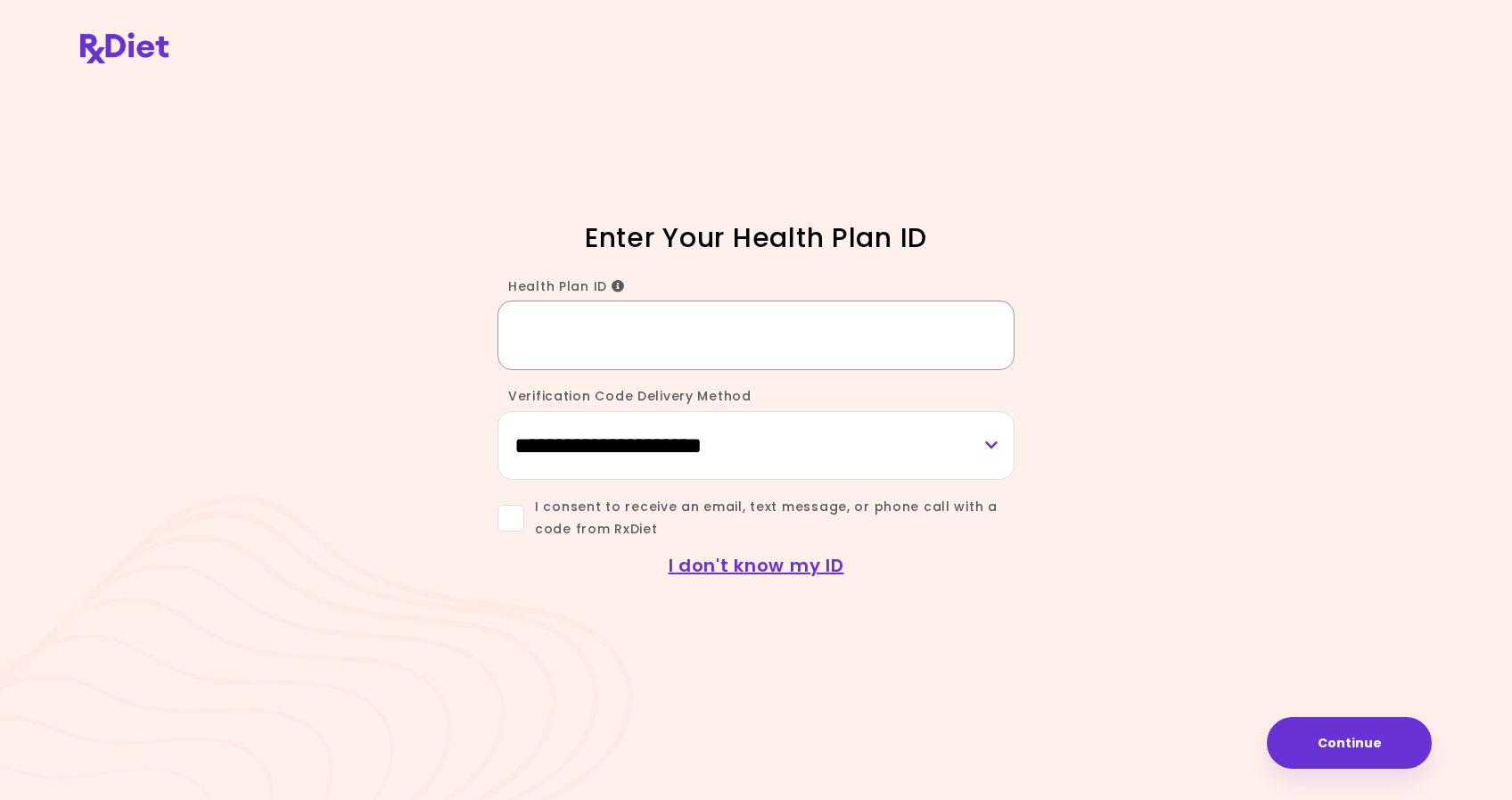
click at [721, 349] on input "Health Plan ID" at bounding box center [756, 335] width 517 height 69
type input "**********"
select select "*****"
drag, startPoint x: 518, startPoint y: 523, endPoint x: 535, endPoint y: 523, distance: 17.0
click at [518, 523] on span at bounding box center [511, 518] width 26 height 26
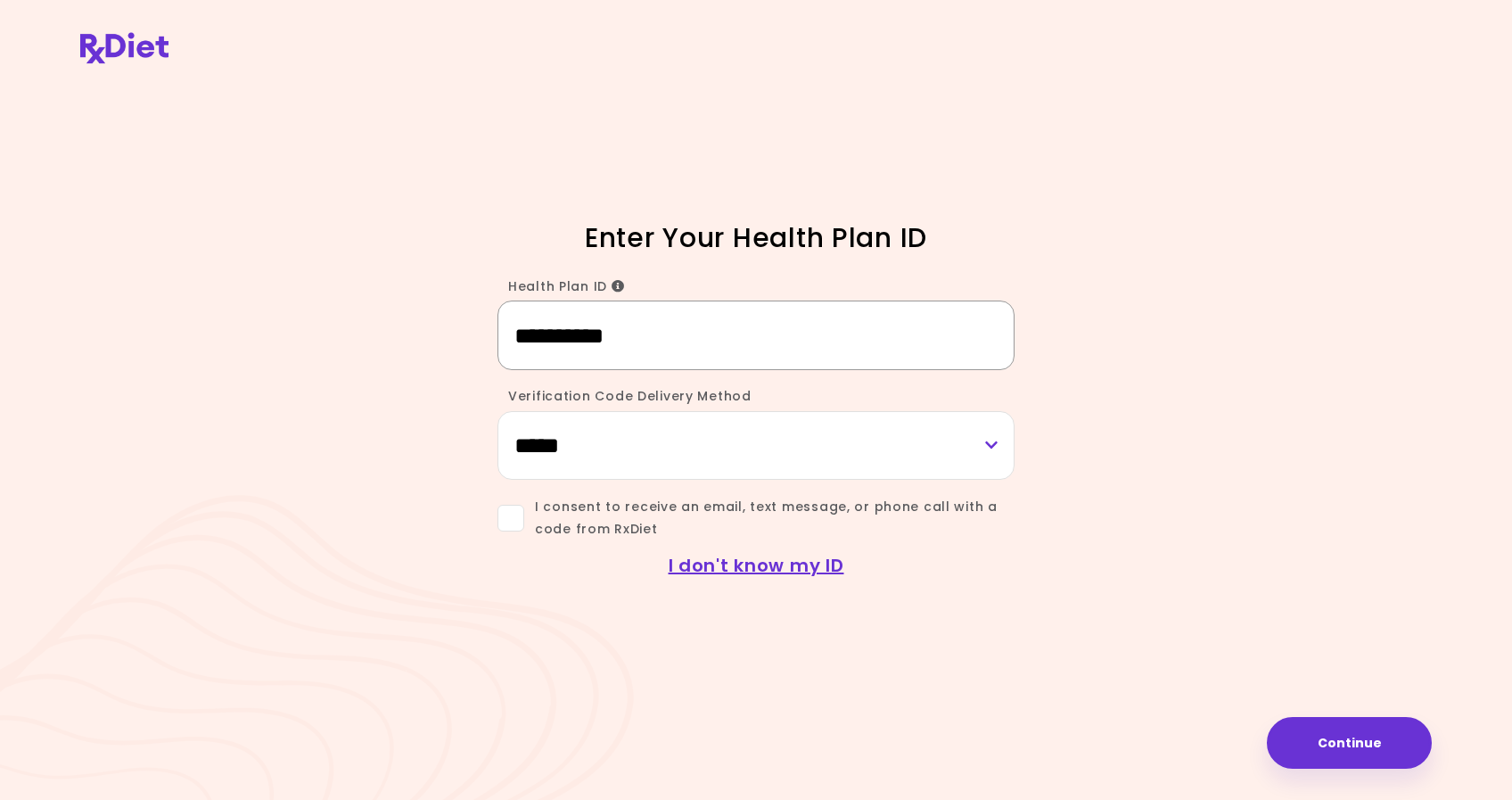
click at [527, 334] on input "**********" at bounding box center [756, 335] width 517 height 69
type input "**********"
click at [1322, 748] on button "Continue" at bounding box center [1349, 742] width 165 height 52
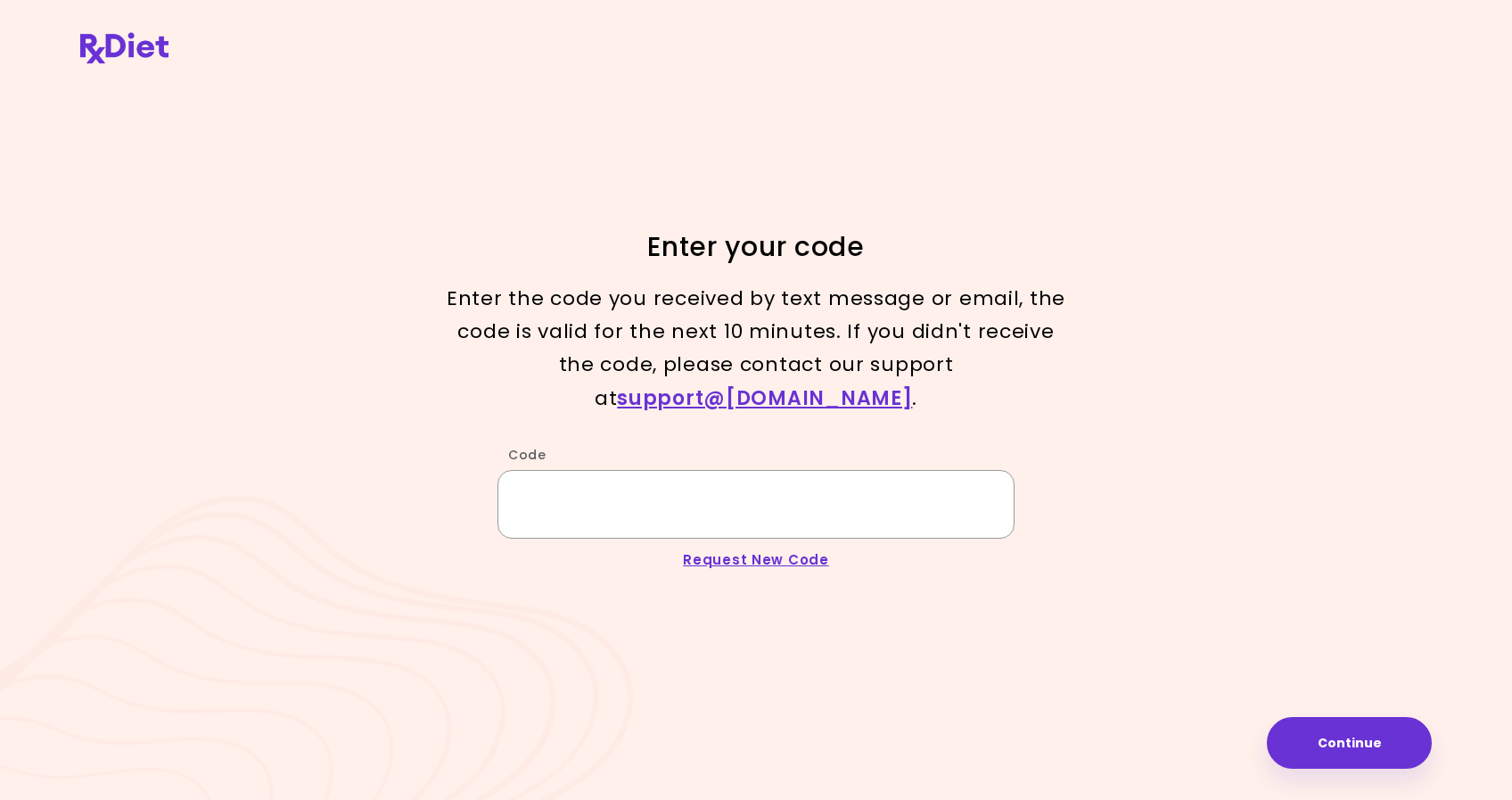
click at [752, 483] on input "Code" at bounding box center [756, 504] width 517 height 69
click at [773, 550] on link "Request New Code" at bounding box center [756, 560] width 147 height 19
type input "**********"
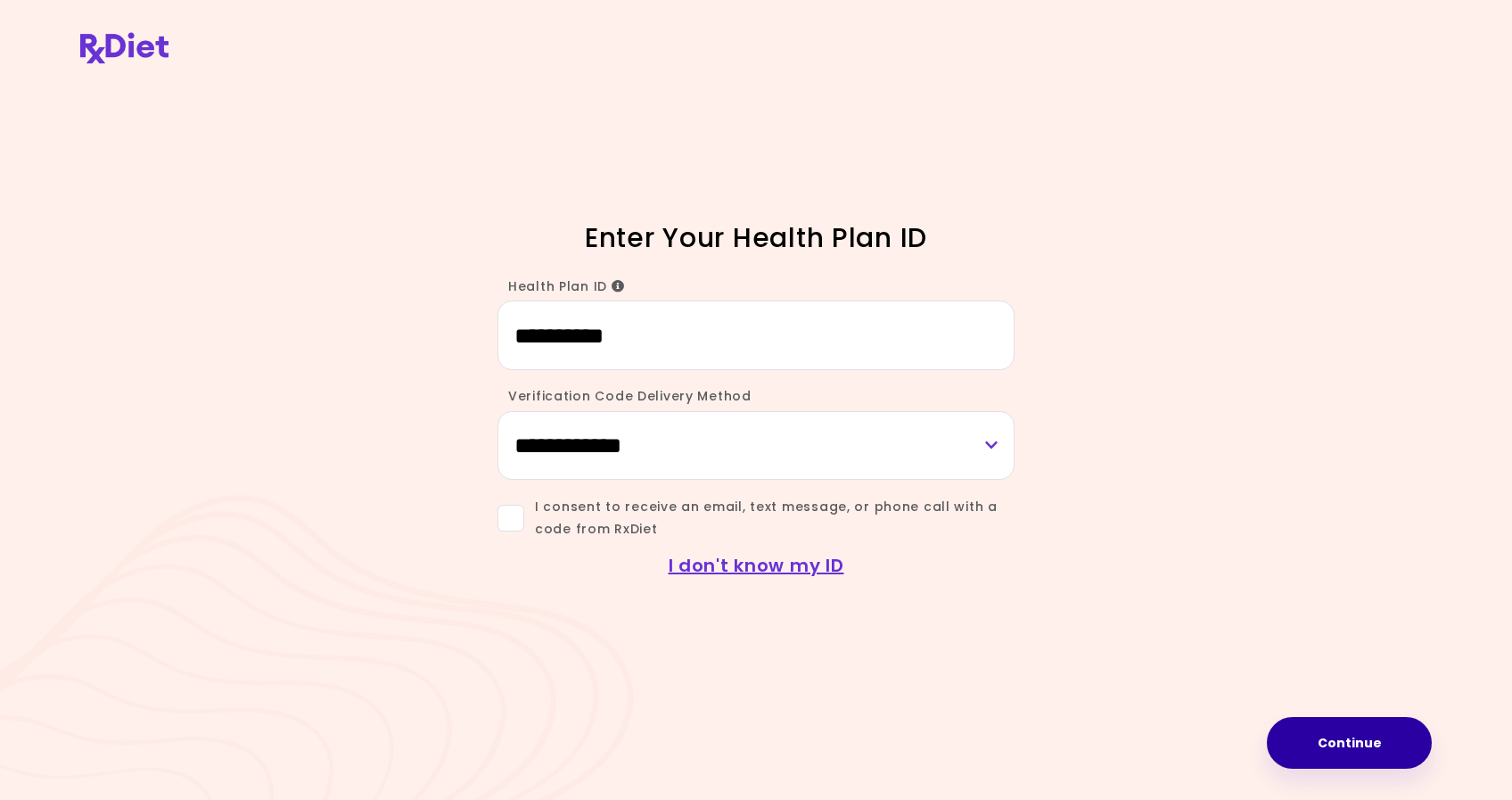
click at [1337, 754] on button "Continue" at bounding box center [1349, 742] width 165 height 52
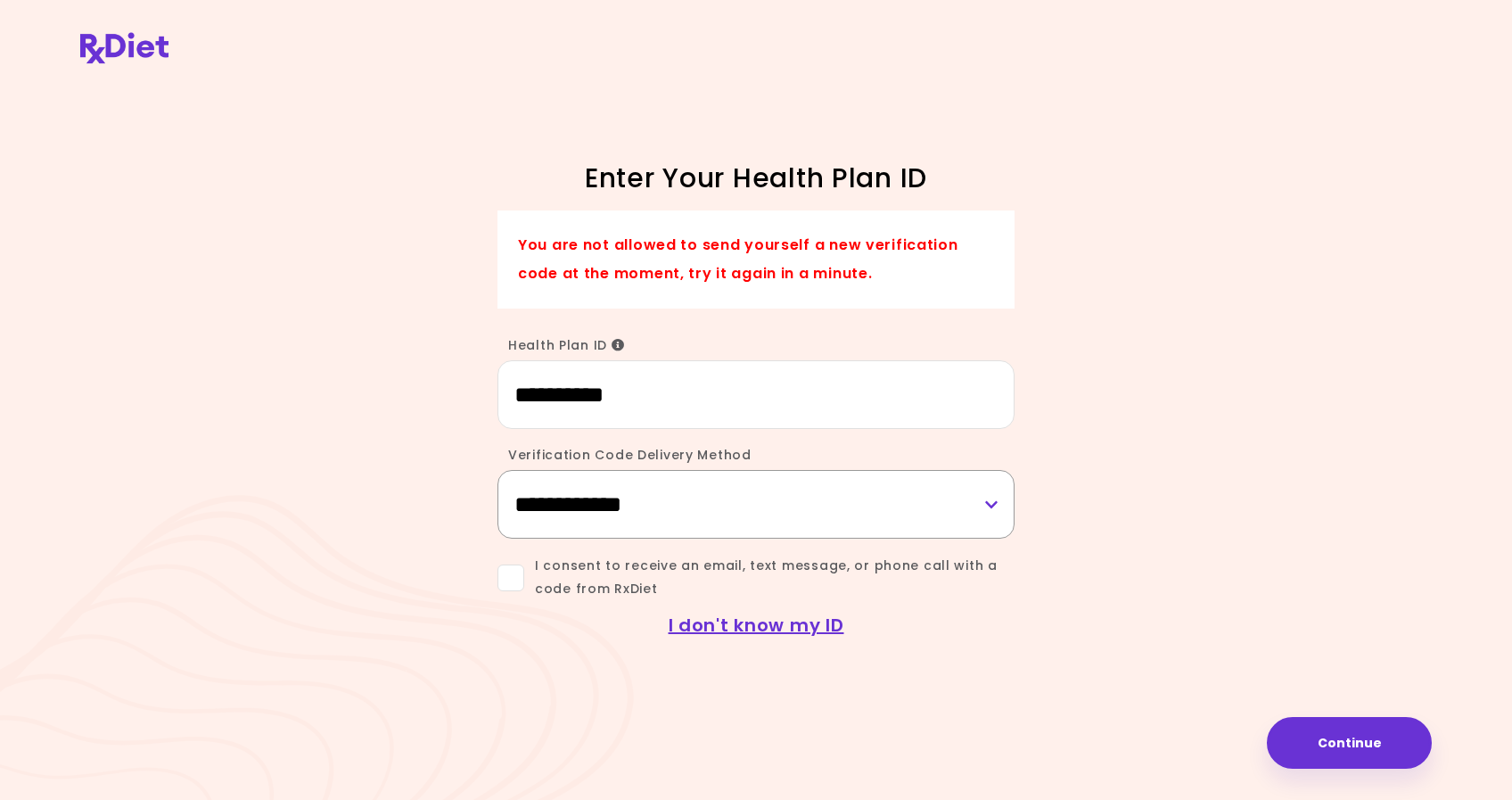
select select "*****"
click at [1360, 739] on button "Continue" at bounding box center [1349, 742] width 165 height 52
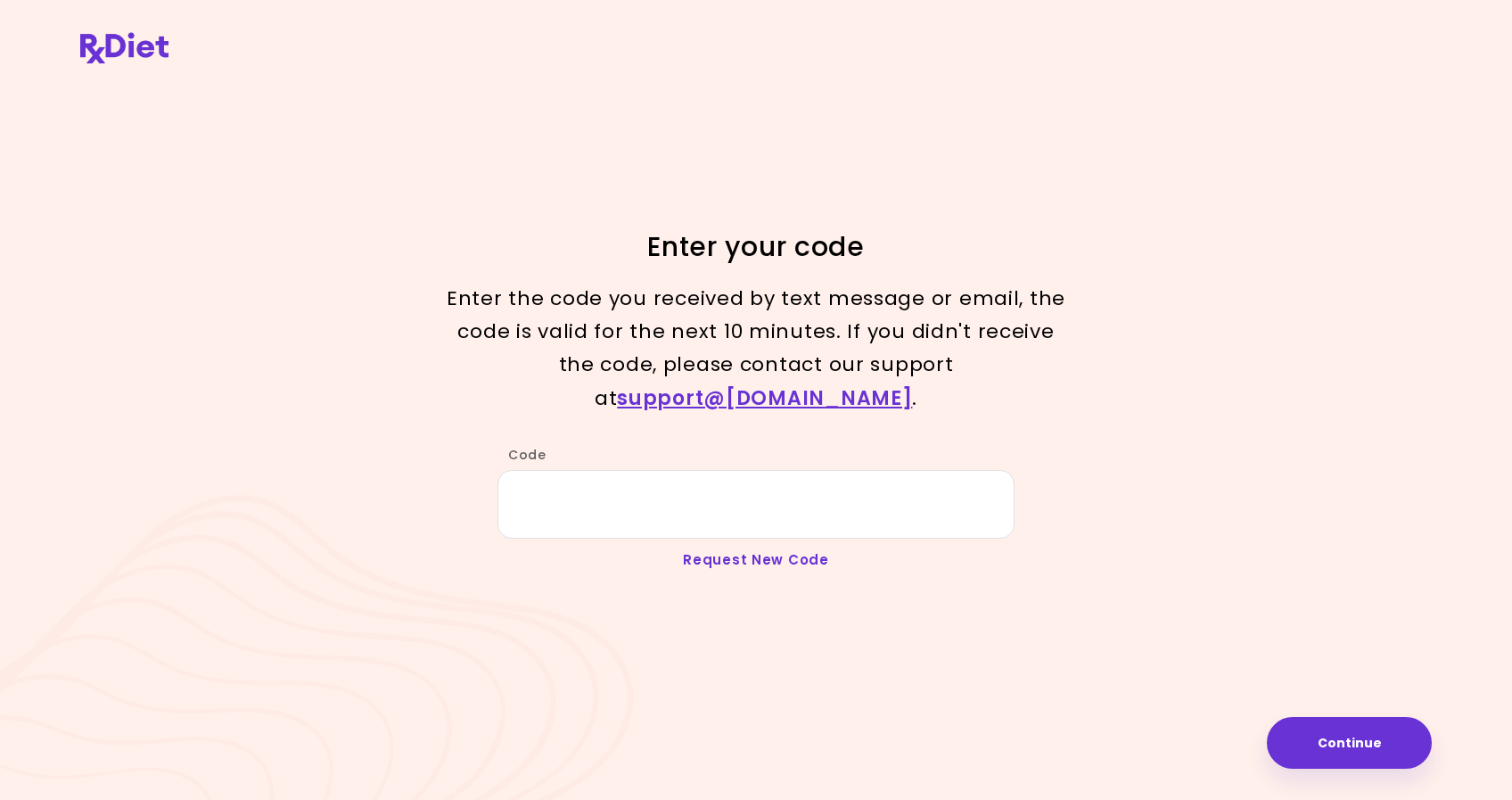
click at [710, 550] on link "Request New Code" at bounding box center [756, 560] width 147 height 19
type input "**********"
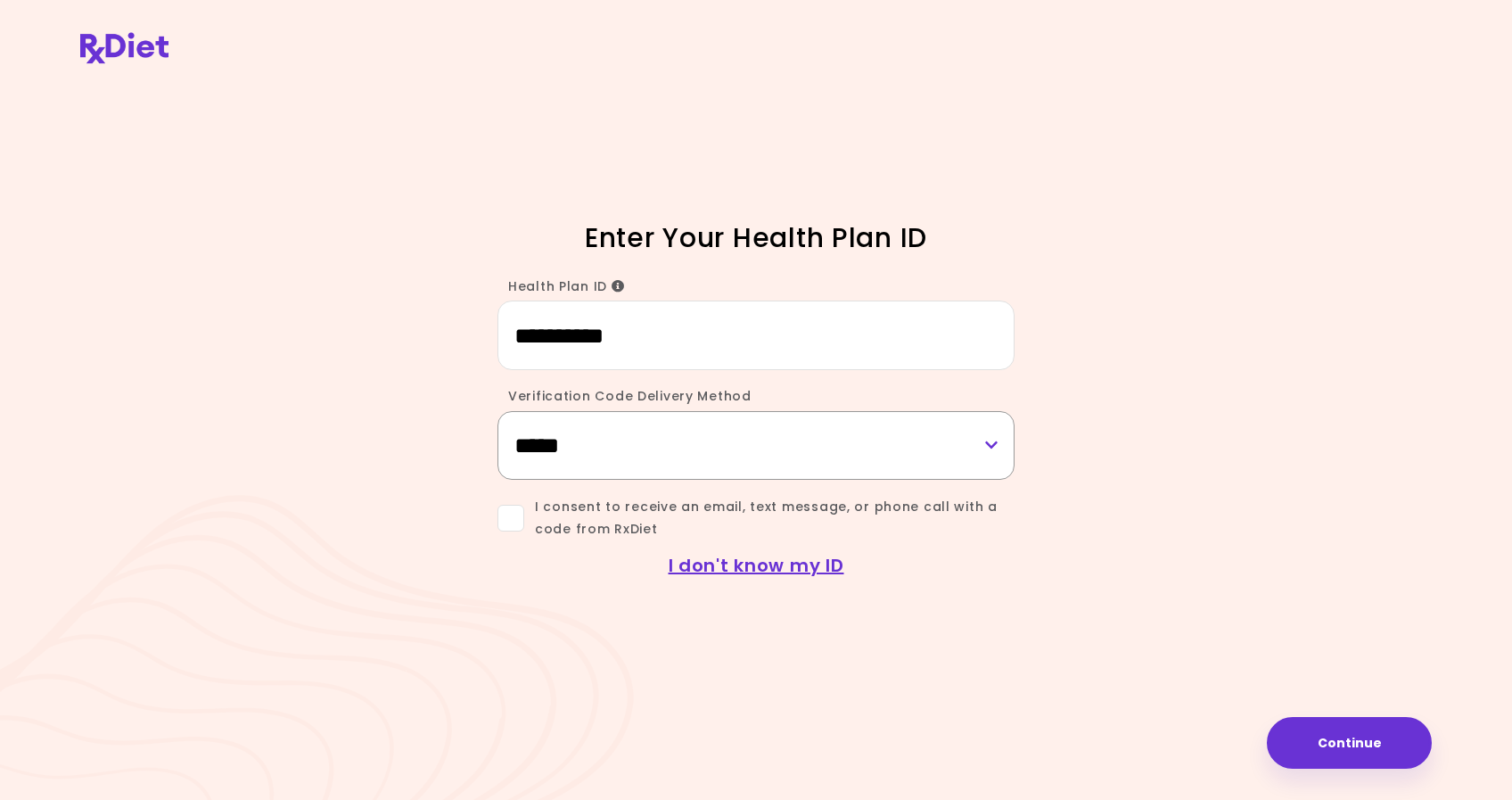
select select "***"
click at [1356, 740] on button "Continue" at bounding box center [1349, 742] width 165 height 52
